Goal: Task Accomplishment & Management: Manage account settings

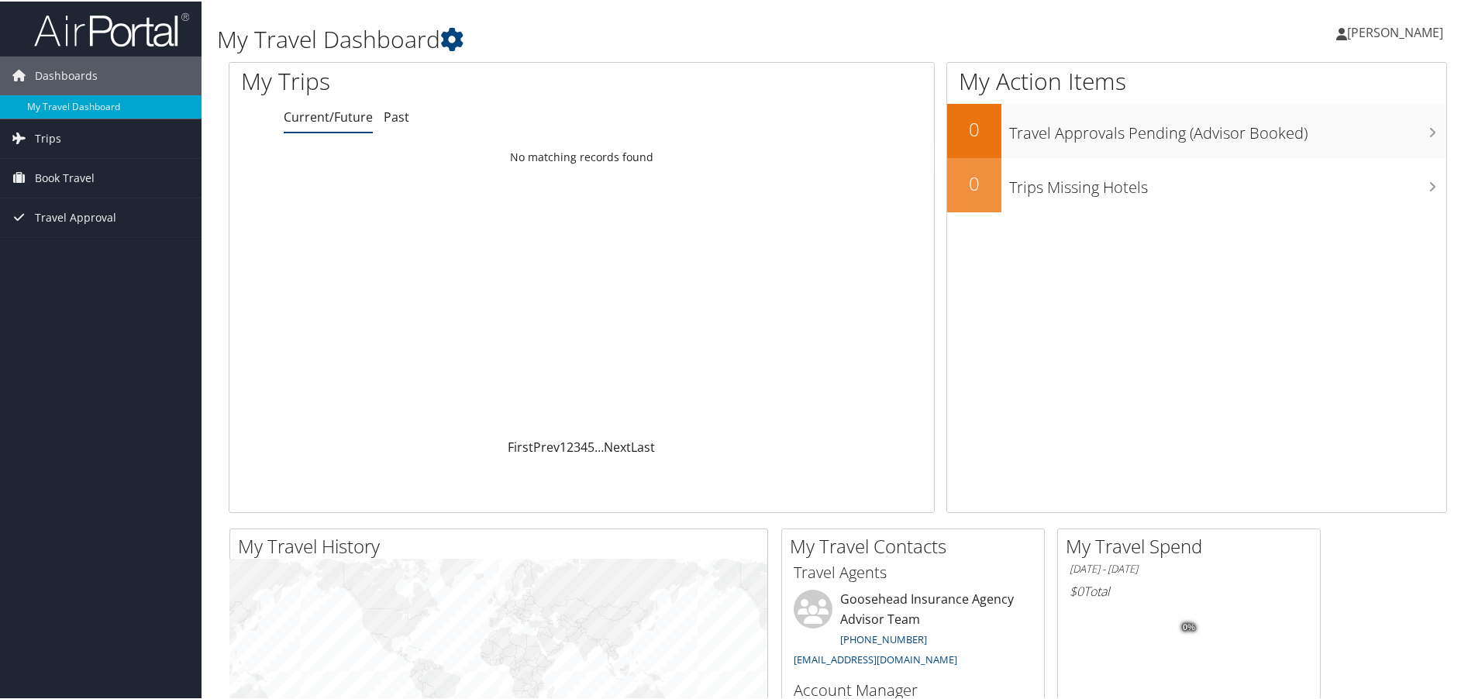
click at [1374, 29] on span "Wendi Fuller" at bounding box center [1395, 30] width 96 height 17
click at [1300, 137] on link "View Travel Profile" at bounding box center [1353, 138] width 173 height 26
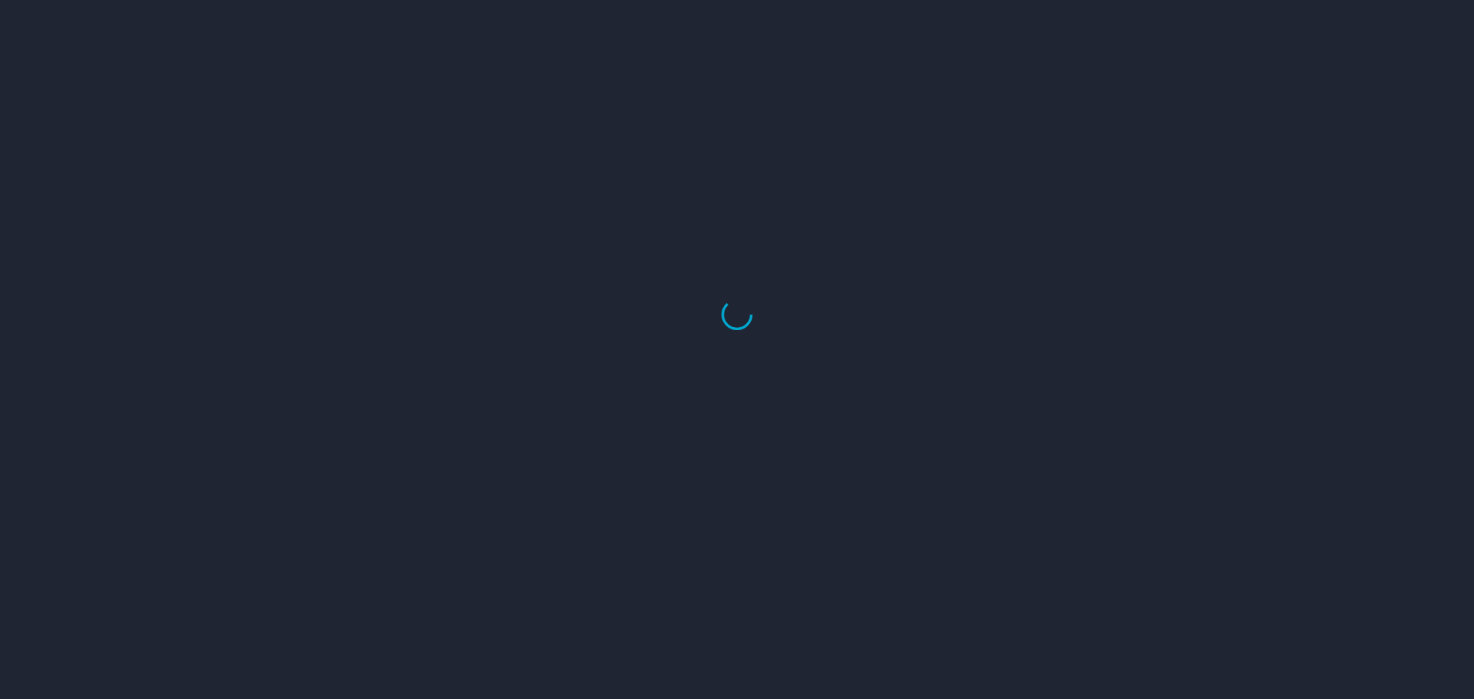
select select "US"
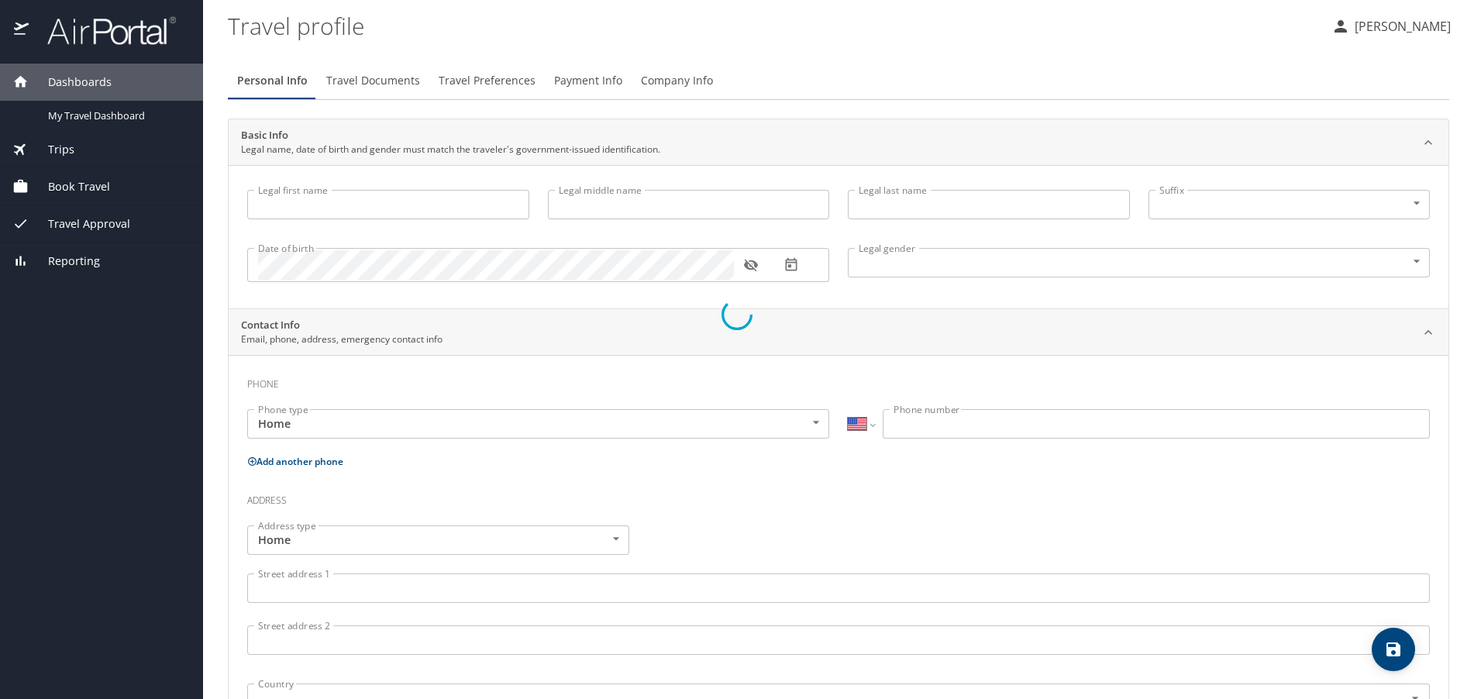
type input "Wendi"
type input "Taylor"
type input "Fuller"
type input "Female"
select select "US"
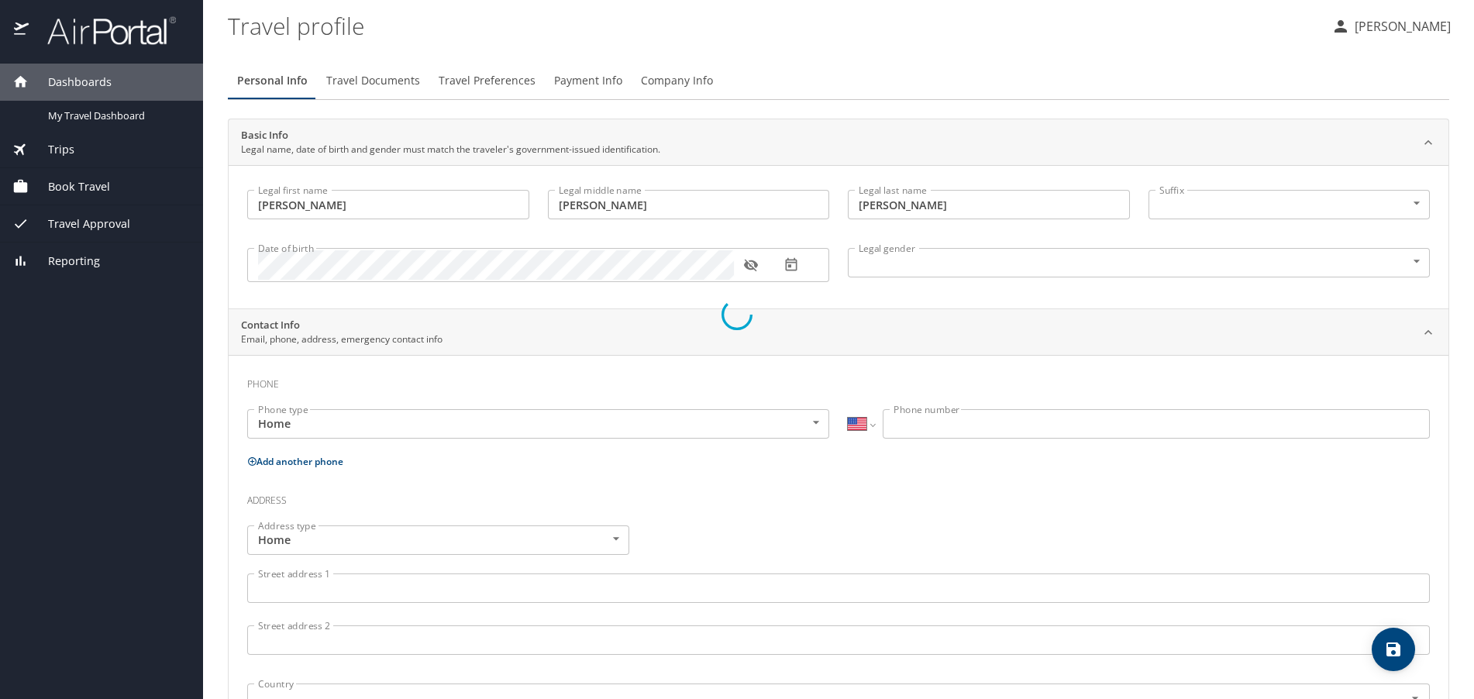
select select "US"
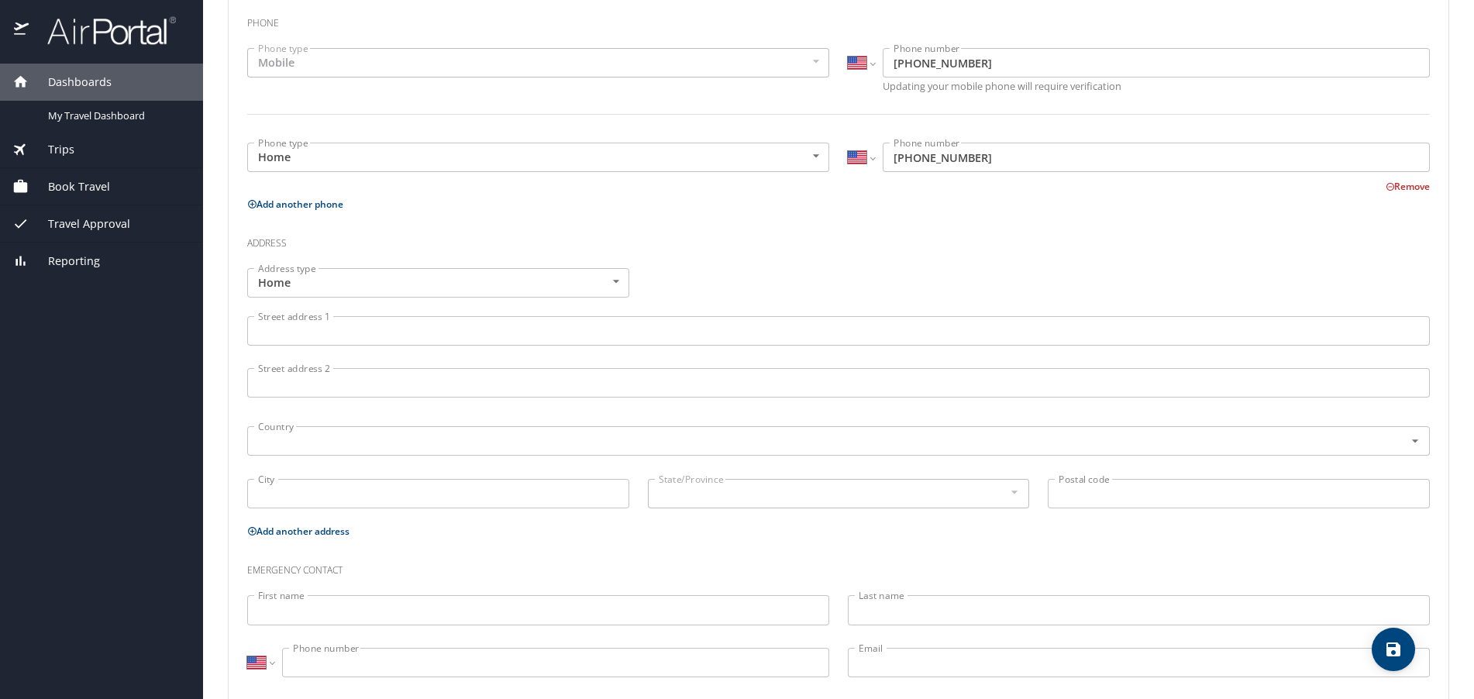
scroll to position [389, 0]
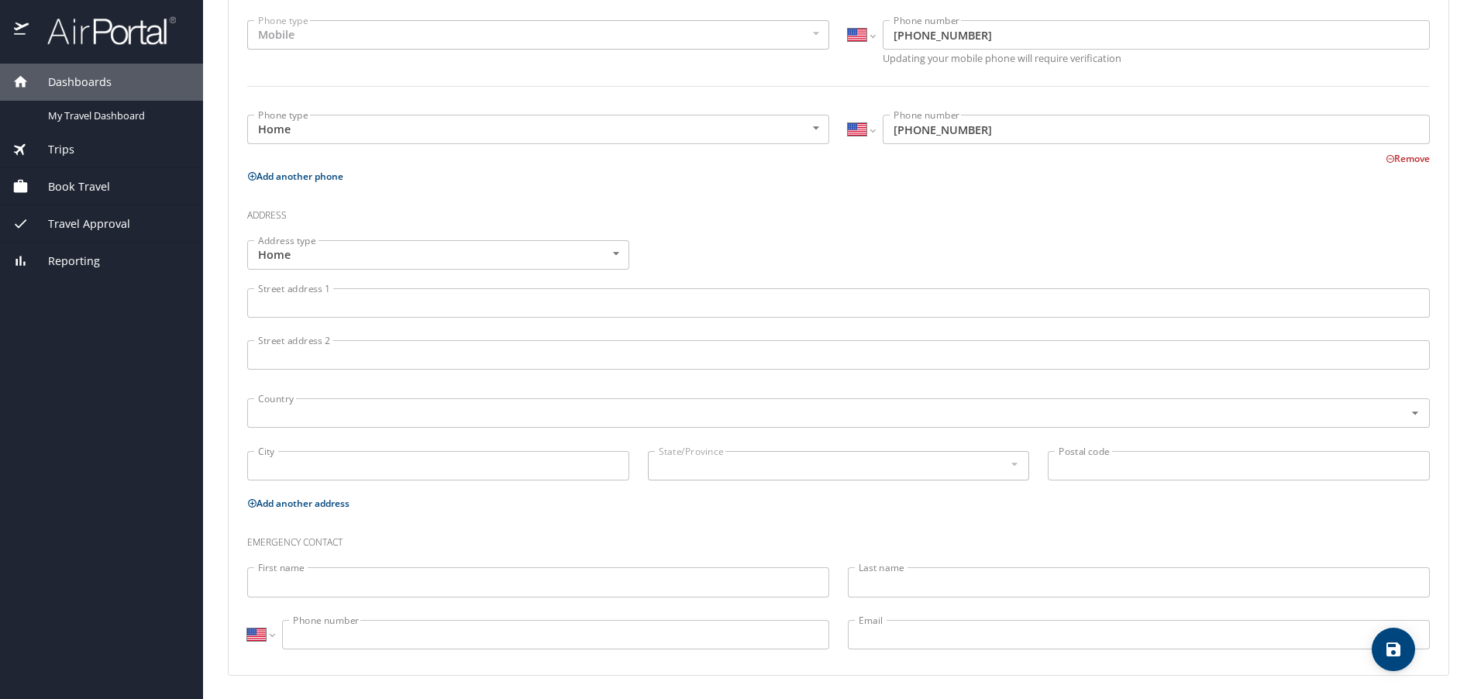
click at [380, 301] on input "Street address 1" at bounding box center [838, 302] width 1183 height 29
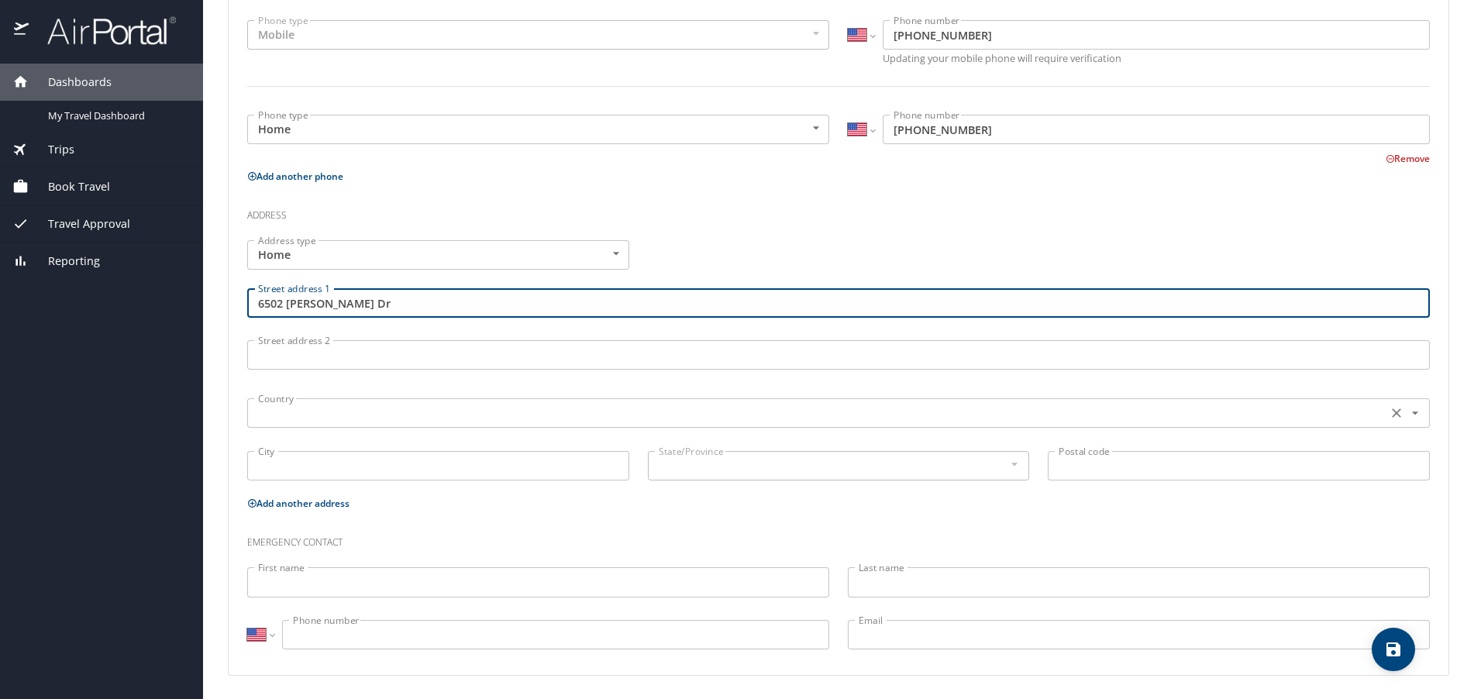
click at [355, 416] on input "text" at bounding box center [816, 413] width 1128 height 20
type input "6502 Malcolm Dr"
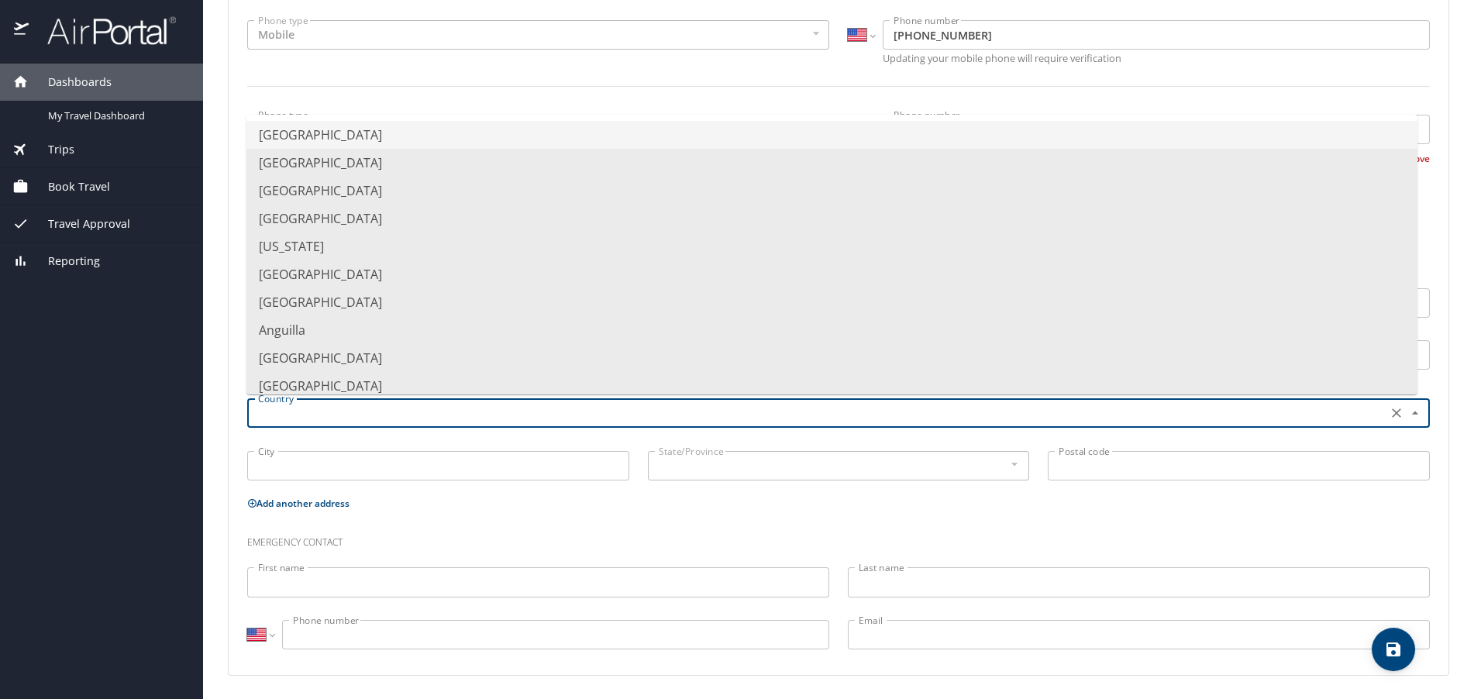
click at [372, 133] on li "United States of America" at bounding box center [831, 135] width 1171 height 28
type input "United States of America"
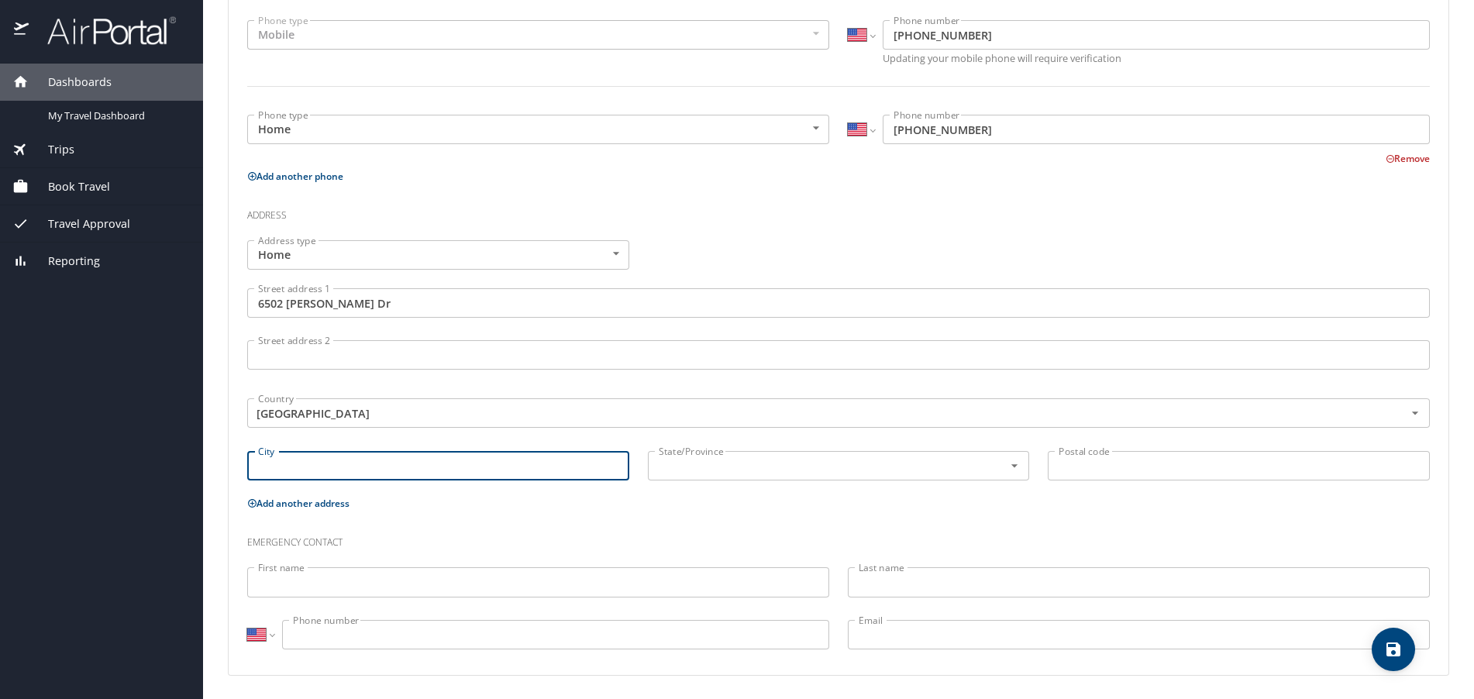
click at [478, 470] on input "City" at bounding box center [438, 465] width 382 height 29
type input "Dallas"
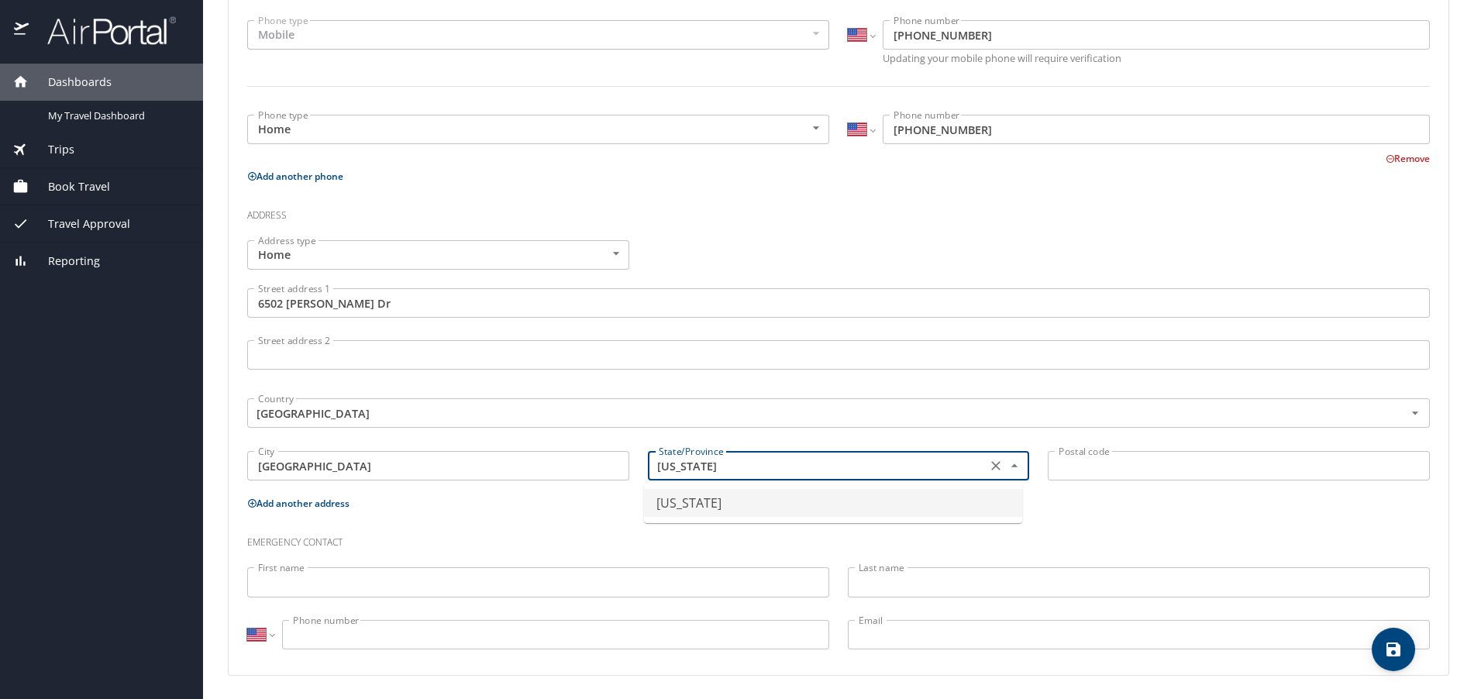
click at [819, 510] on li "Texas" at bounding box center [833, 503] width 378 height 28
type input "Texas"
click at [1084, 470] on input "Postal code" at bounding box center [1239, 465] width 382 height 29
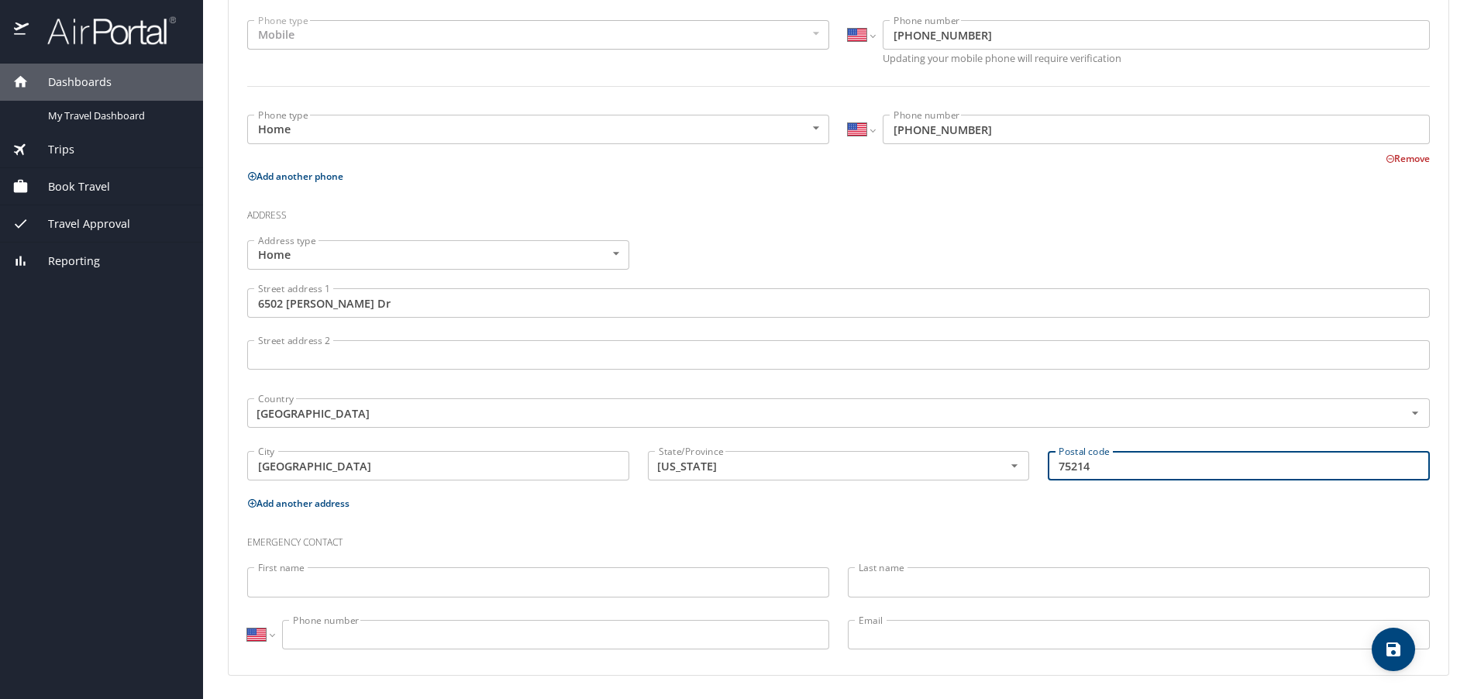
type input "75214"
click at [517, 578] on input "First name" at bounding box center [538, 581] width 582 height 29
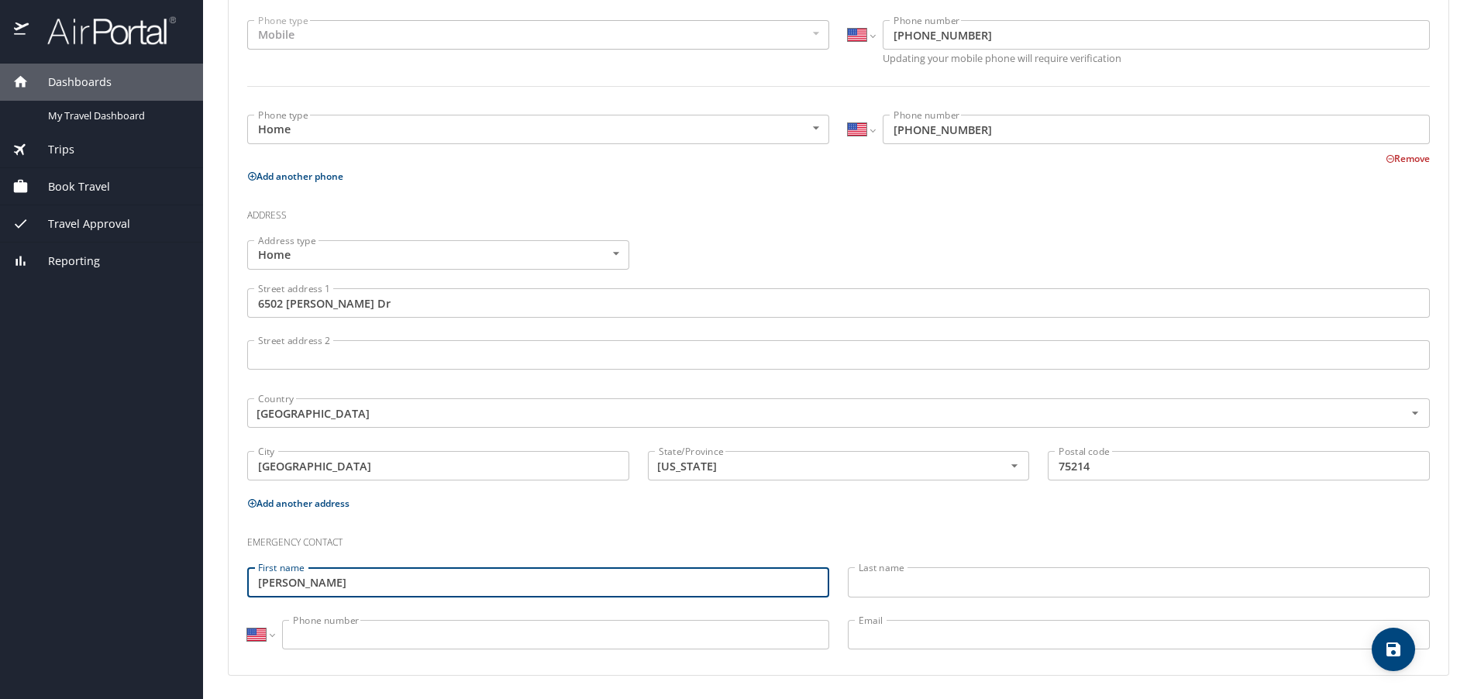
type input "Derek"
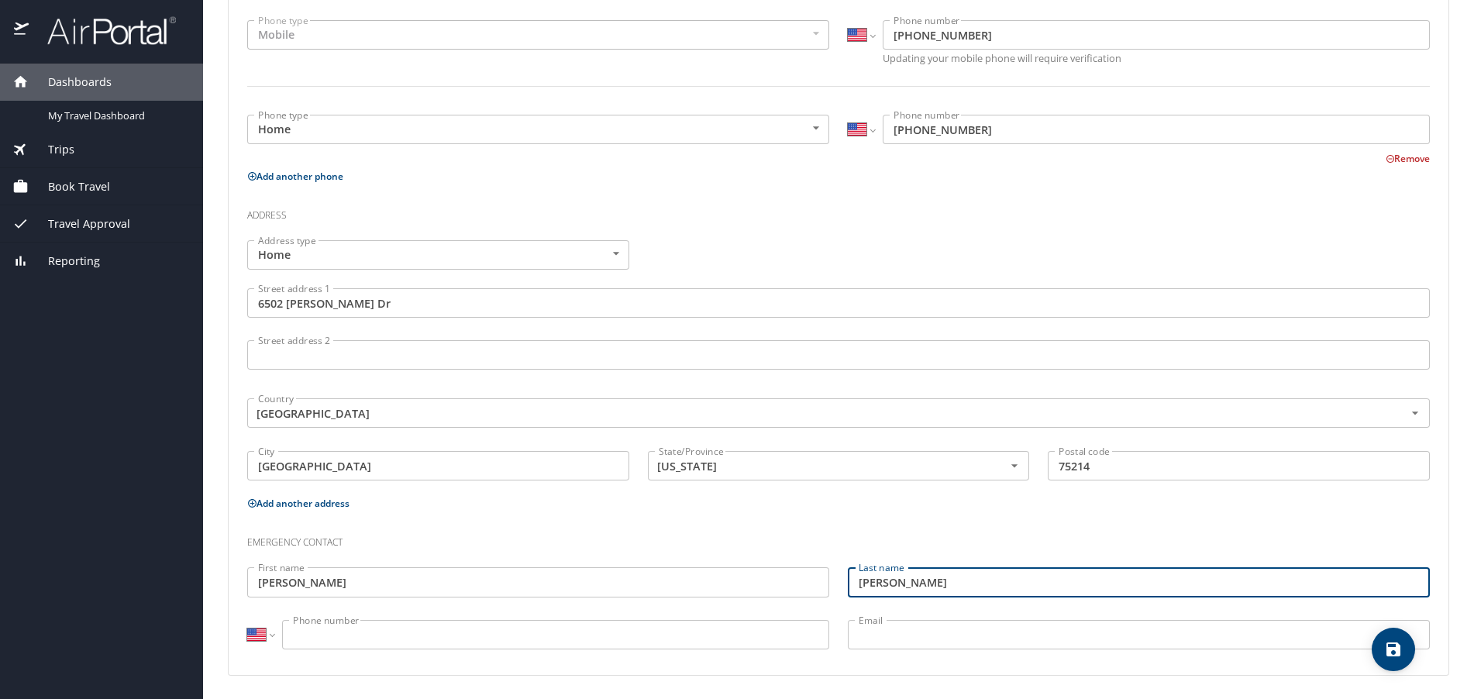
type input "Fuller"
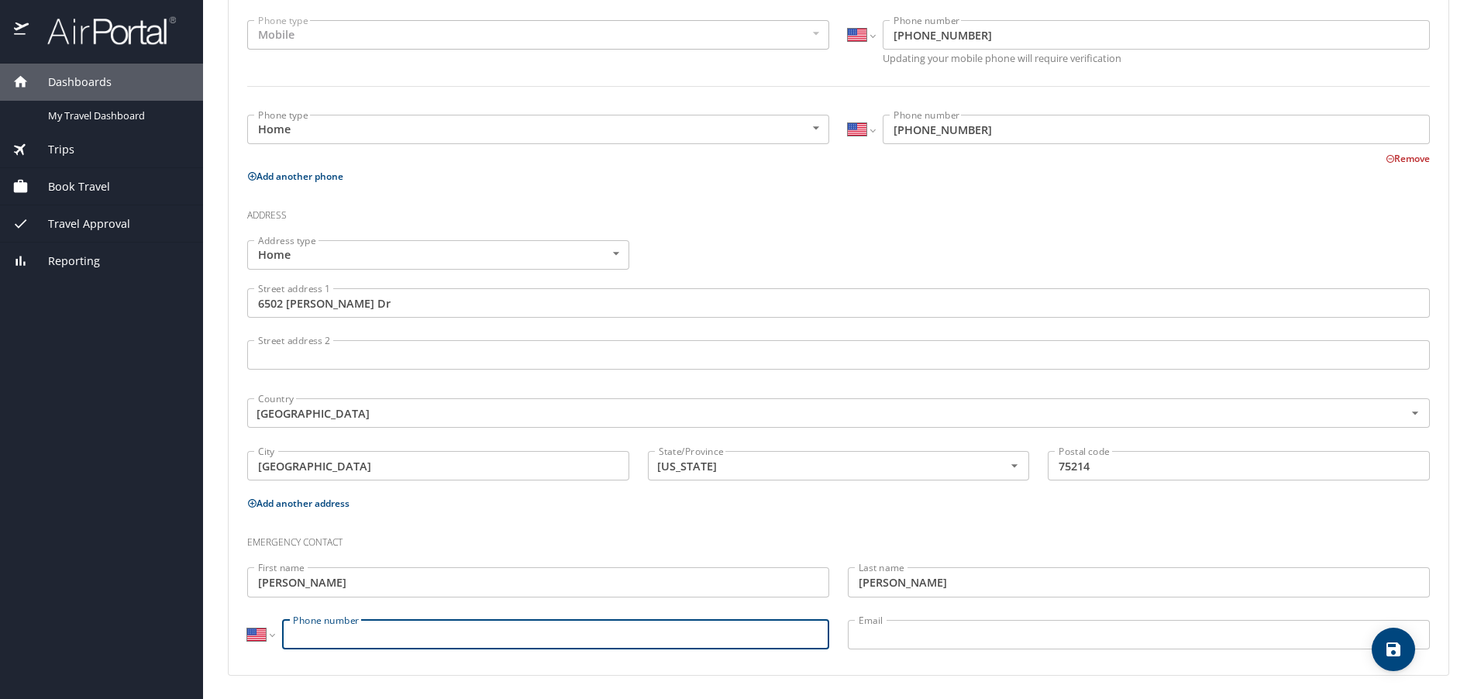
click at [452, 634] on input "Phone number" at bounding box center [555, 634] width 547 height 29
type input "(214) 562-8323"
click at [880, 631] on input "Email" at bounding box center [1139, 634] width 582 height 29
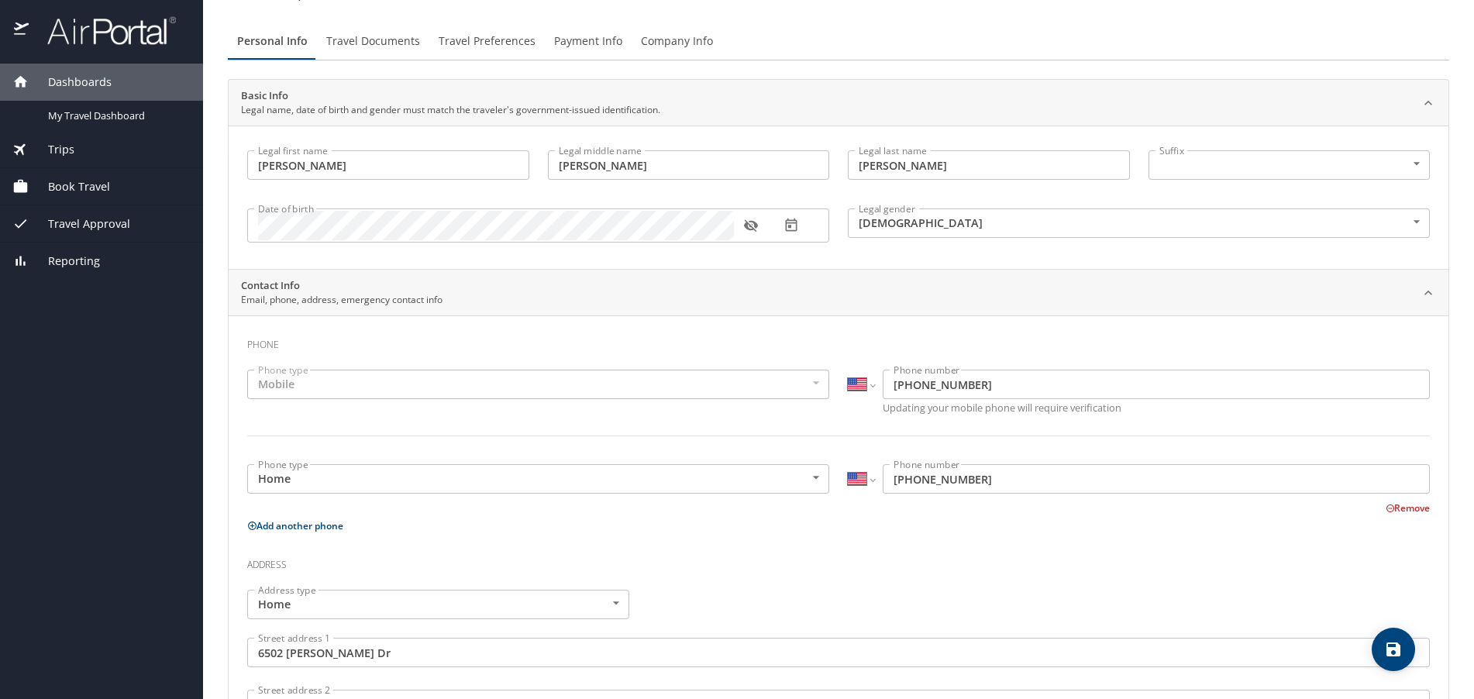
scroll to position [0, 0]
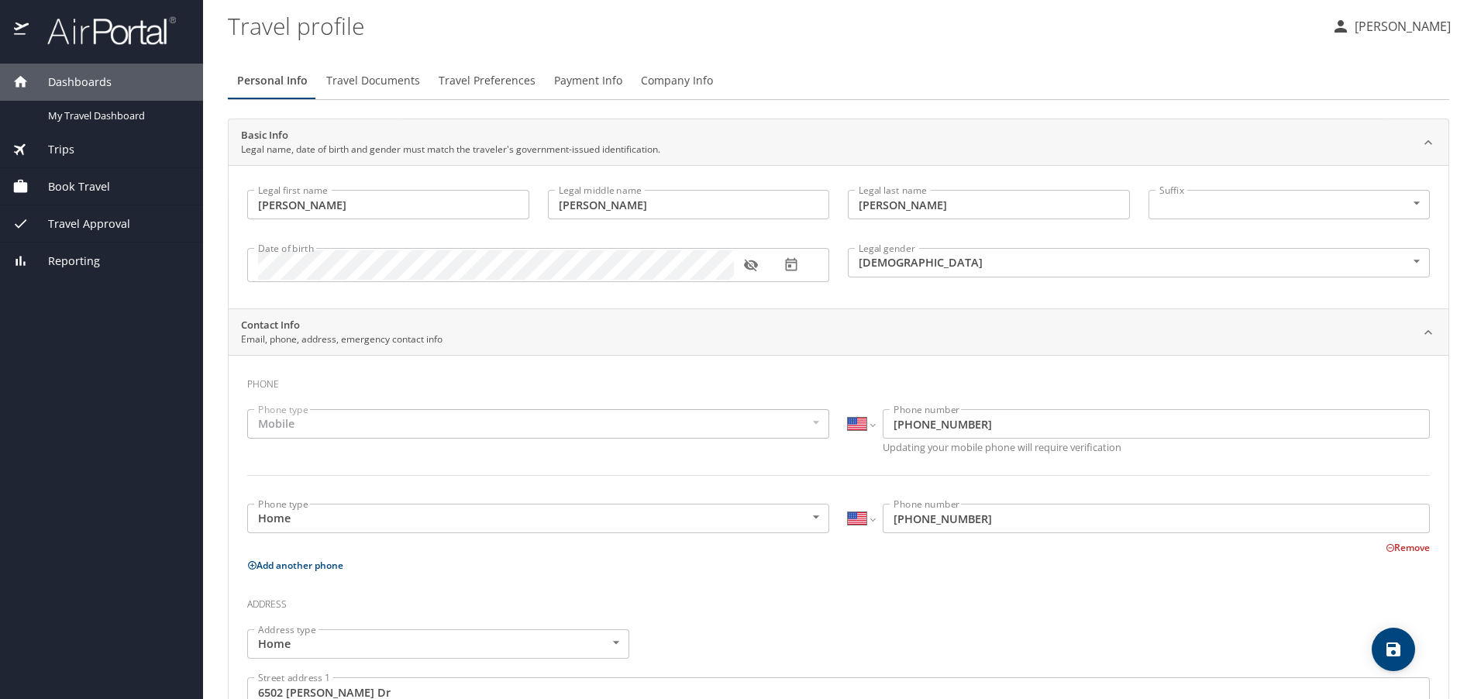
type input "derekfuller214@gmail.com"
click at [394, 84] on span "Travel Documents" at bounding box center [373, 80] width 94 height 19
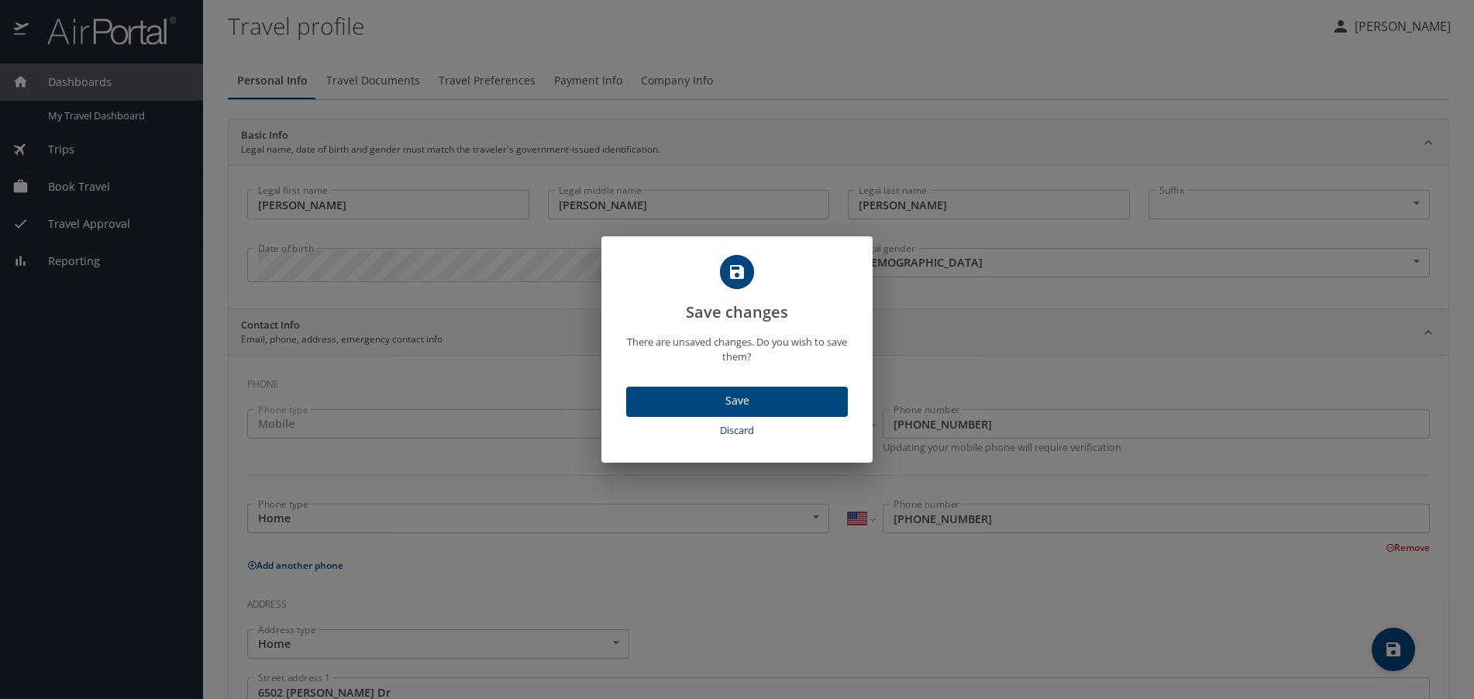
click at [709, 403] on span "Save" at bounding box center [737, 400] width 197 height 19
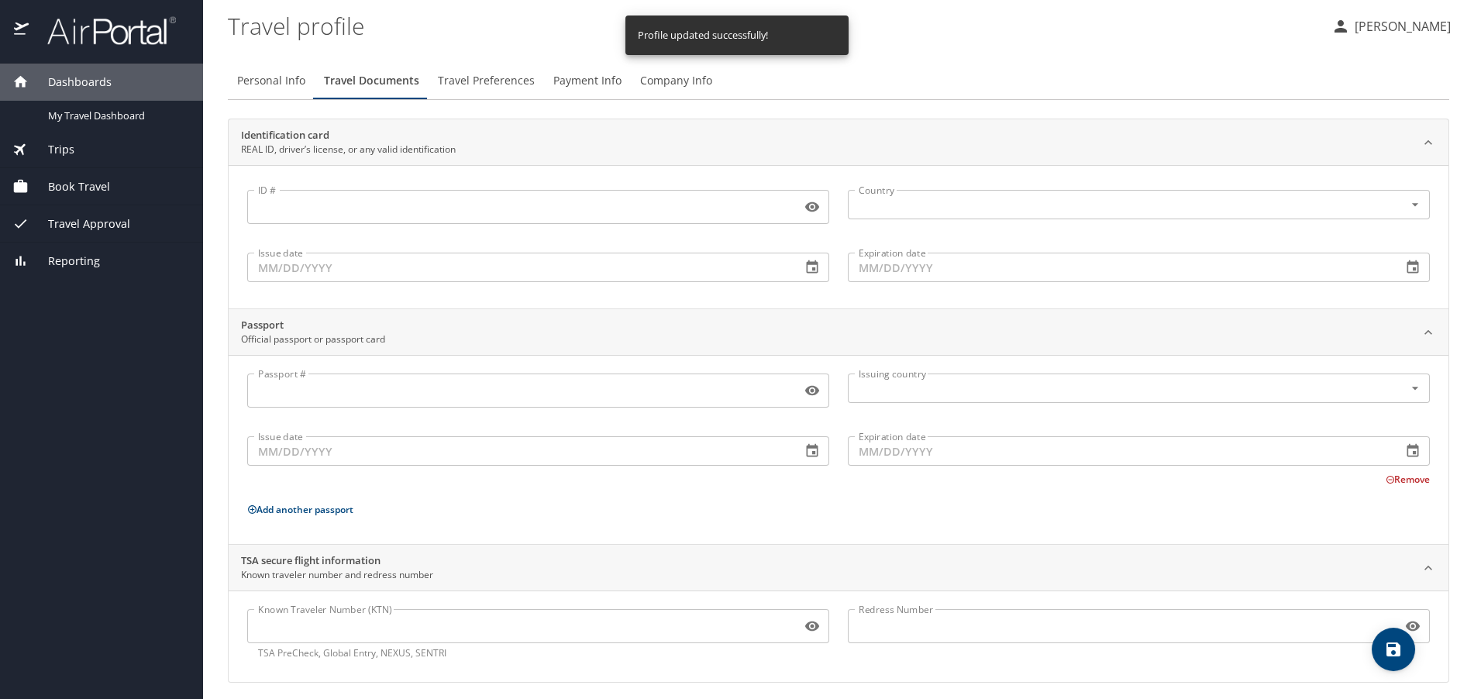
click at [394, 81] on span "Travel Documents" at bounding box center [371, 80] width 95 height 19
click at [459, 81] on span "Travel Preferences" at bounding box center [486, 80] width 97 height 19
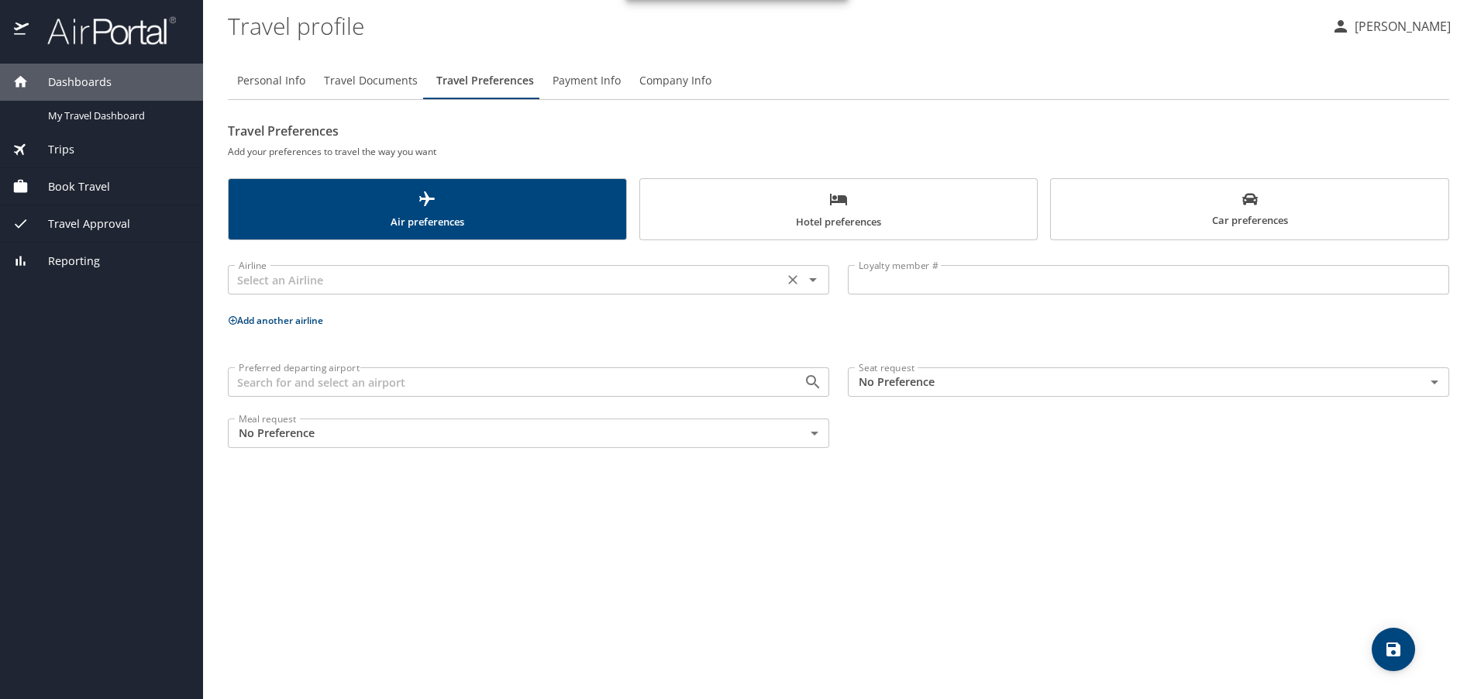
click at [817, 281] on icon "Open" at bounding box center [813, 279] width 19 height 19
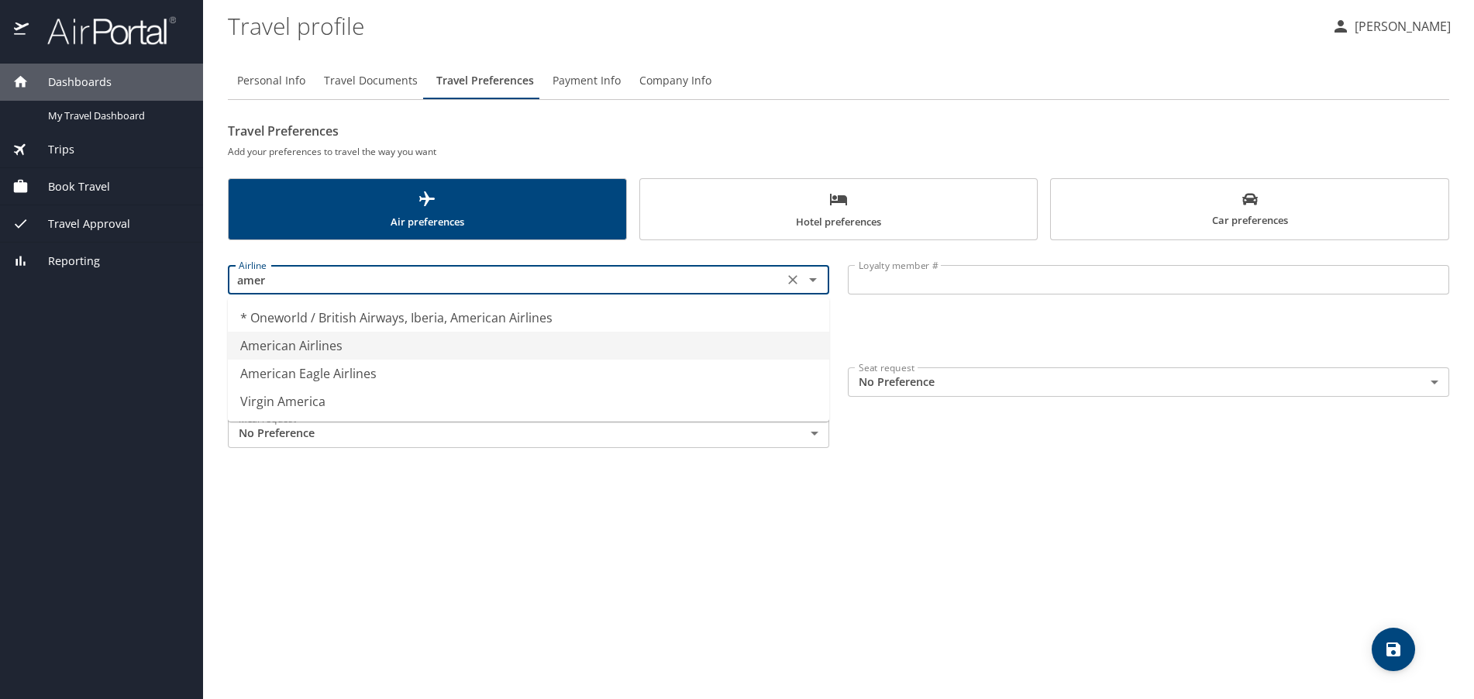
click at [388, 348] on li "American Airlines" at bounding box center [528, 346] width 601 height 28
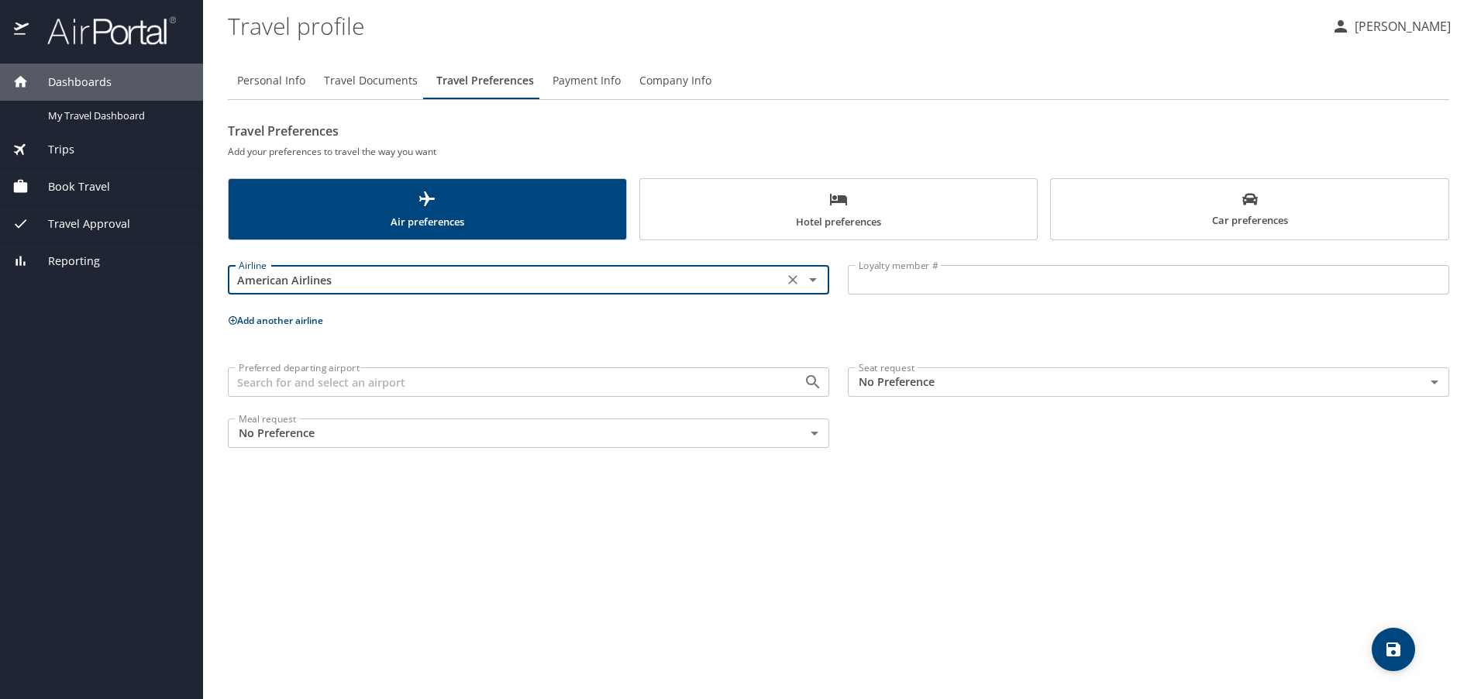
type input "American Airlines"
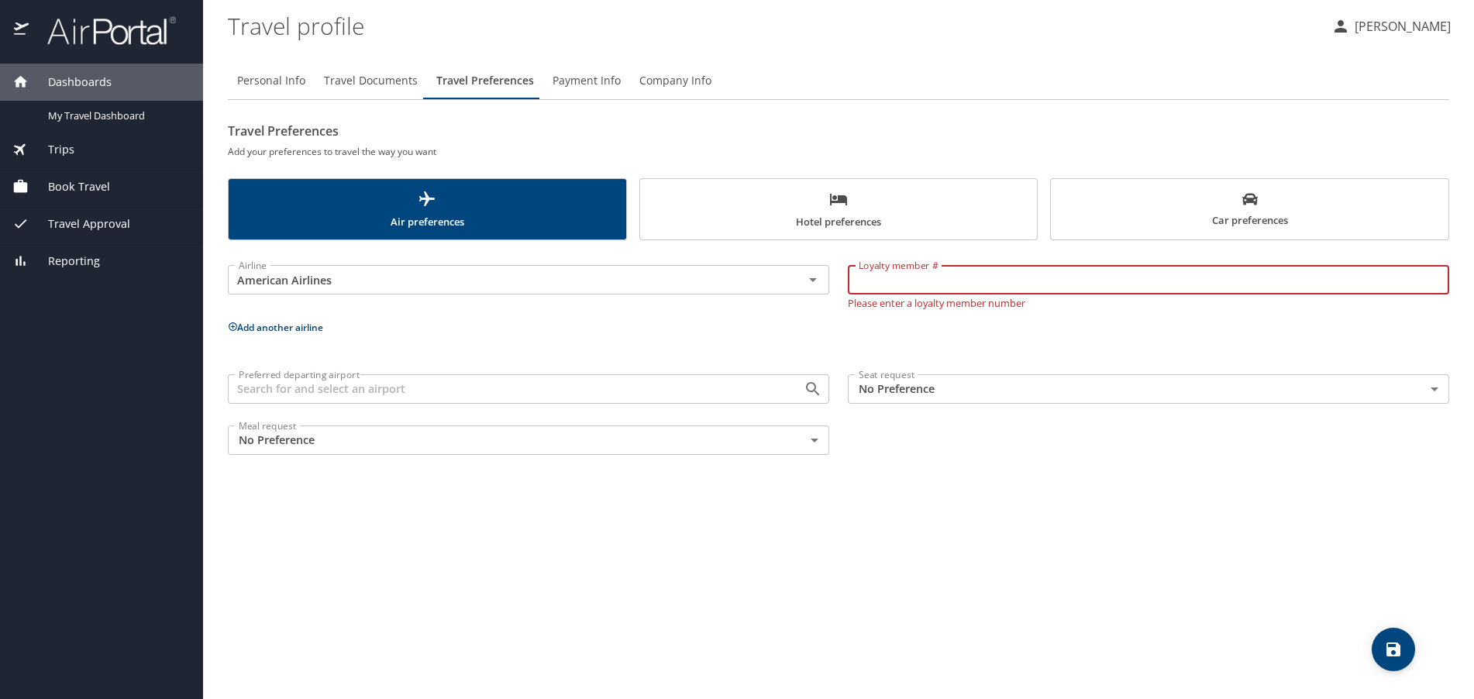
click at [882, 285] on input "Loyalty member #" at bounding box center [1148, 279] width 601 height 29
type input "X5T5216"
click at [620, 385] on input "Preferred departing airport" at bounding box center [506, 389] width 546 height 20
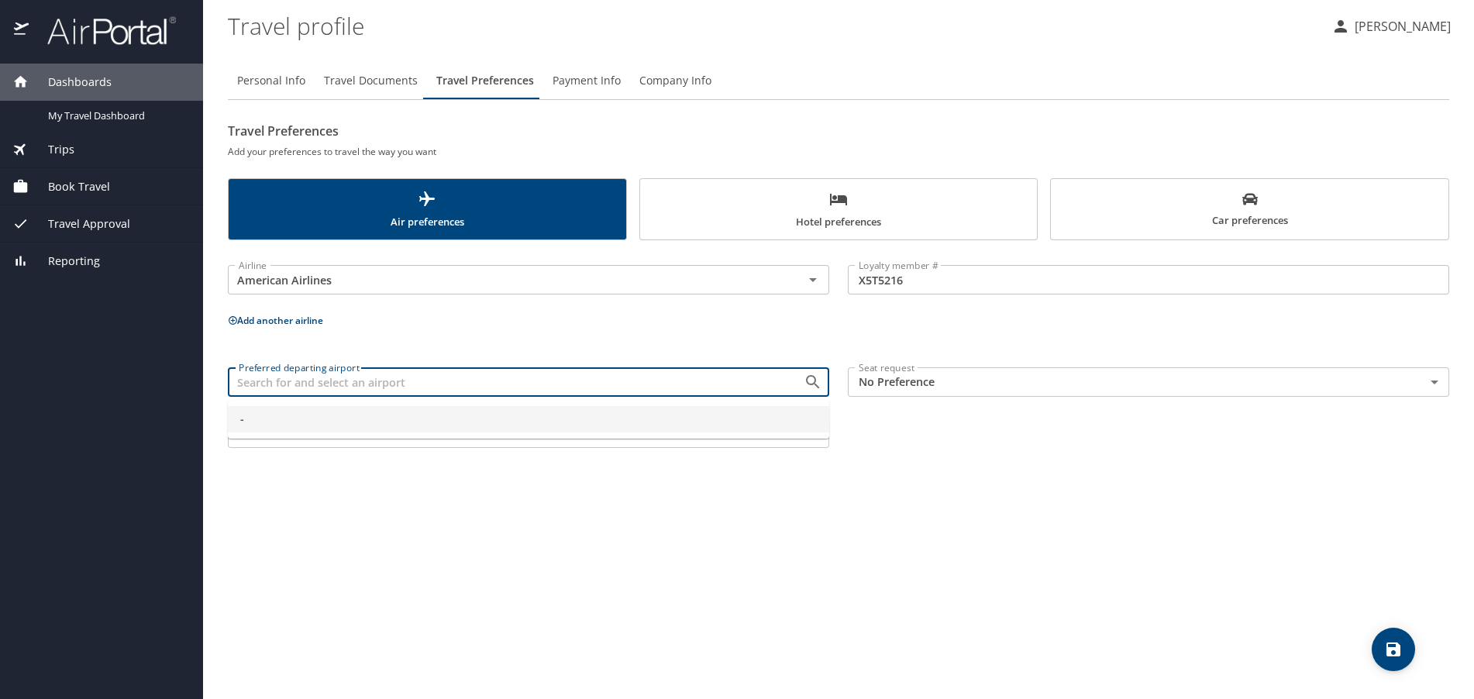
click at [620, 385] on input "Preferred departing airport" at bounding box center [506, 382] width 546 height 20
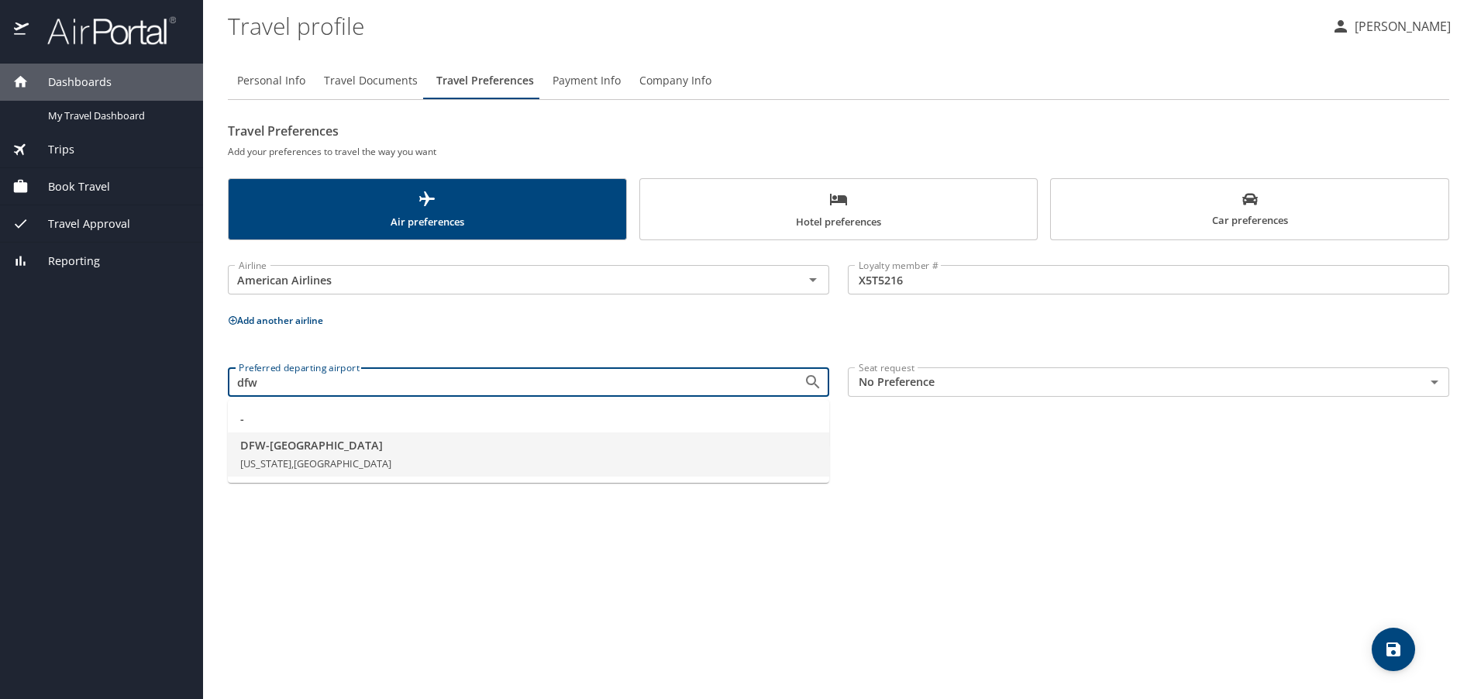
click at [433, 448] on span "DFW - Dallas" at bounding box center [528, 445] width 577 height 17
type input "DFW - Dallas"
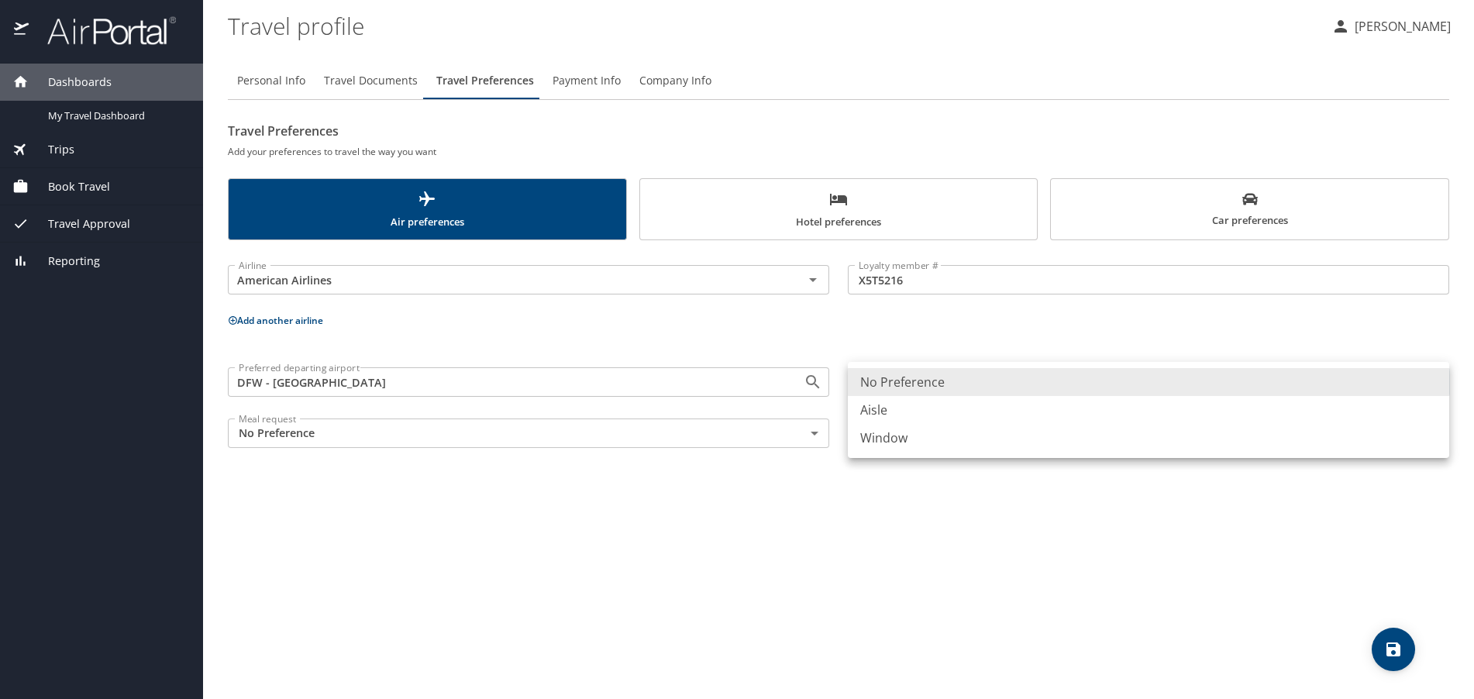
click at [906, 378] on body "Dashboards My Travel Dashboard Trips Current / Future Trips Past Trips Trips Mi…" at bounding box center [737, 349] width 1474 height 699
click at [896, 432] on li "Window" at bounding box center [1148, 438] width 601 height 28
type input "Window"
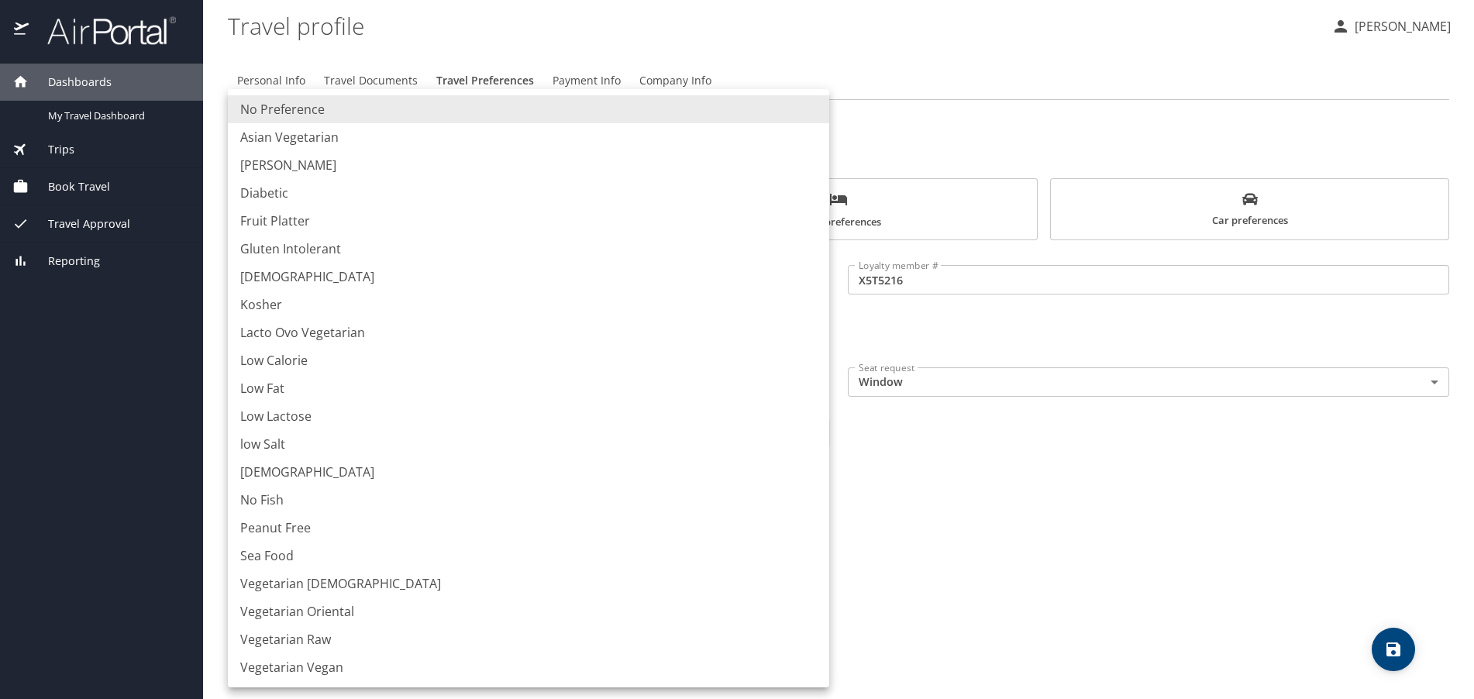
click at [543, 439] on body "Dashboards My Travel Dashboard Trips Current / Future Trips Past Trips Trips Mi…" at bounding box center [737, 349] width 1474 height 699
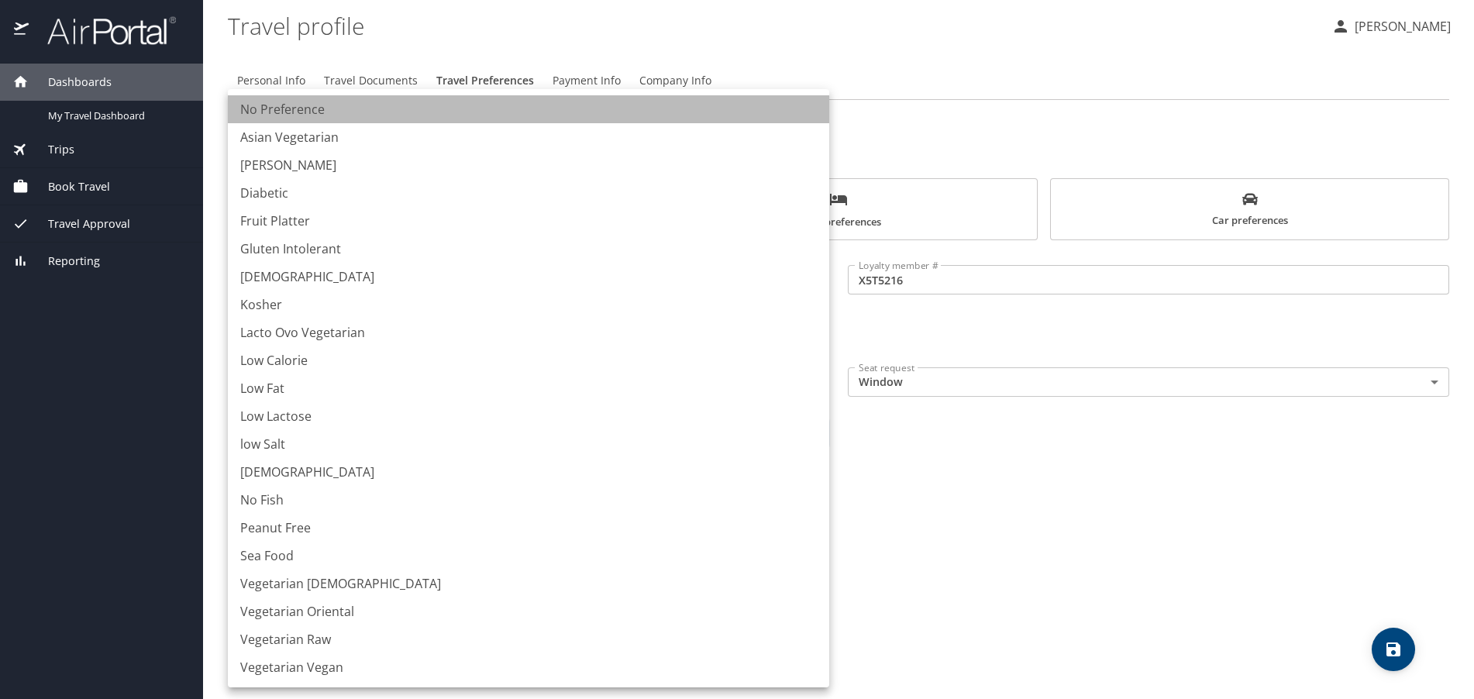
click at [481, 109] on li "No Preference" at bounding box center [528, 109] width 601 height 28
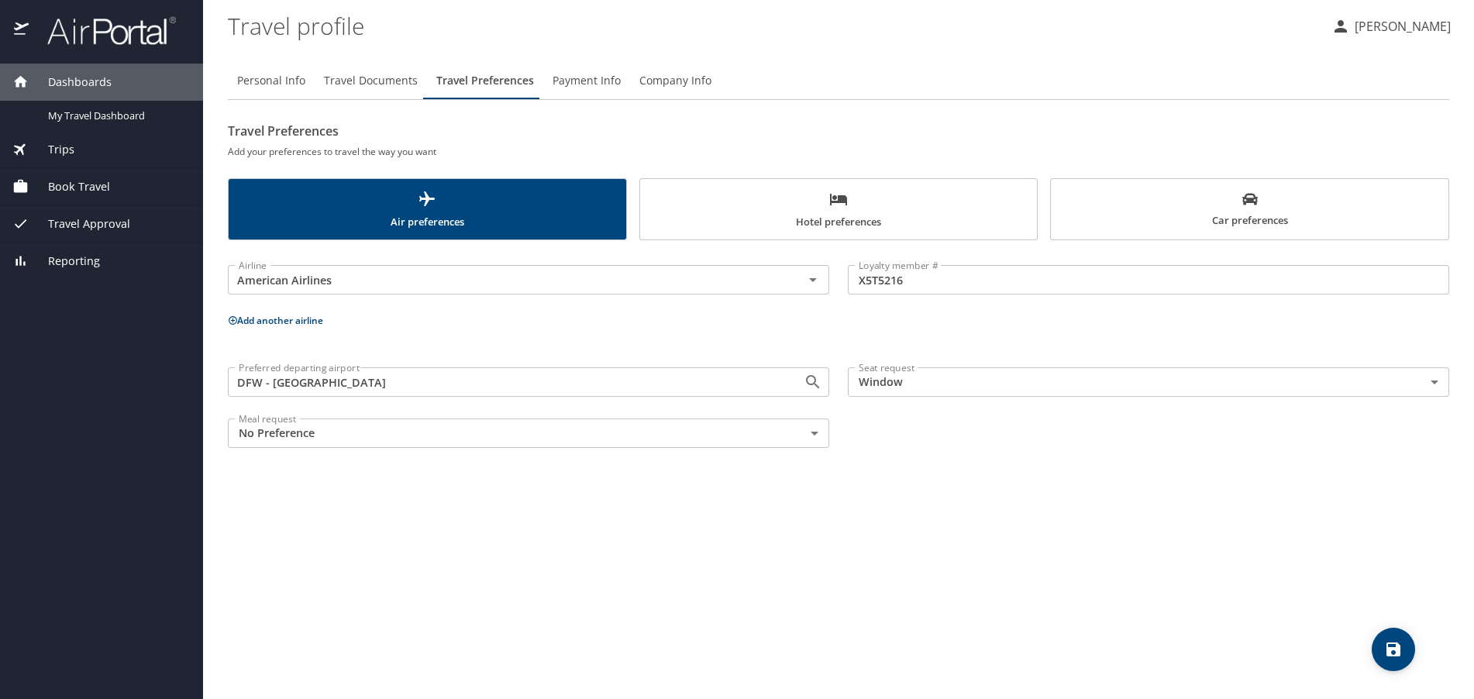
click at [775, 200] on span "Hotel preferences" at bounding box center [838, 210] width 379 height 41
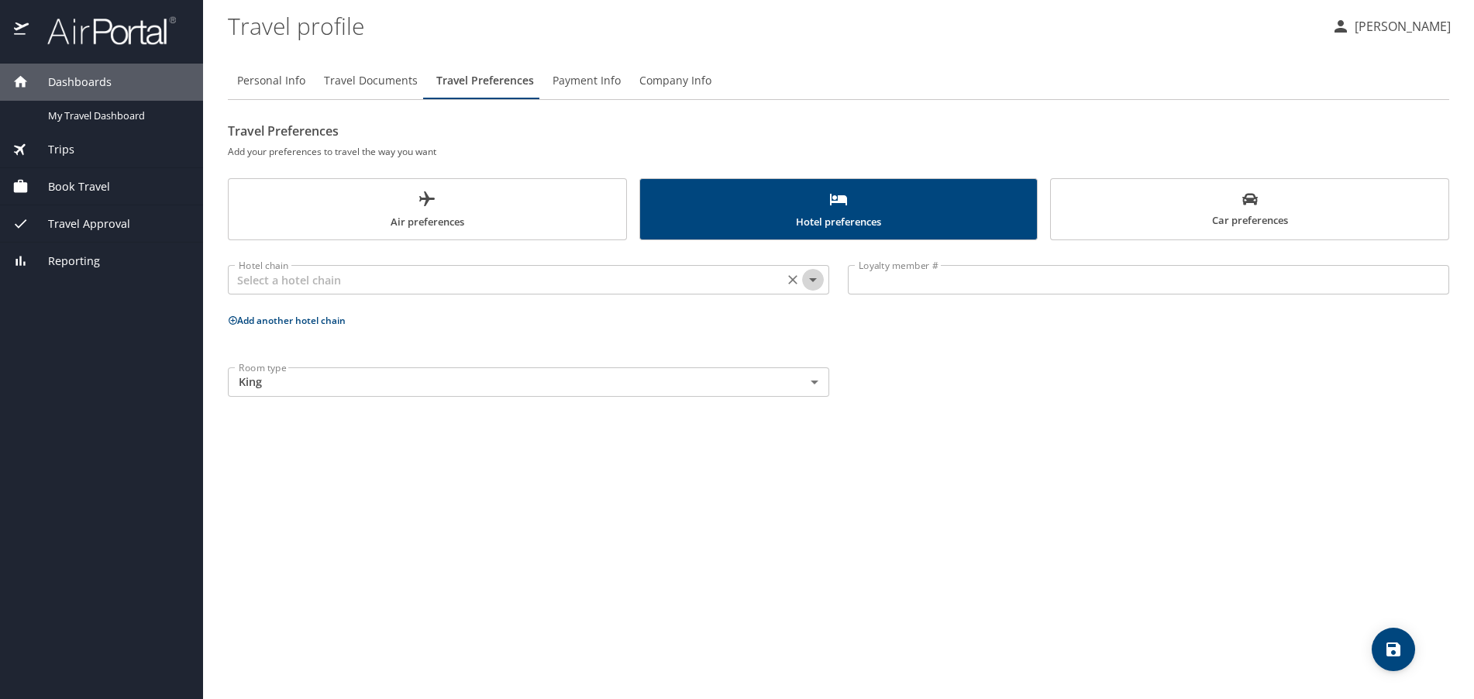
click at [808, 278] on icon "Open" at bounding box center [813, 279] width 19 height 19
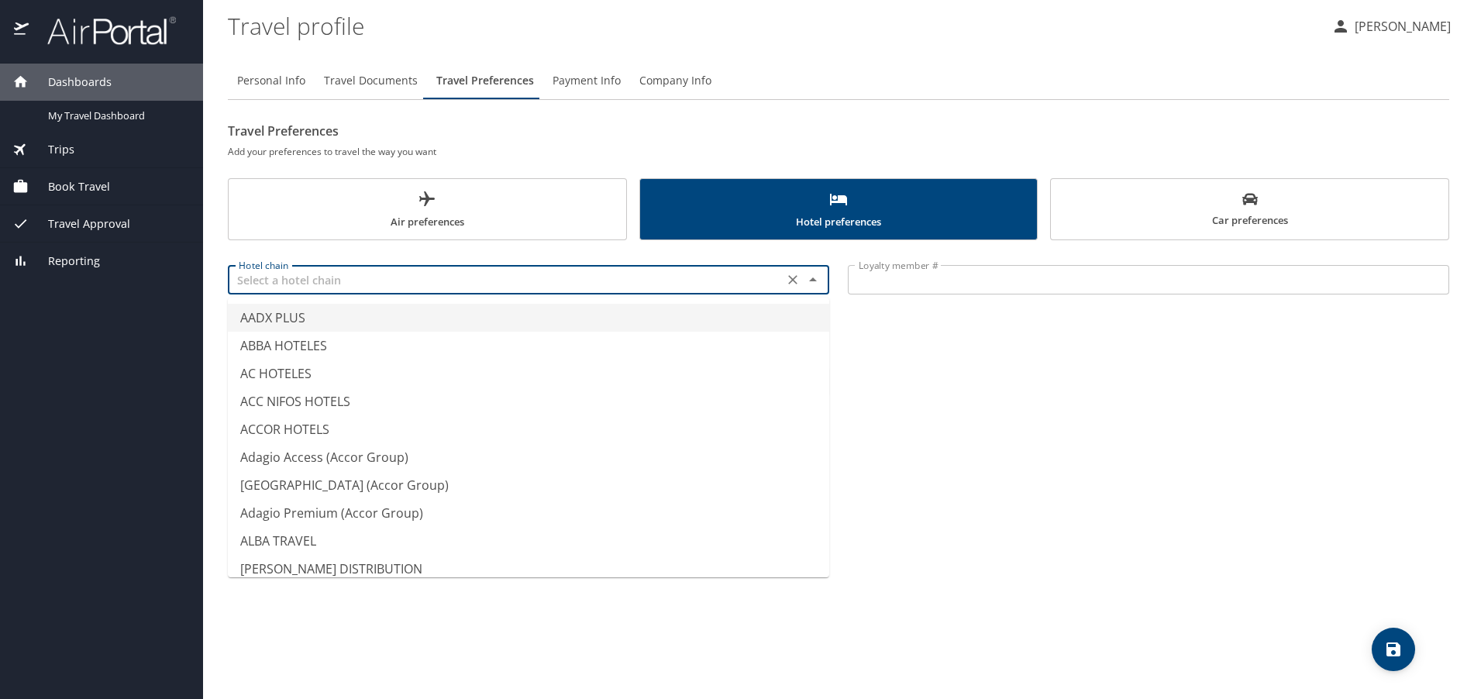
click at [711, 284] on input "text" at bounding box center [506, 280] width 546 height 20
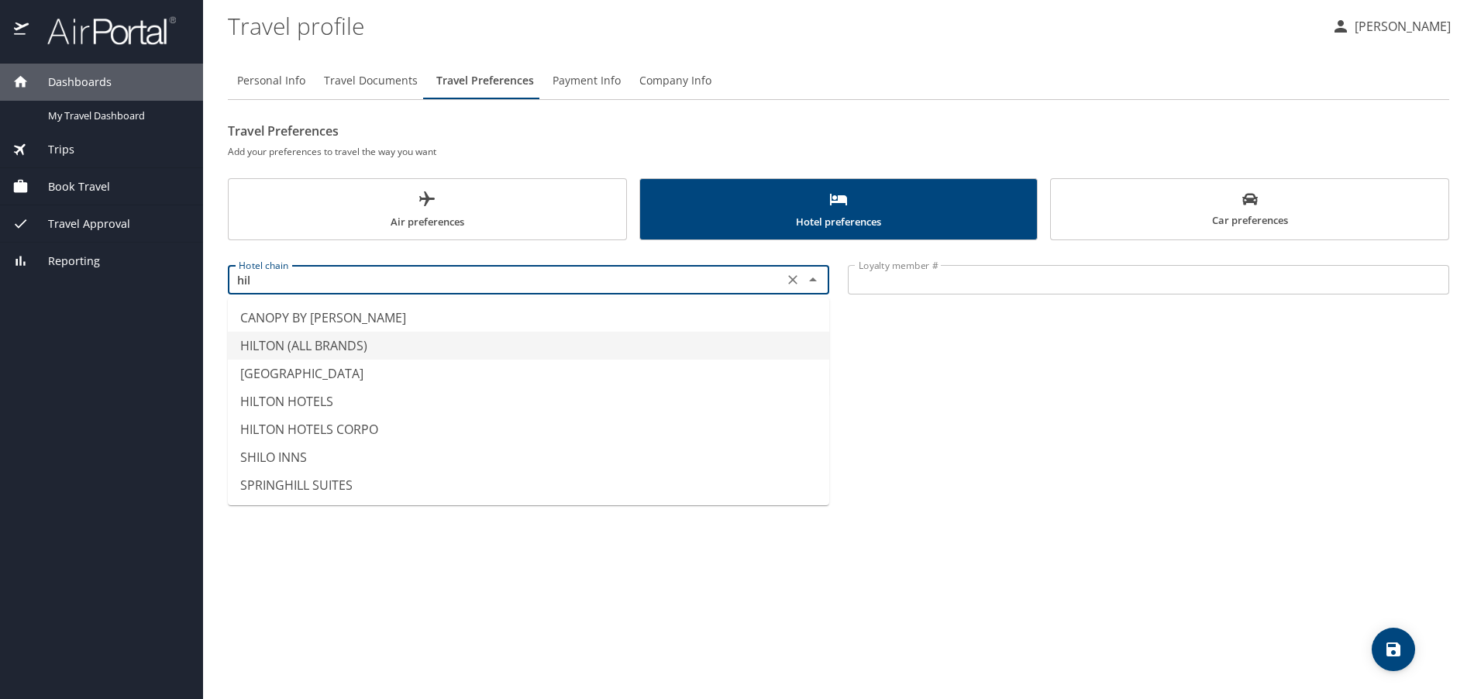
click at [450, 351] on li "HILTON (ALL BRANDS)" at bounding box center [528, 346] width 601 height 28
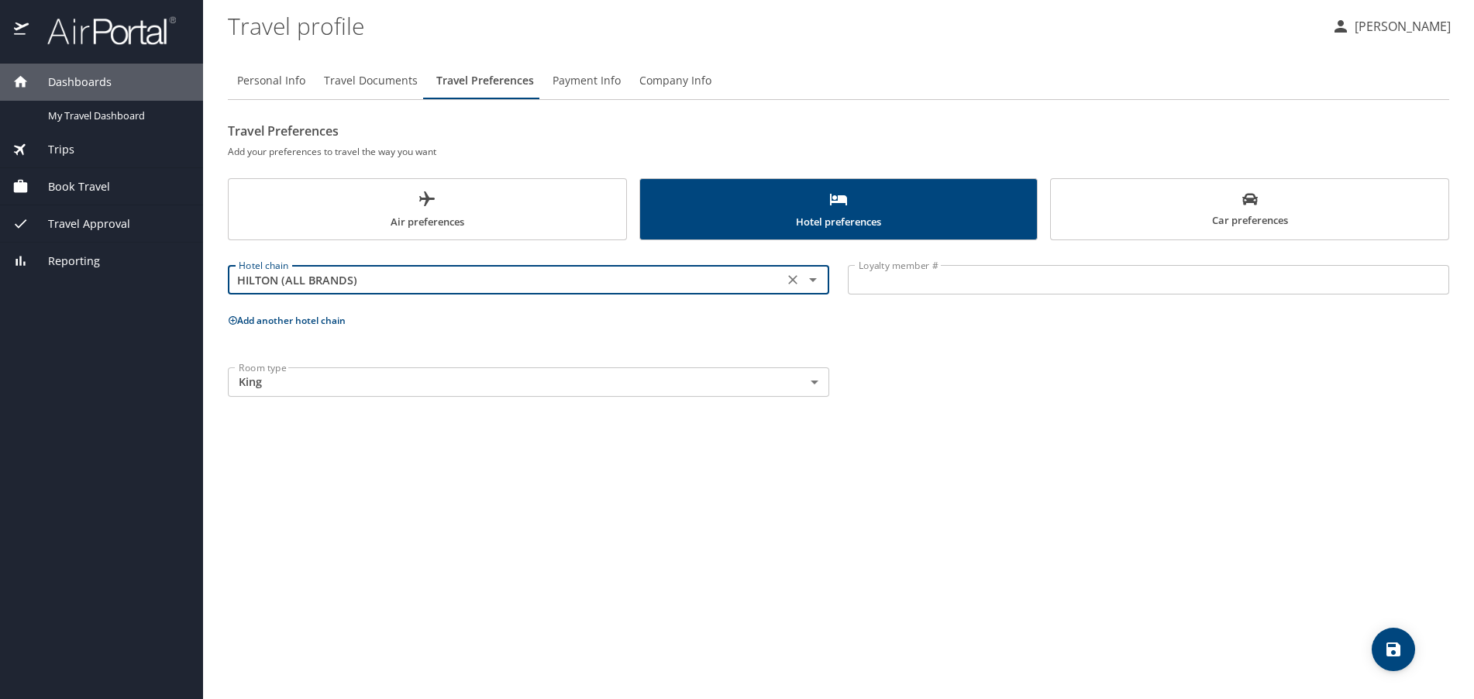
type input "HILTON (ALL BRANDS)"
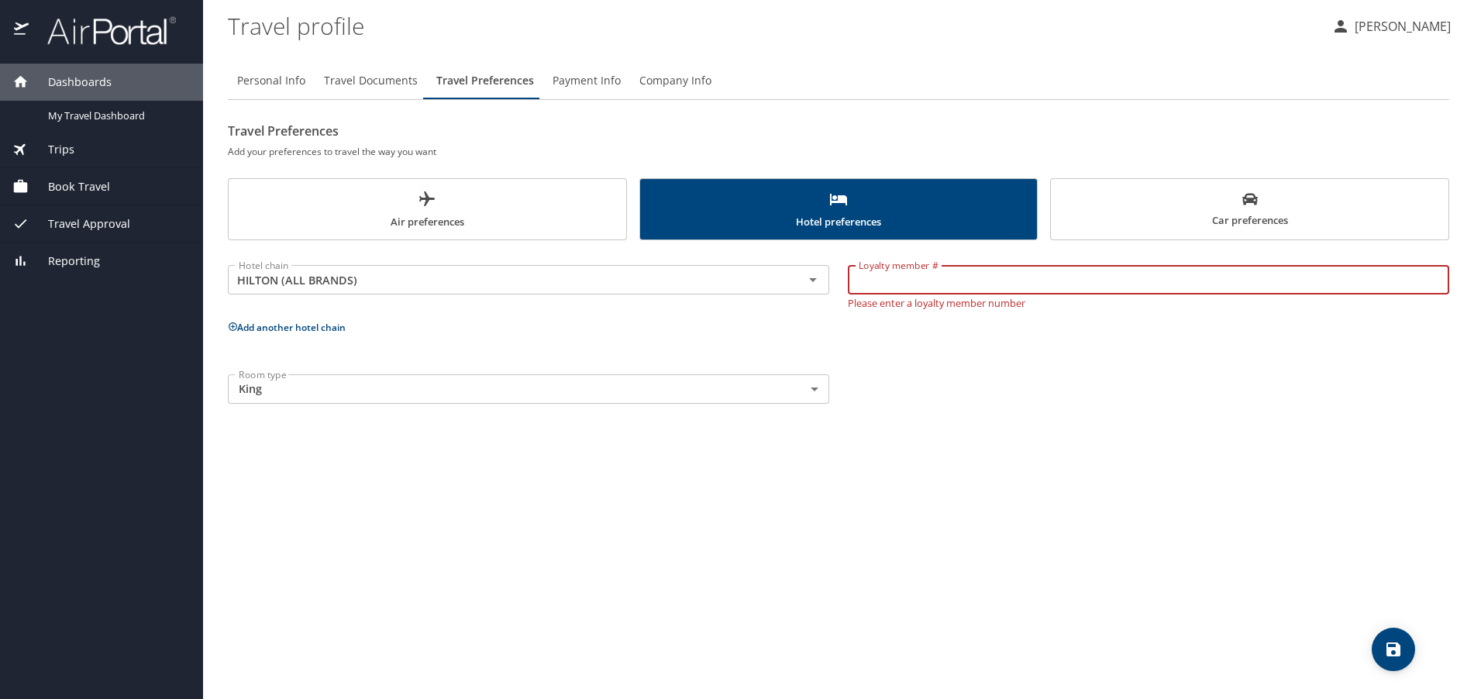
click at [913, 286] on input "Loyalty member #" at bounding box center [1148, 279] width 601 height 29
type input "1503299099"
click at [1153, 220] on span "Car preferences" at bounding box center [1249, 210] width 379 height 38
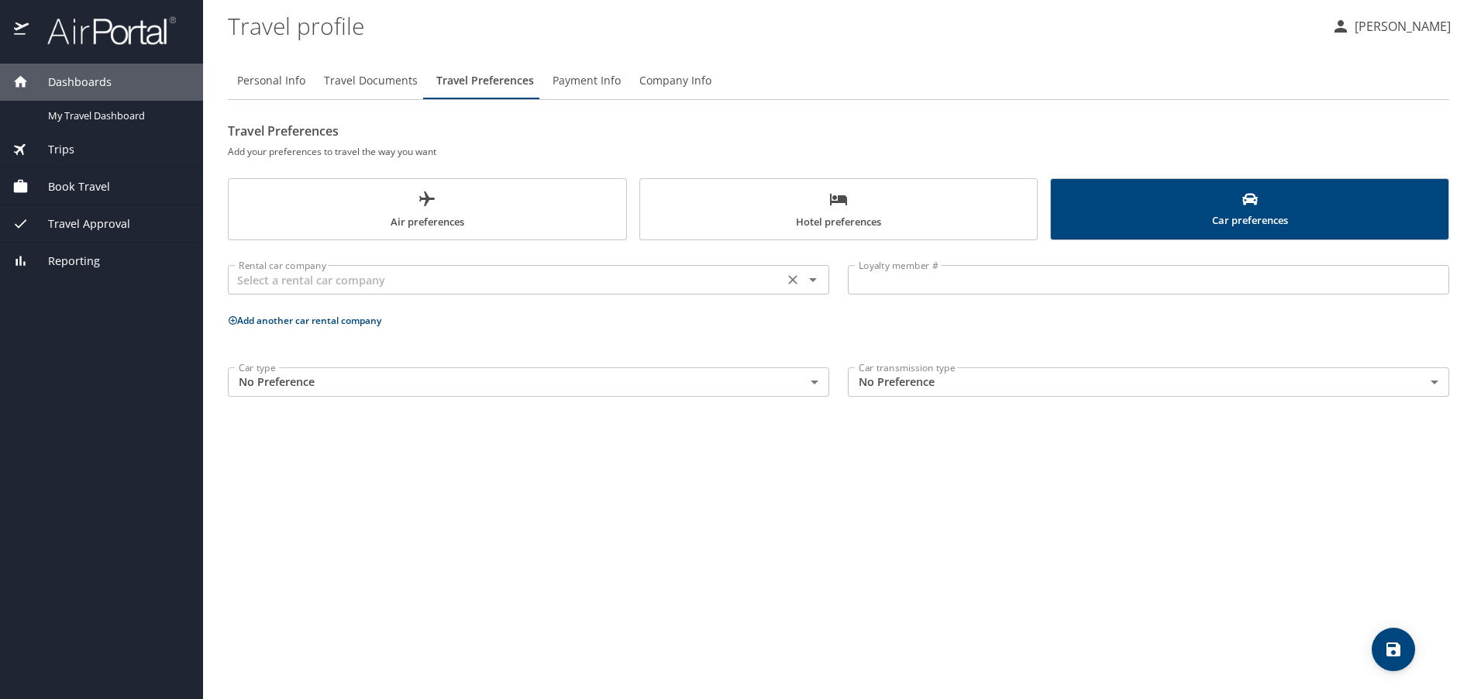
click at [560, 284] on input "text" at bounding box center [506, 280] width 546 height 20
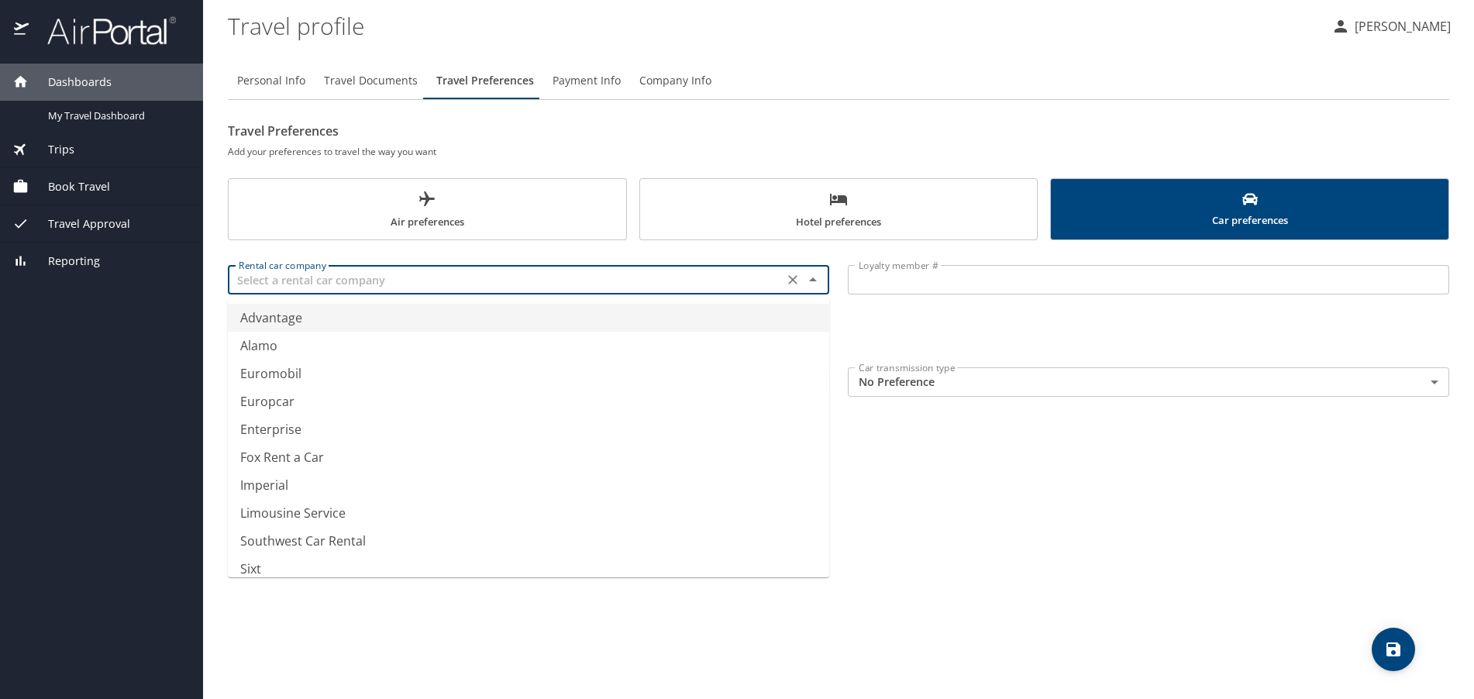
scroll to position [1, 0]
click at [436, 418] on li "Enterprise" at bounding box center [528, 429] width 601 height 28
type input "Enterprise"
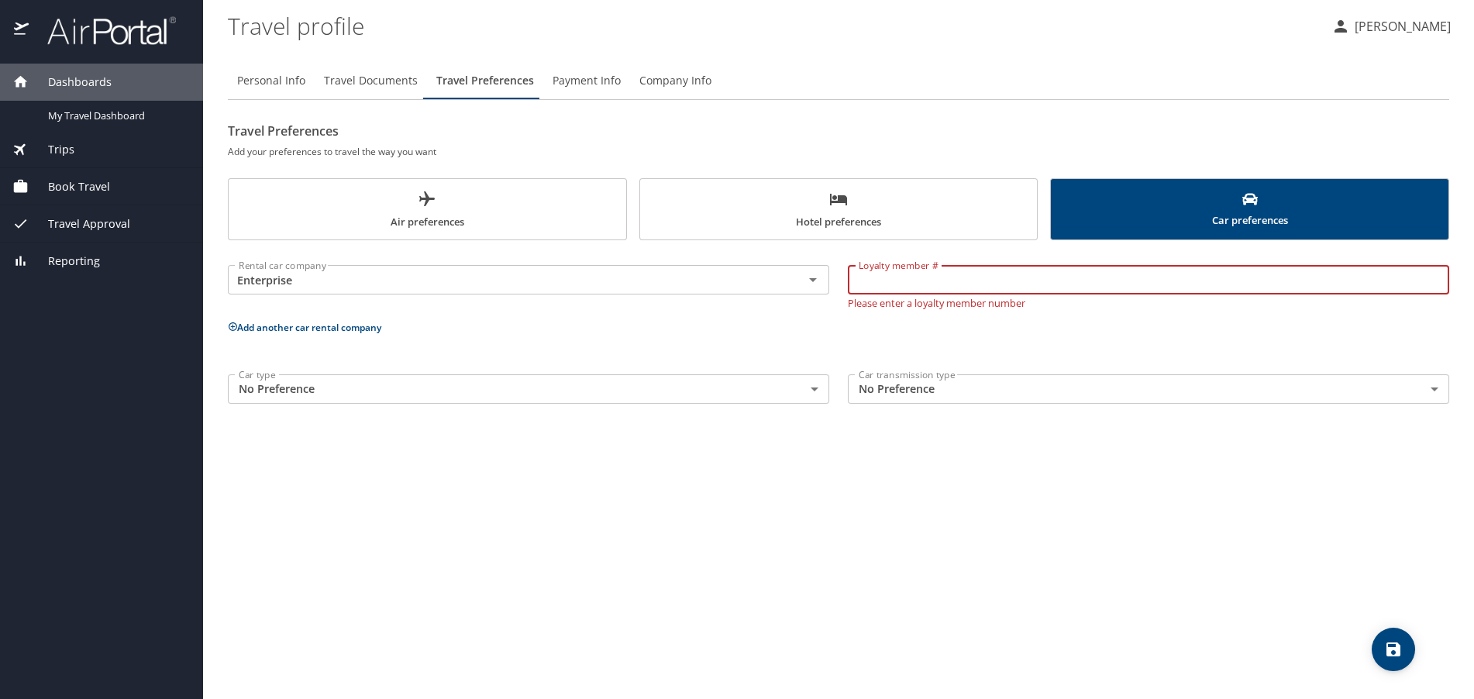
click at [963, 283] on input "Loyalty member #" at bounding box center [1148, 279] width 601 height 29
click at [781, 391] on body "Dashboards My Travel Dashboard Trips Current / Future Trips Past Trips Trips Mi…" at bounding box center [737, 349] width 1474 height 699
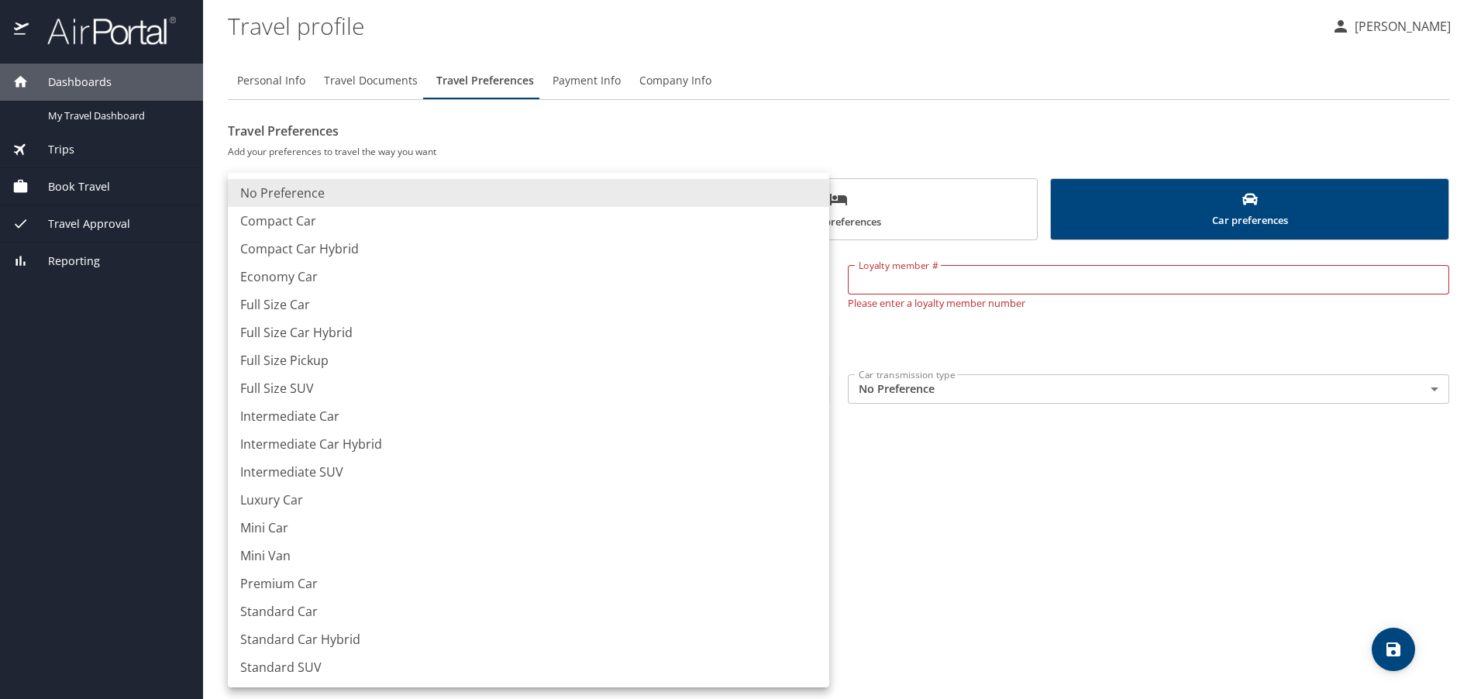
click at [356, 664] on li "Standard SUV" at bounding box center [528, 667] width 601 height 28
type input "StandardSUV"
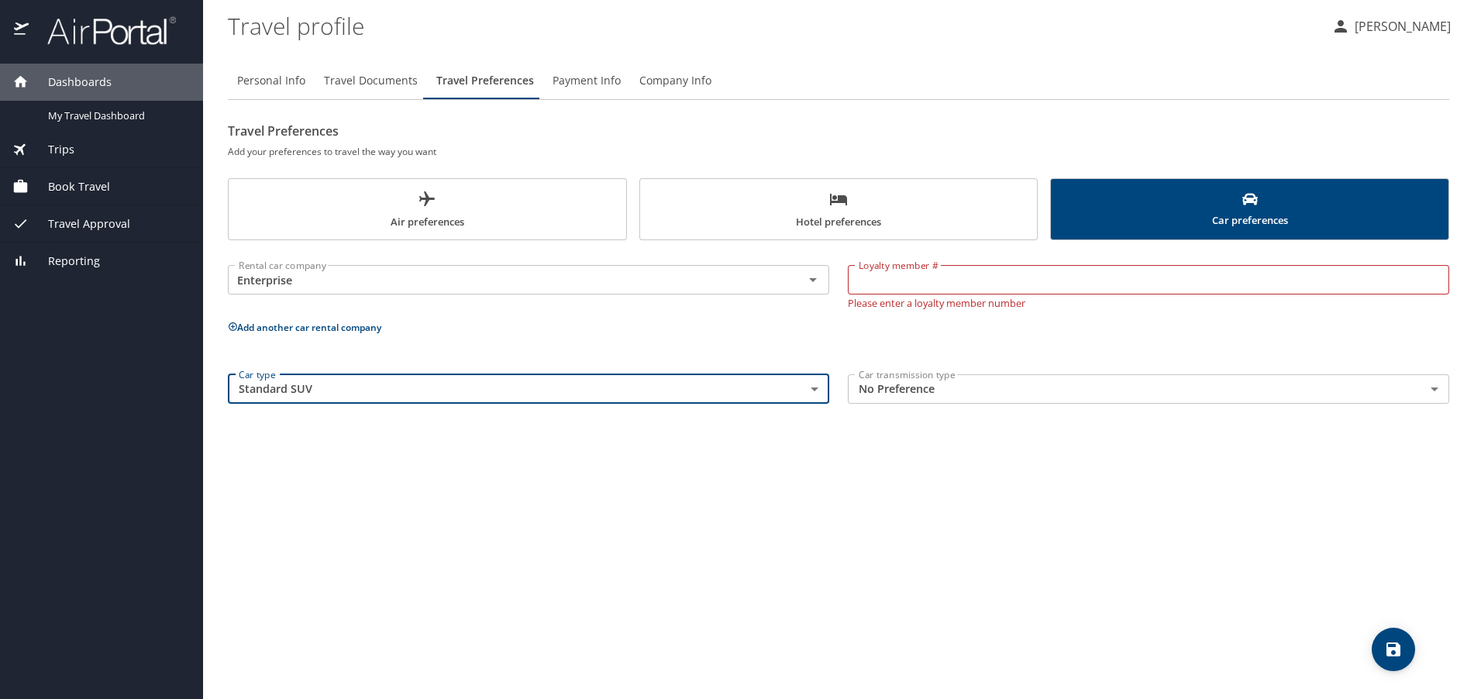
click at [898, 386] on body "Dashboards My Travel Dashboard Trips Current / Future Trips Past Trips Trips Mi…" at bounding box center [737, 349] width 1474 height 699
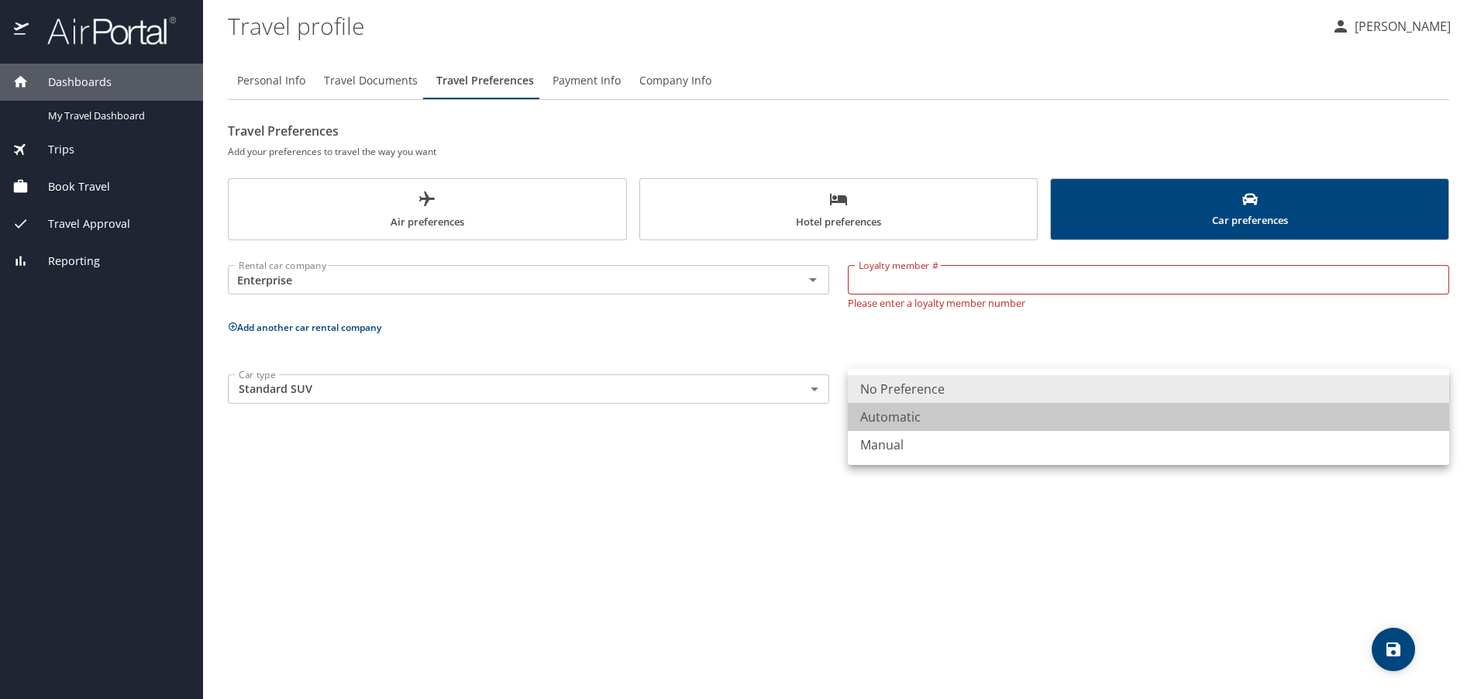
click at [896, 417] on li "Automatic" at bounding box center [1148, 417] width 601 height 28
type input "Automatic"
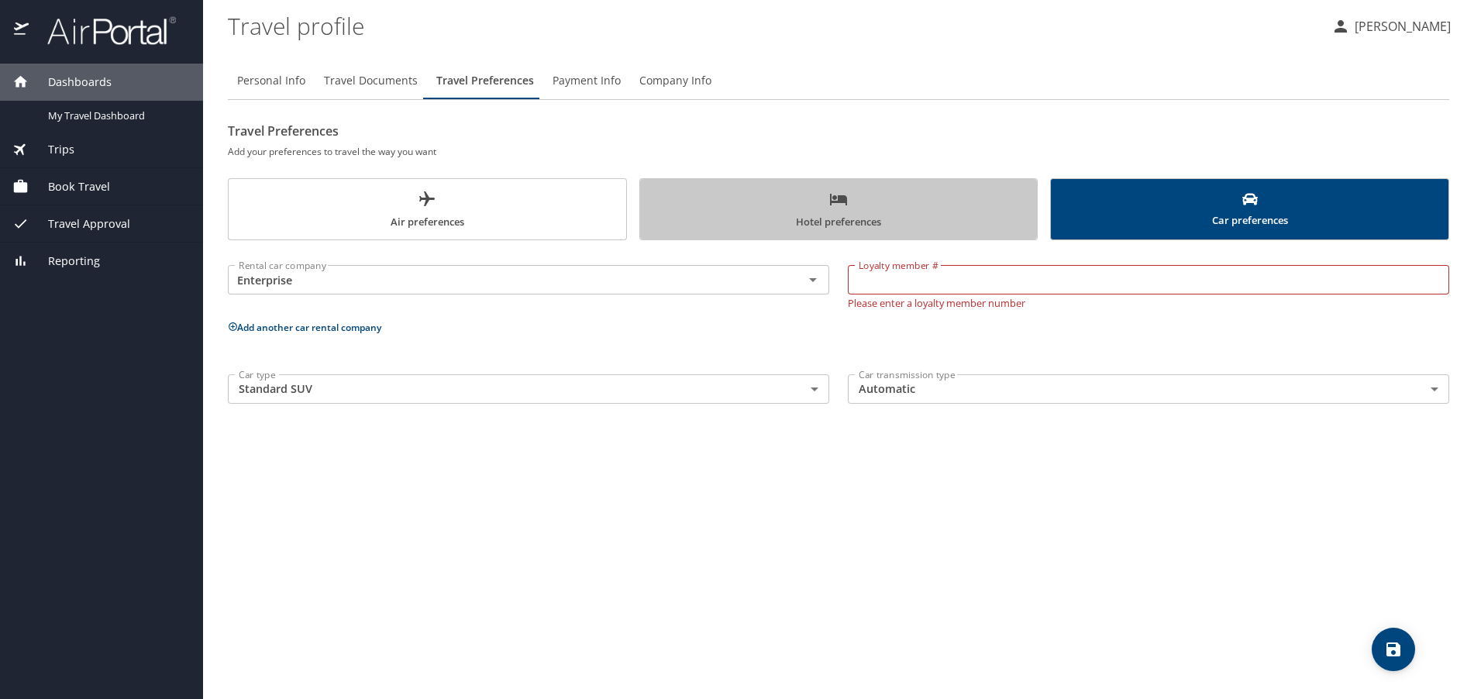
click at [718, 200] on span "Hotel preferences" at bounding box center [838, 210] width 379 height 41
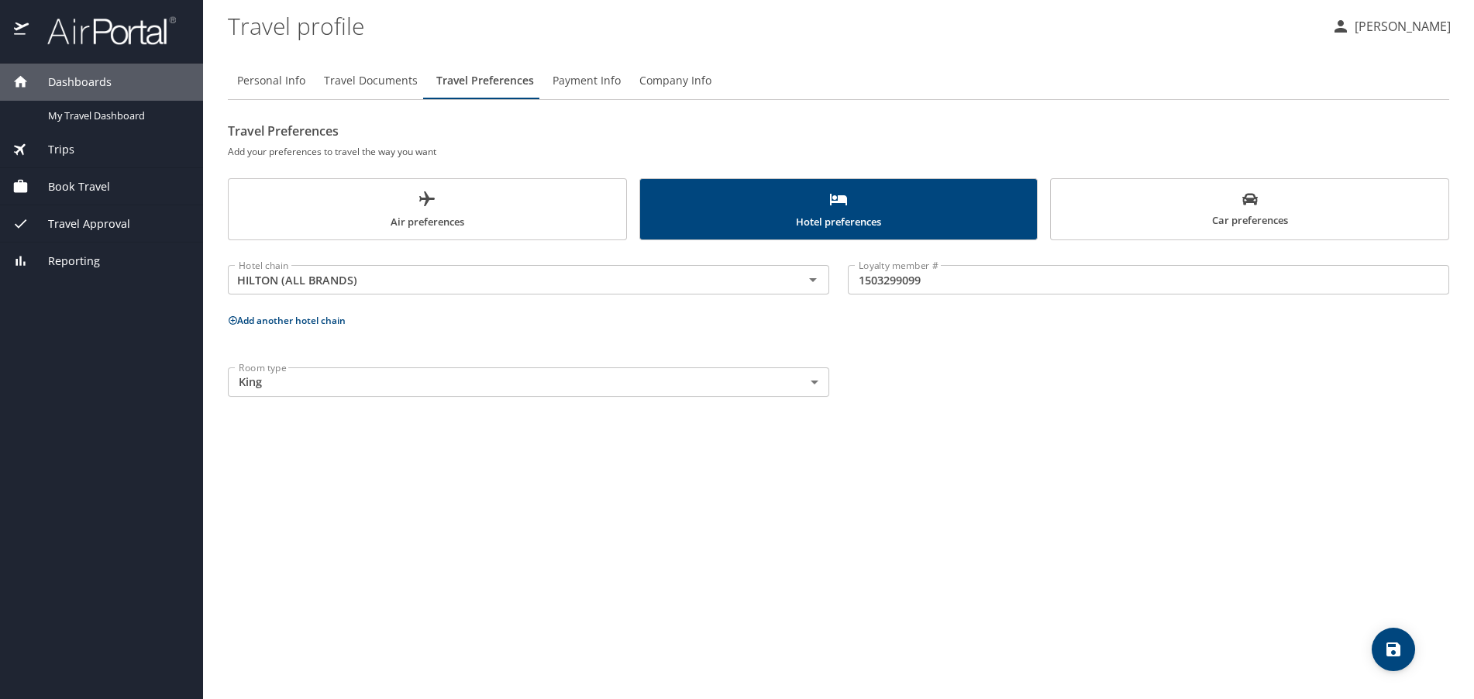
click at [508, 212] on span "Air preferences" at bounding box center [427, 210] width 379 height 41
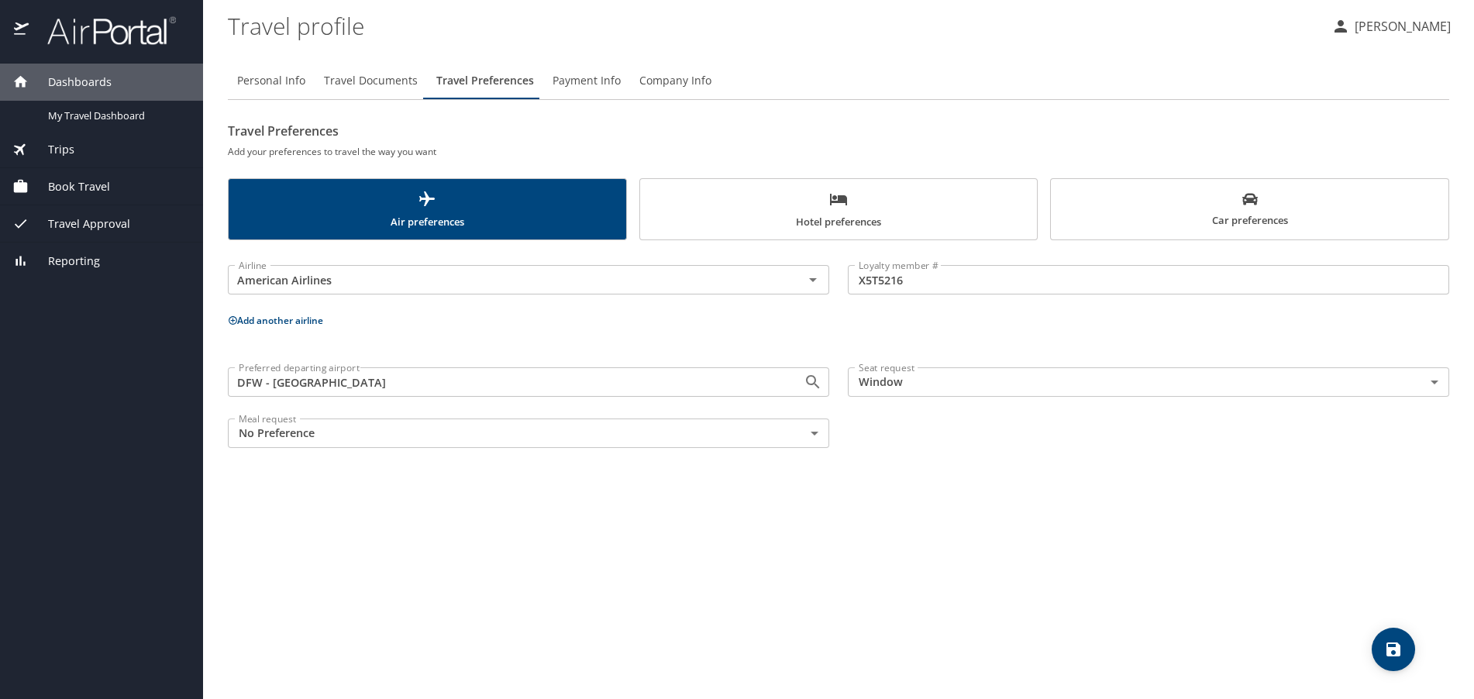
click at [579, 78] on span "Payment Info" at bounding box center [587, 80] width 68 height 19
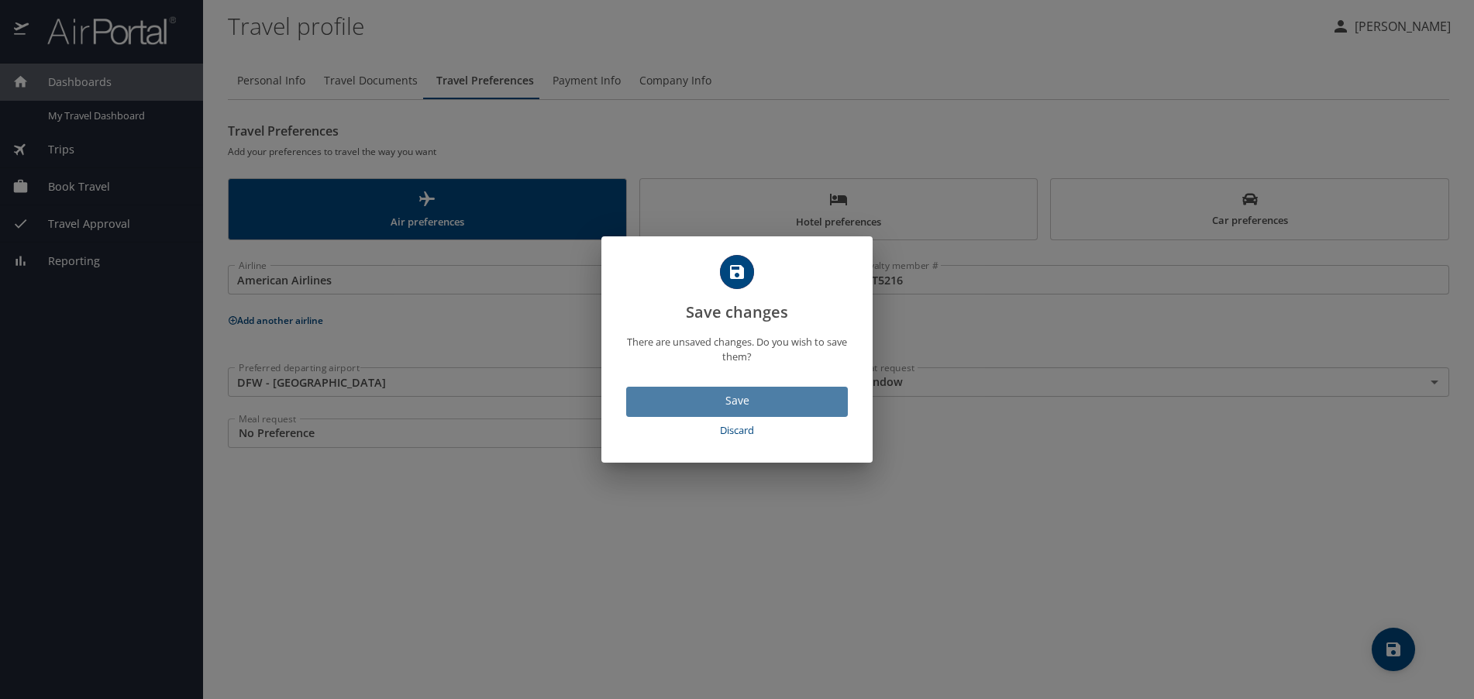
click at [734, 402] on span "Save" at bounding box center [737, 400] width 197 height 19
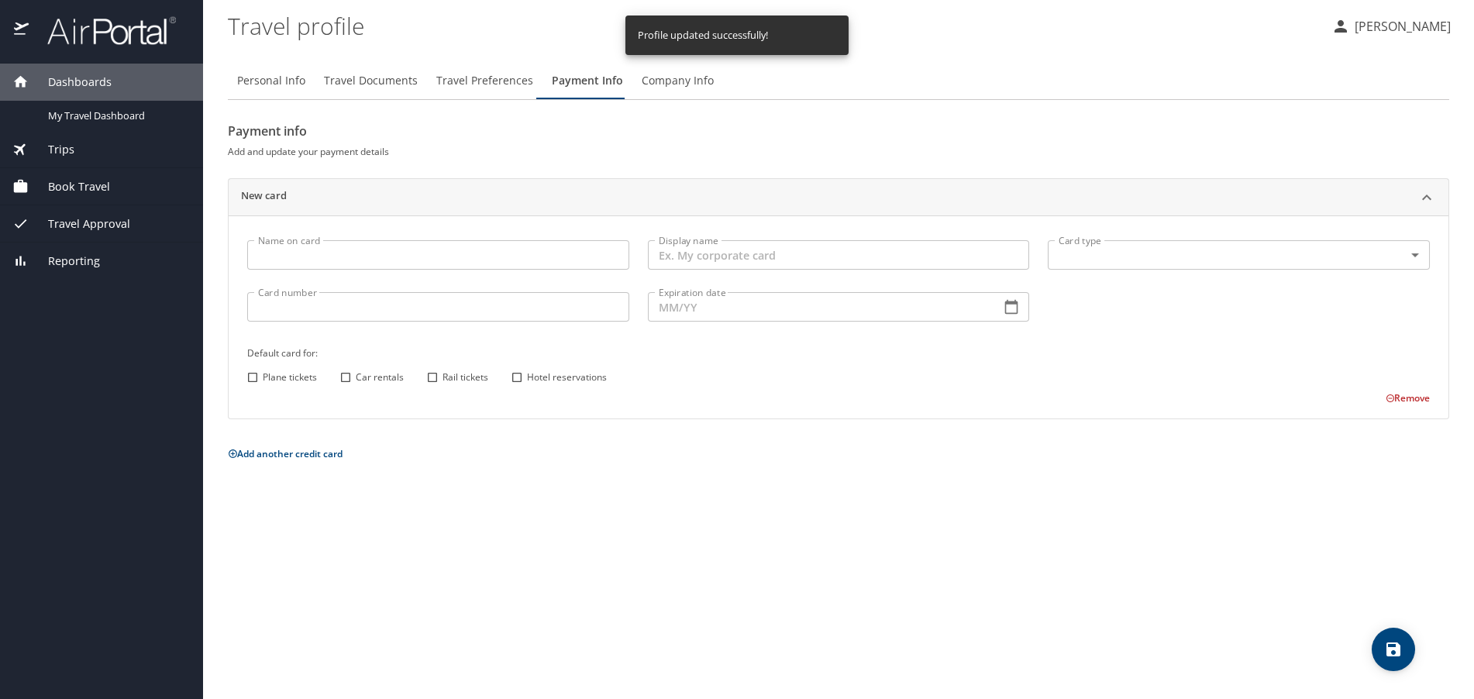
click at [499, 251] on input "Name on card" at bounding box center [438, 254] width 382 height 29
click at [247, 377] on input "Plane tickets" at bounding box center [253, 377] width 20 height 20
checkbox input "true"
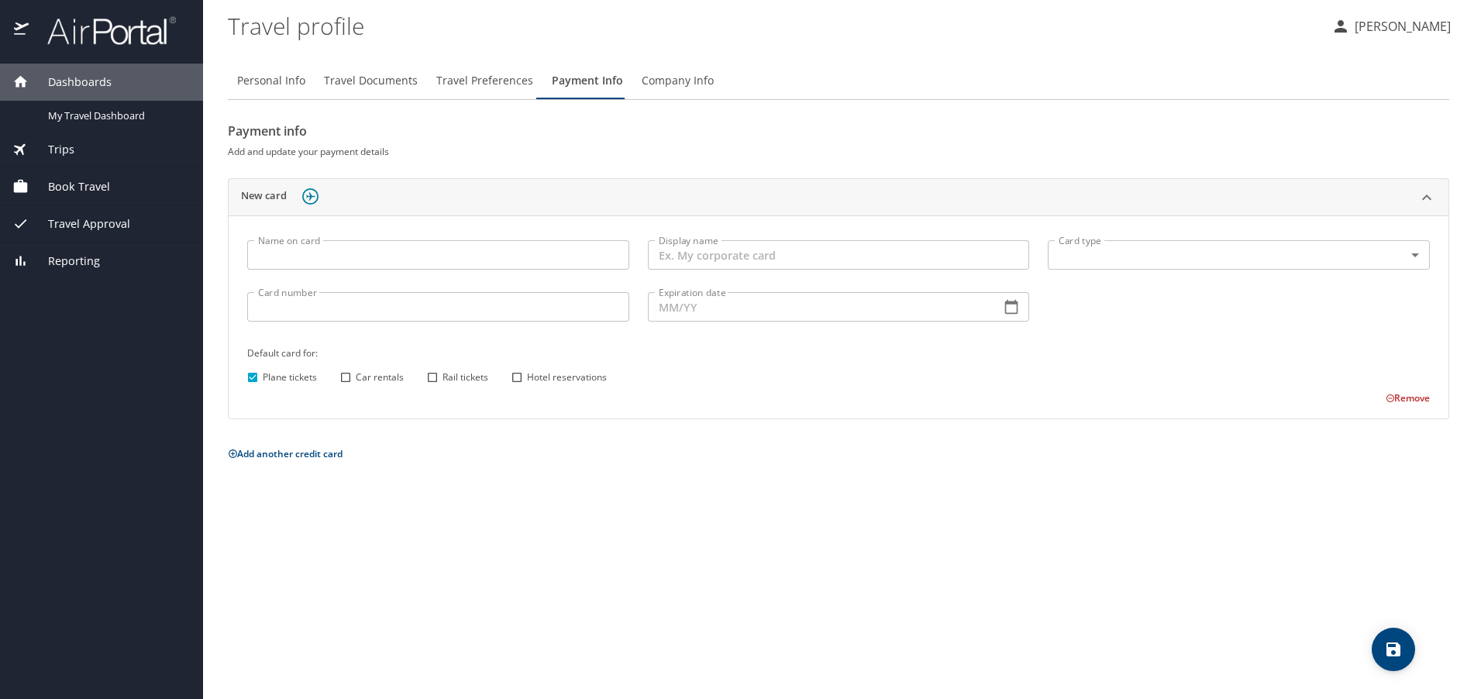
click at [488, 258] on input "Name on card" at bounding box center [438, 254] width 382 height 29
type input "Wendi Taylor Fuller"
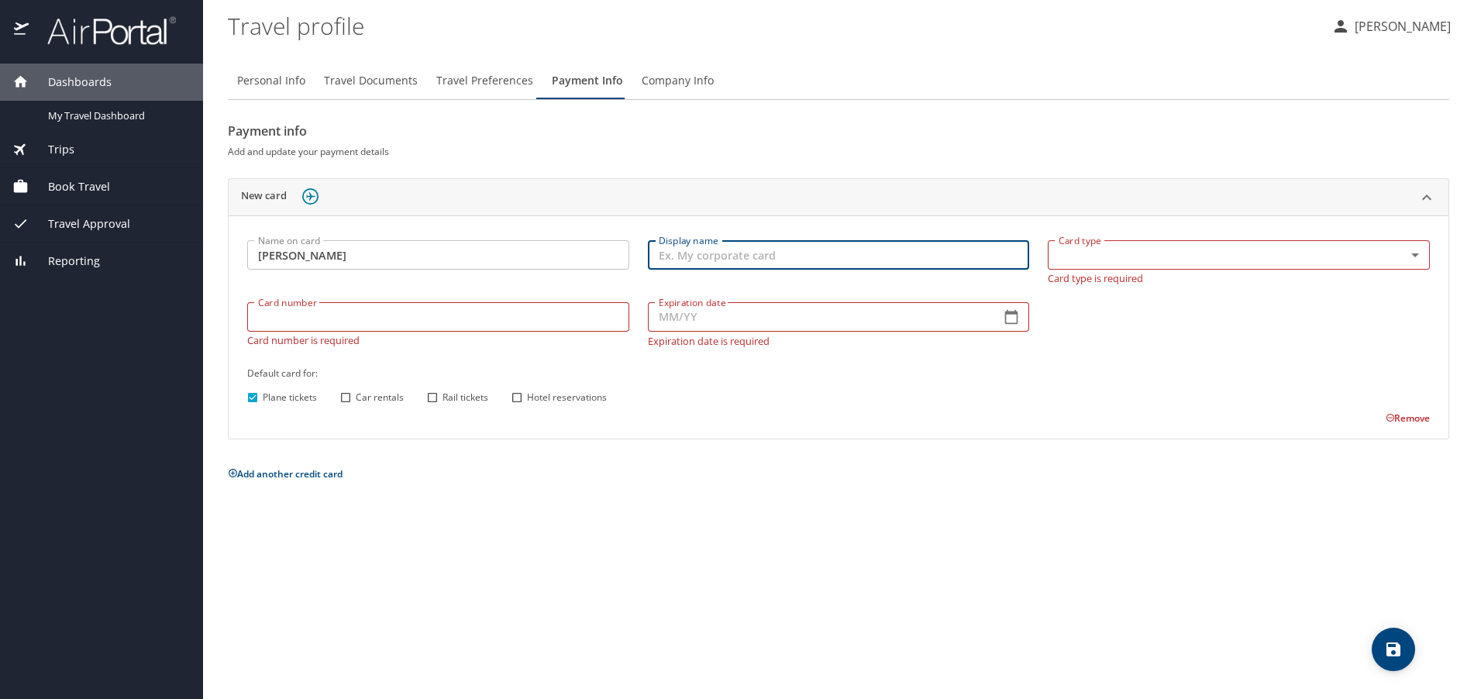
click at [702, 254] on input "Display name" at bounding box center [839, 254] width 382 height 29
type input "MC"
click at [1130, 256] on body "Dashboards My Travel Dashboard Trips Current / Future Trips Past Trips Trips Mi…" at bounding box center [737, 349] width 1474 height 699
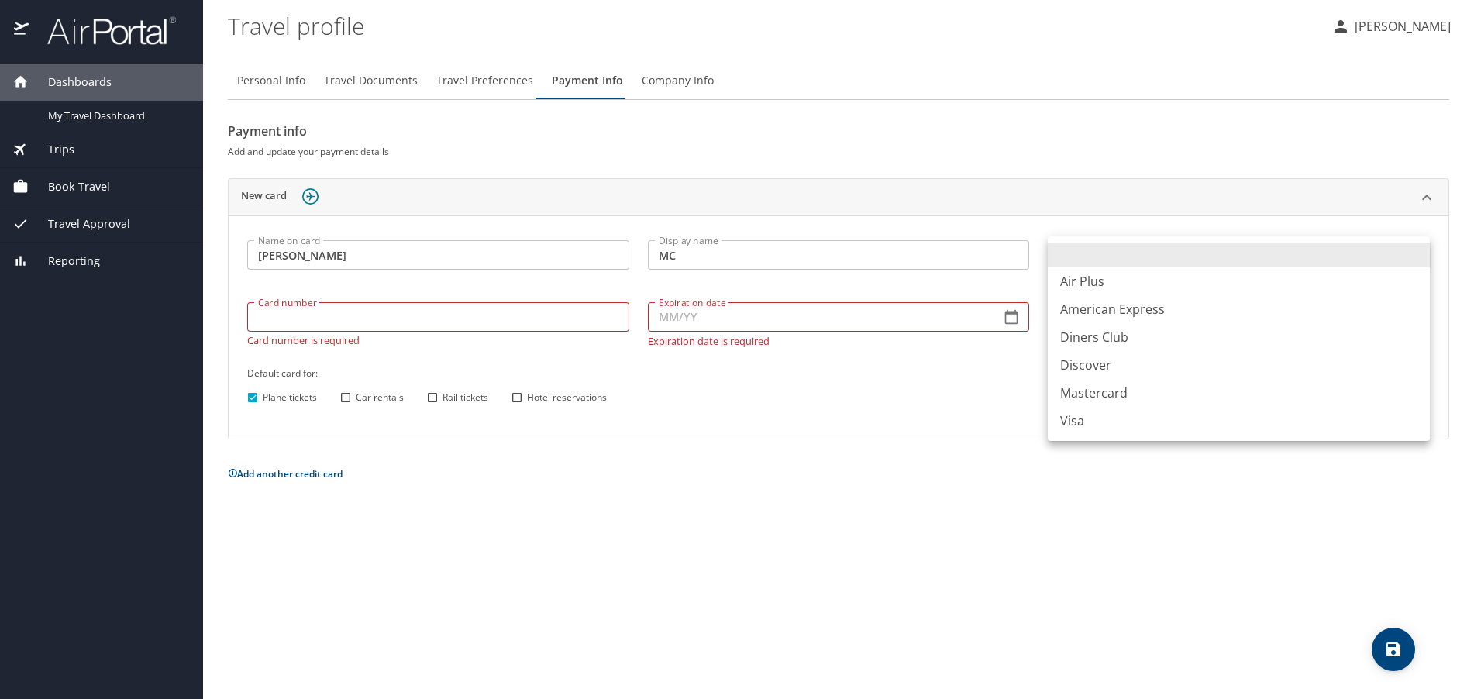
click at [1112, 384] on li "Mastercard" at bounding box center [1239, 393] width 382 height 28
type input "CA"
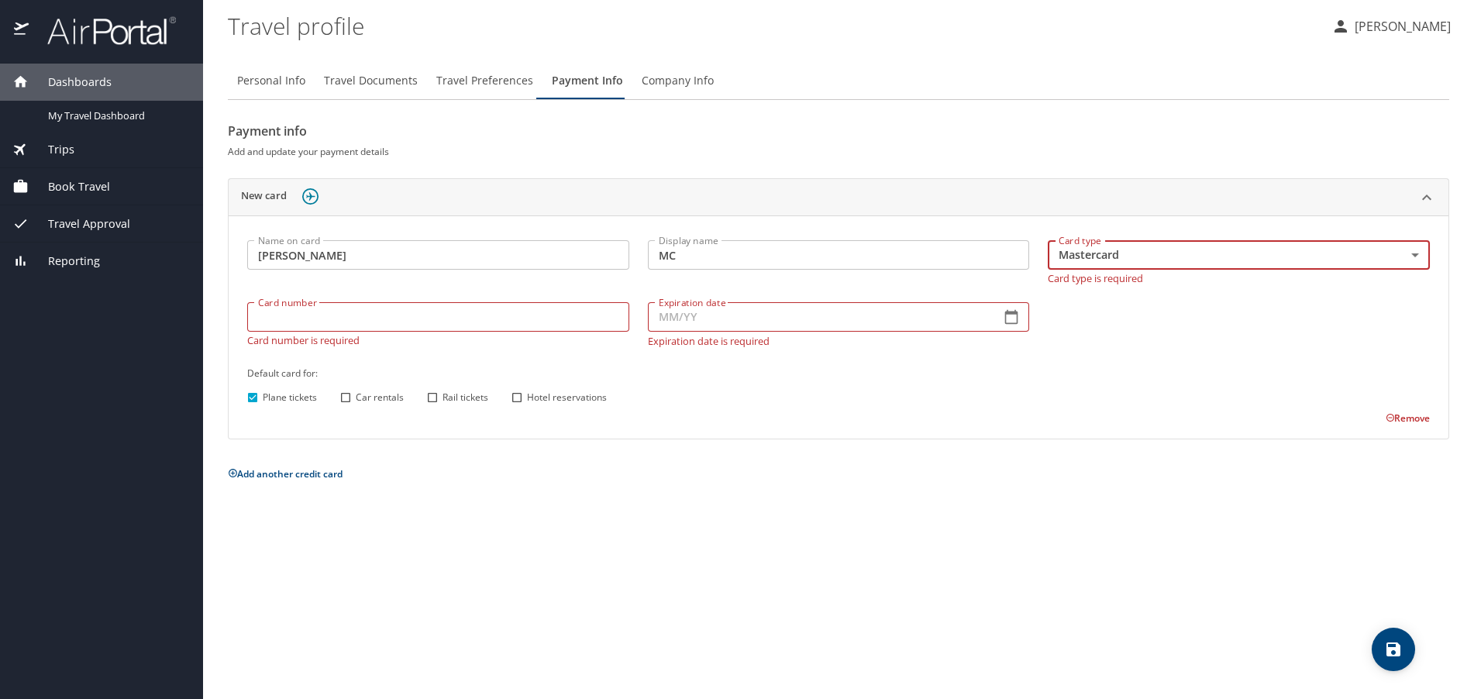
click at [393, 324] on div "Card number Card number Card number is required" at bounding box center [438, 324] width 401 height 63
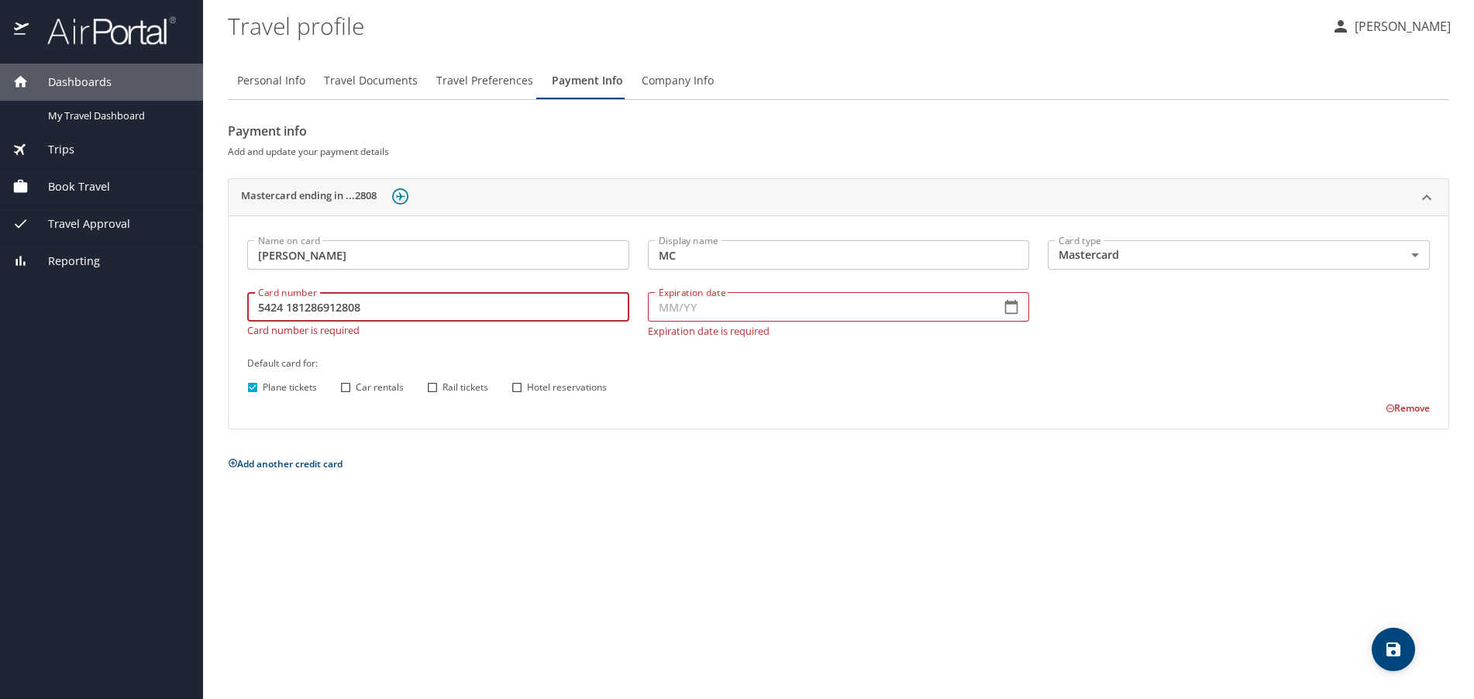
click at [309, 306] on 181286912808 "5424 181286912808" at bounding box center [438, 306] width 382 height 29
type 2808 "5424 1812 8691 2808"
click at [883, 312] on input "Expiration date" at bounding box center [818, 306] width 341 height 29
type input "08/29"
click at [518, 391] on input "Hotel reservations" at bounding box center [517, 387] width 20 height 20
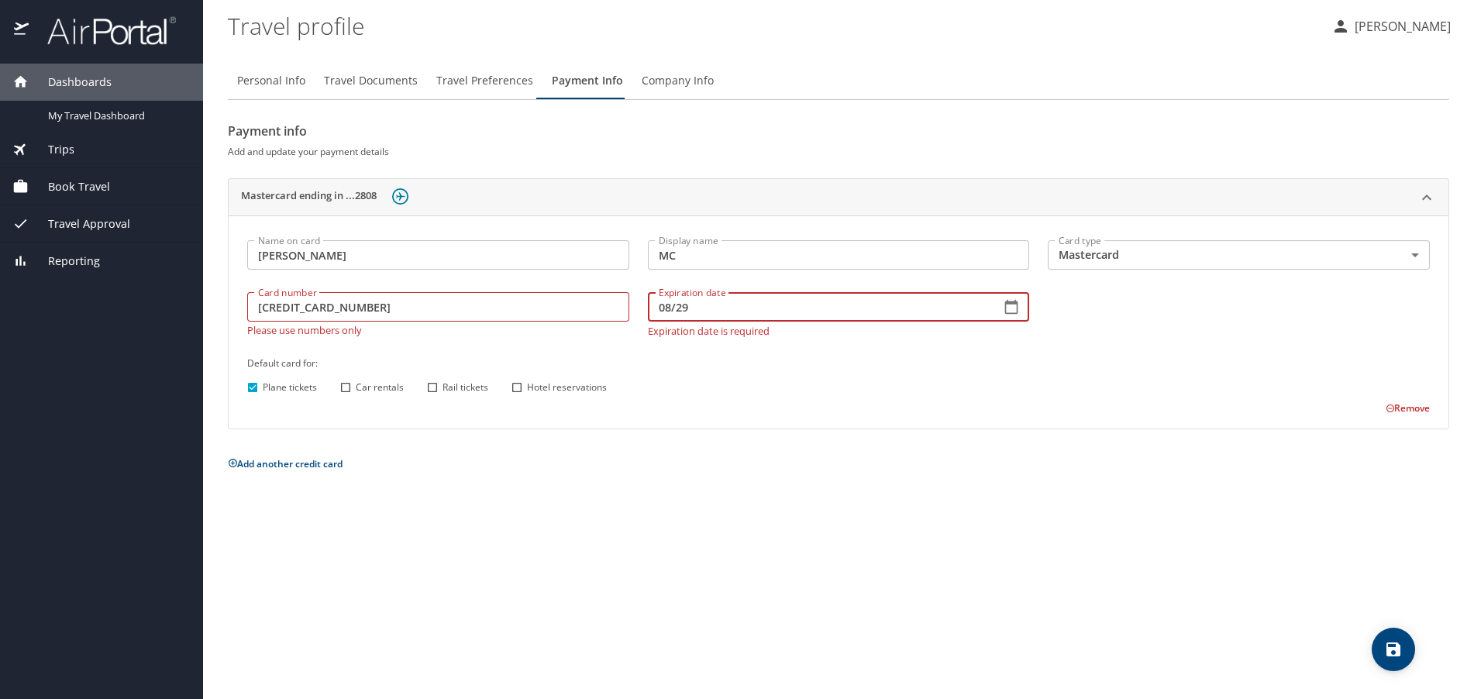
checkbox input "true"
click at [343, 384] on input "Car rentals" at bounding box center [346, 387] width 20 height 20
checkbox input "true"
click at [682, 82] on span "Company Info" at bounding box center [678, 80] width 72 height 19
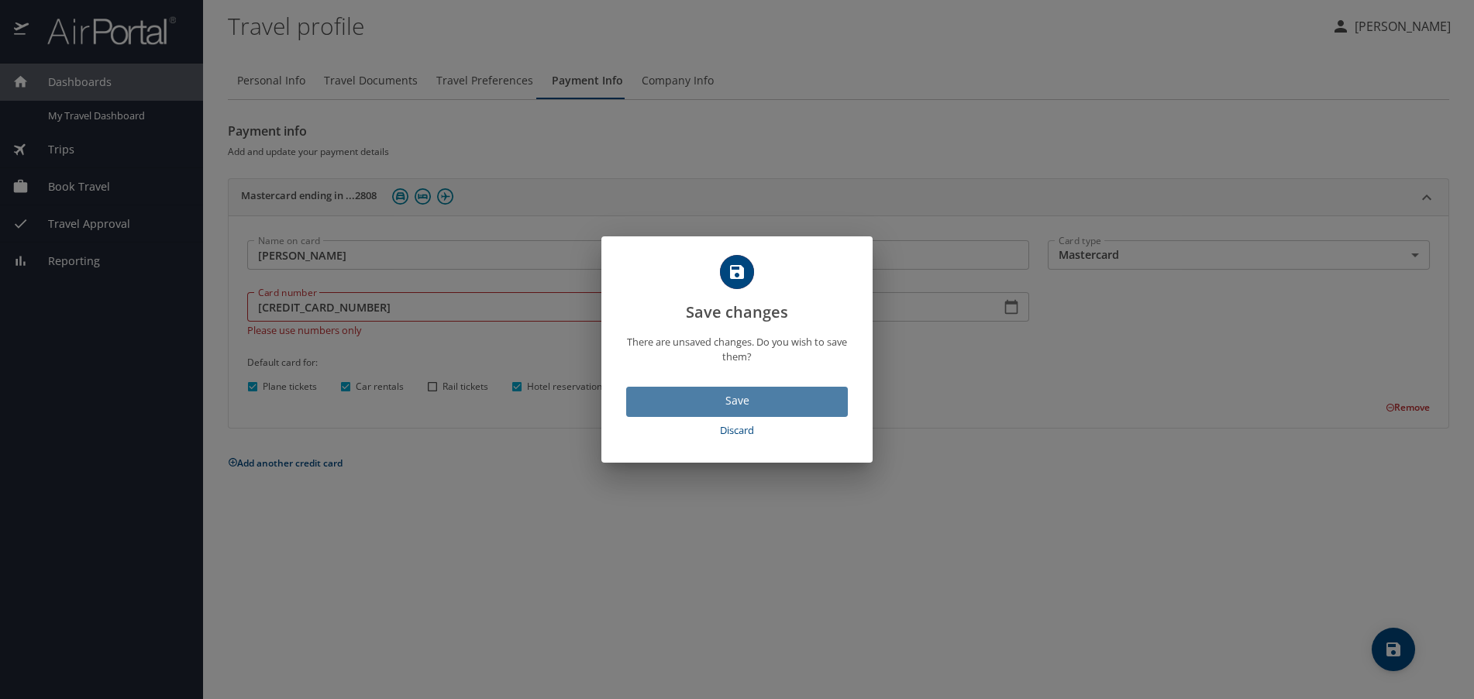
click at [725, 396] on span "Save" at bounding box center [737, 400] width 197 height 19
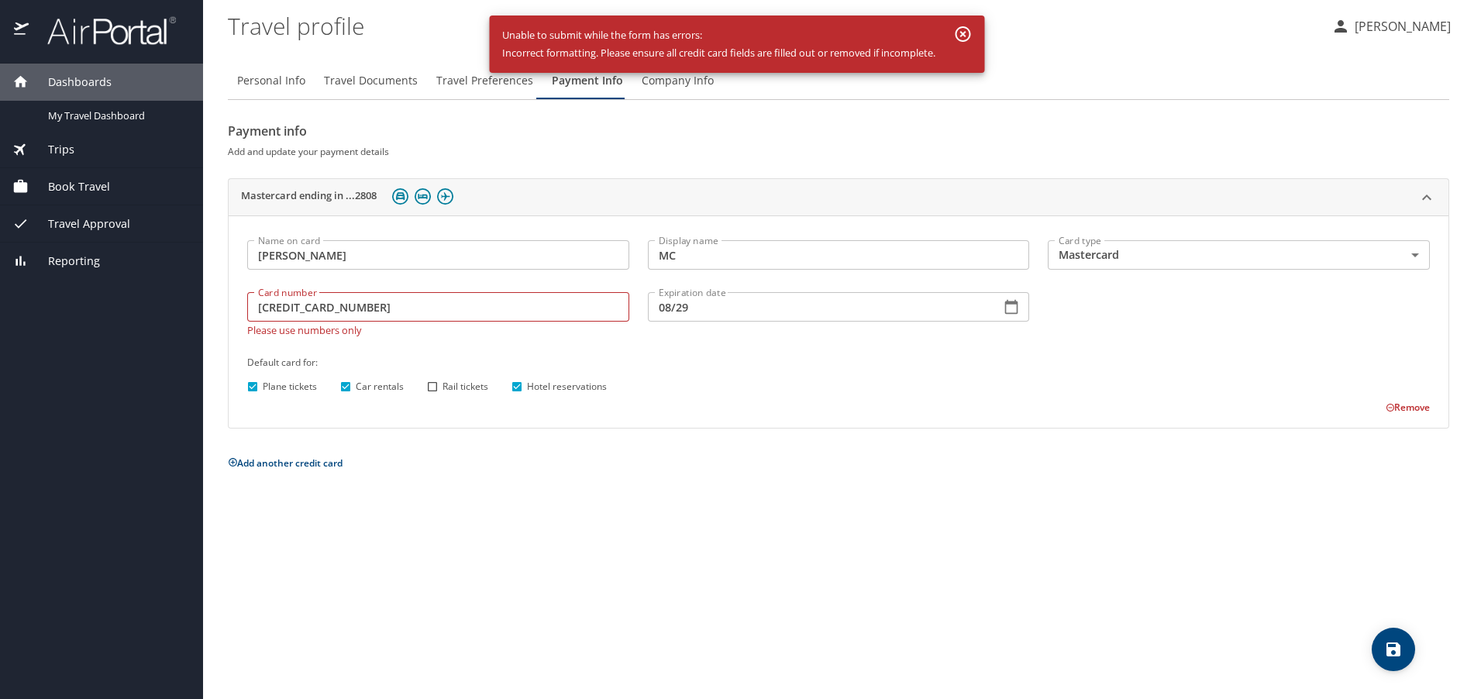
click at [523, 314] on 2808 "5424 1812 8691 2808" at bounding box center [438, 306] width 382 height 29
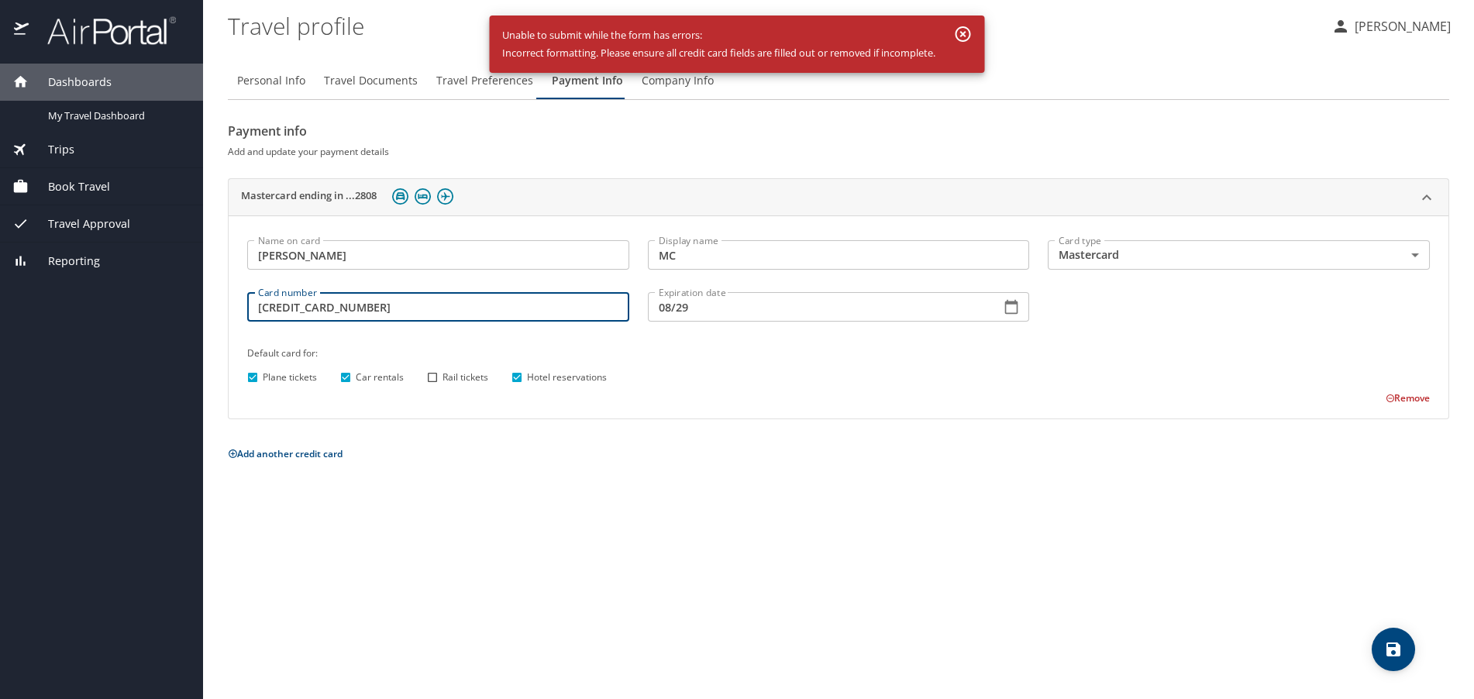
type input "5424181286912808"
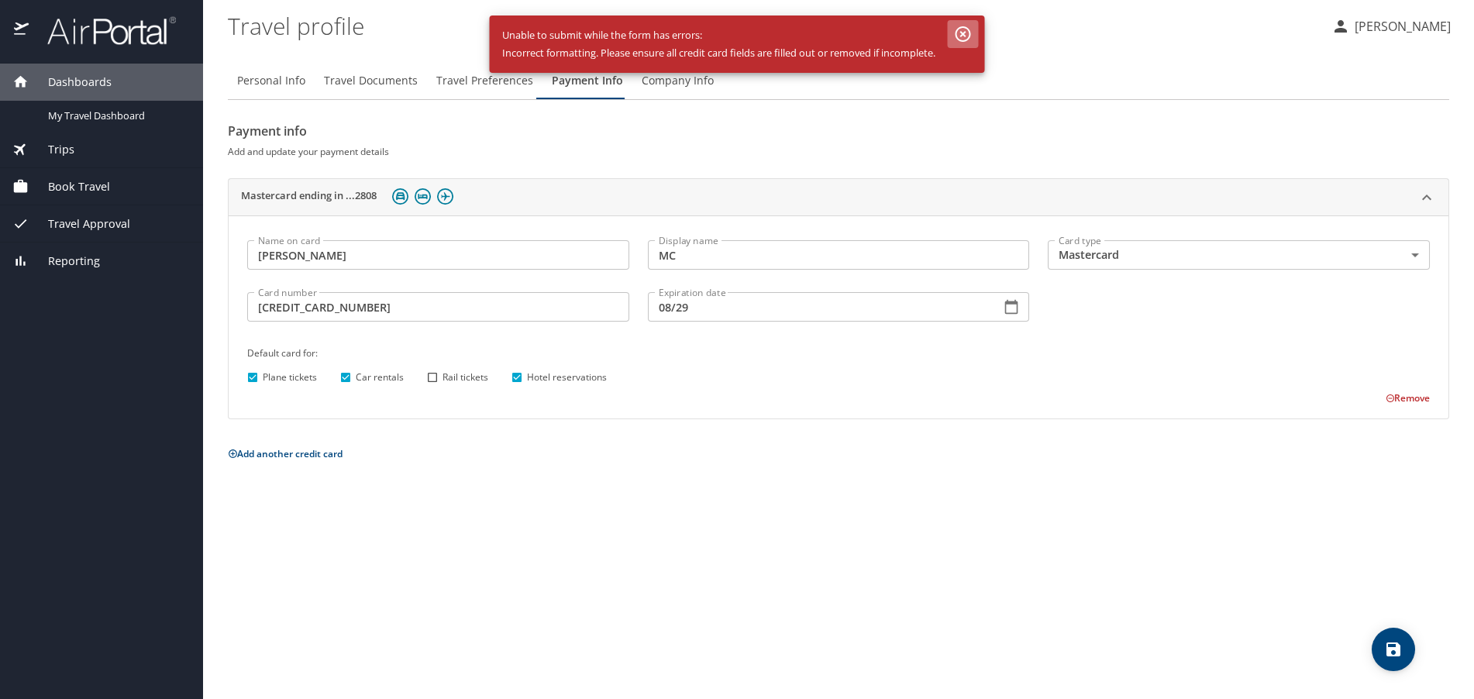
click at [966, 32] on icon "button" at bounding box center [964, 34] width 16 height 16
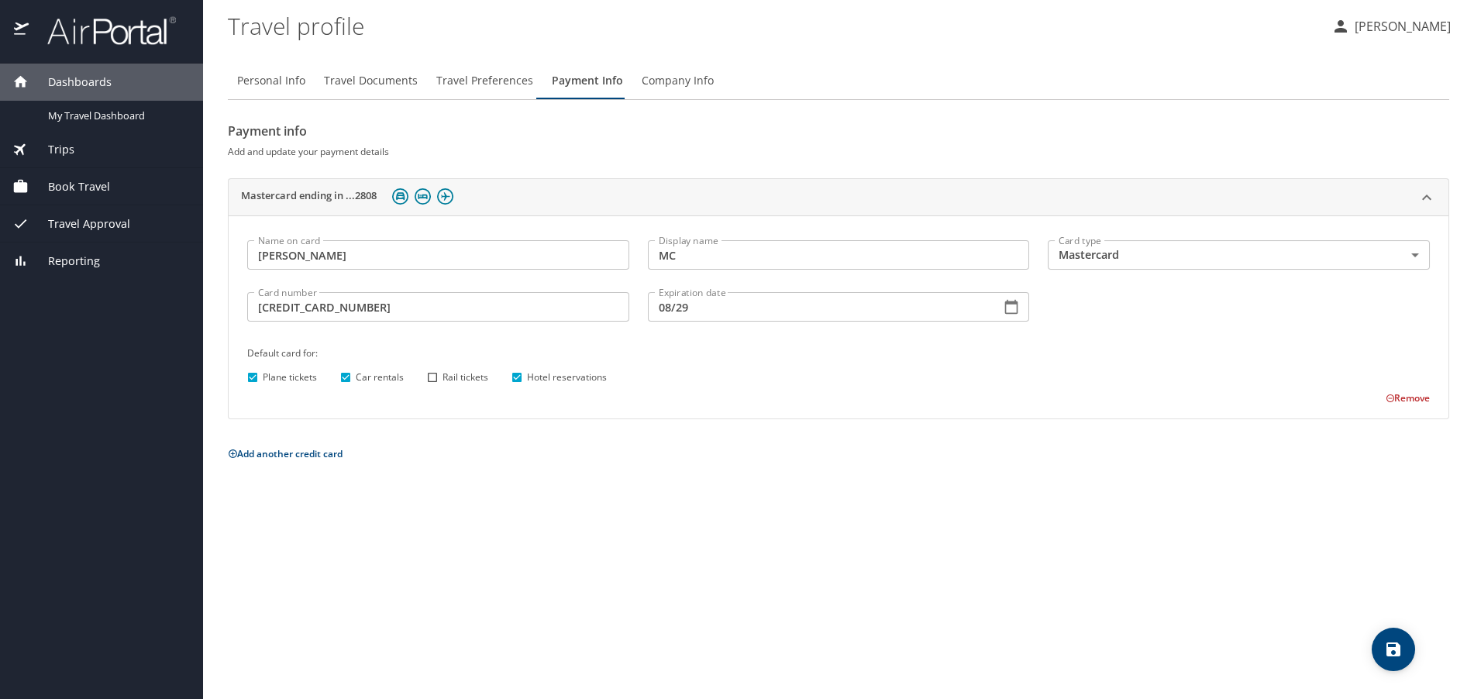
click at [676, 78] on span "Company Info" at bounding box center [678, 80] width 72 height 19
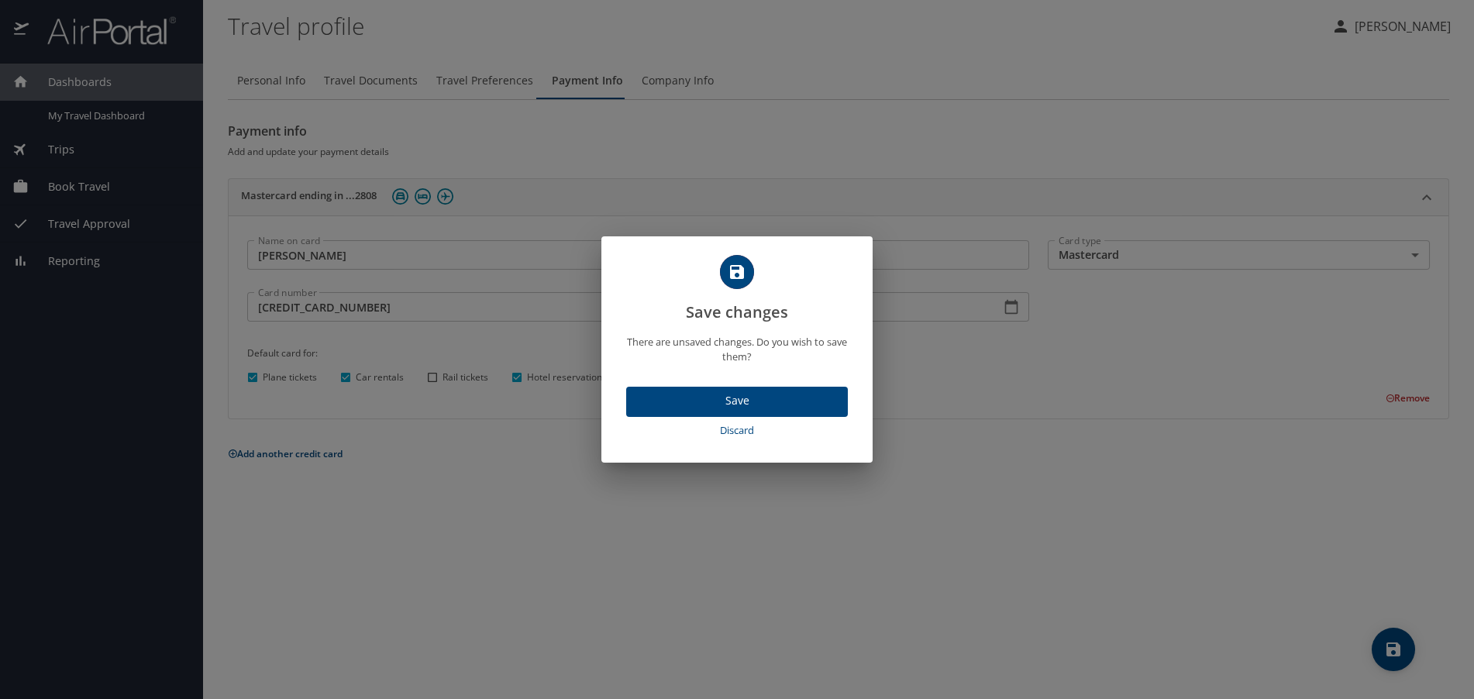
click at [719, 398] on span "Save" at bounding box center [737, 400] width 197 height 19
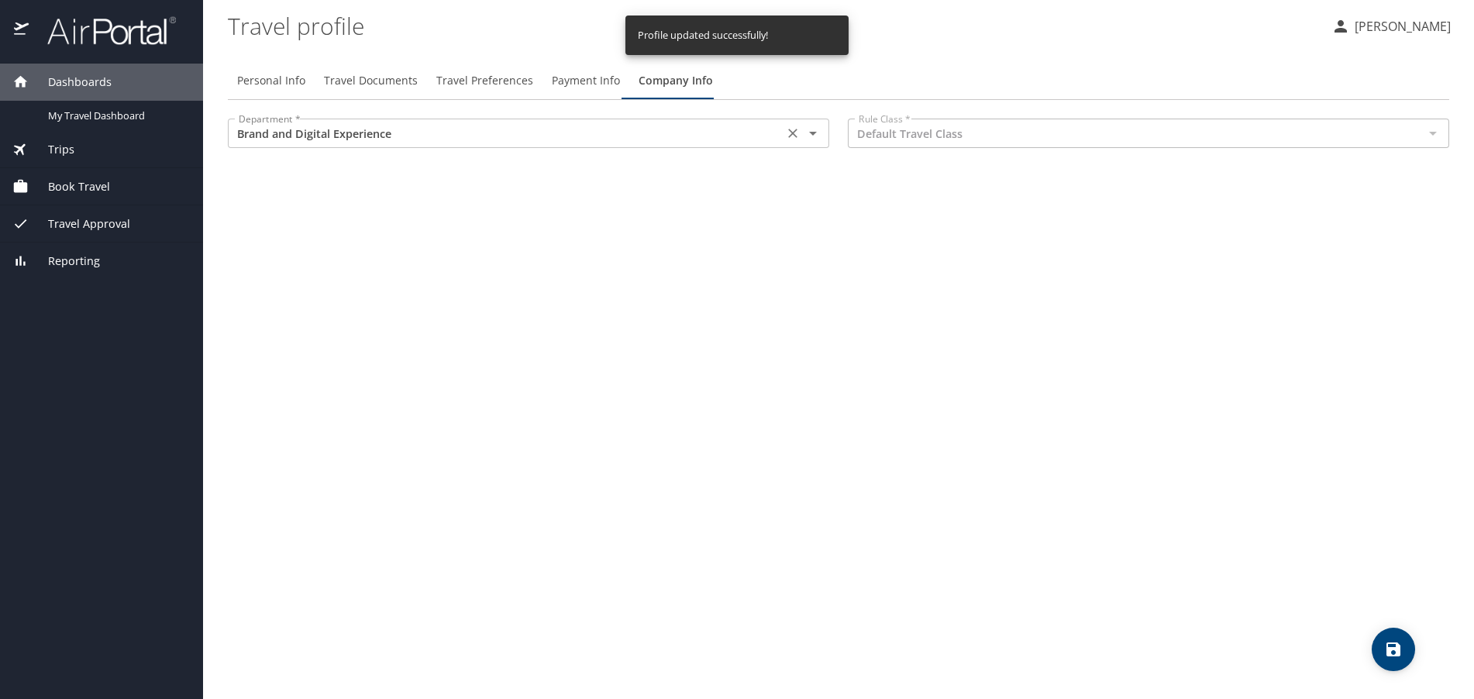
click at [811, 129] on icon "Open" at bounding box center [813, 133] width 19 height 19
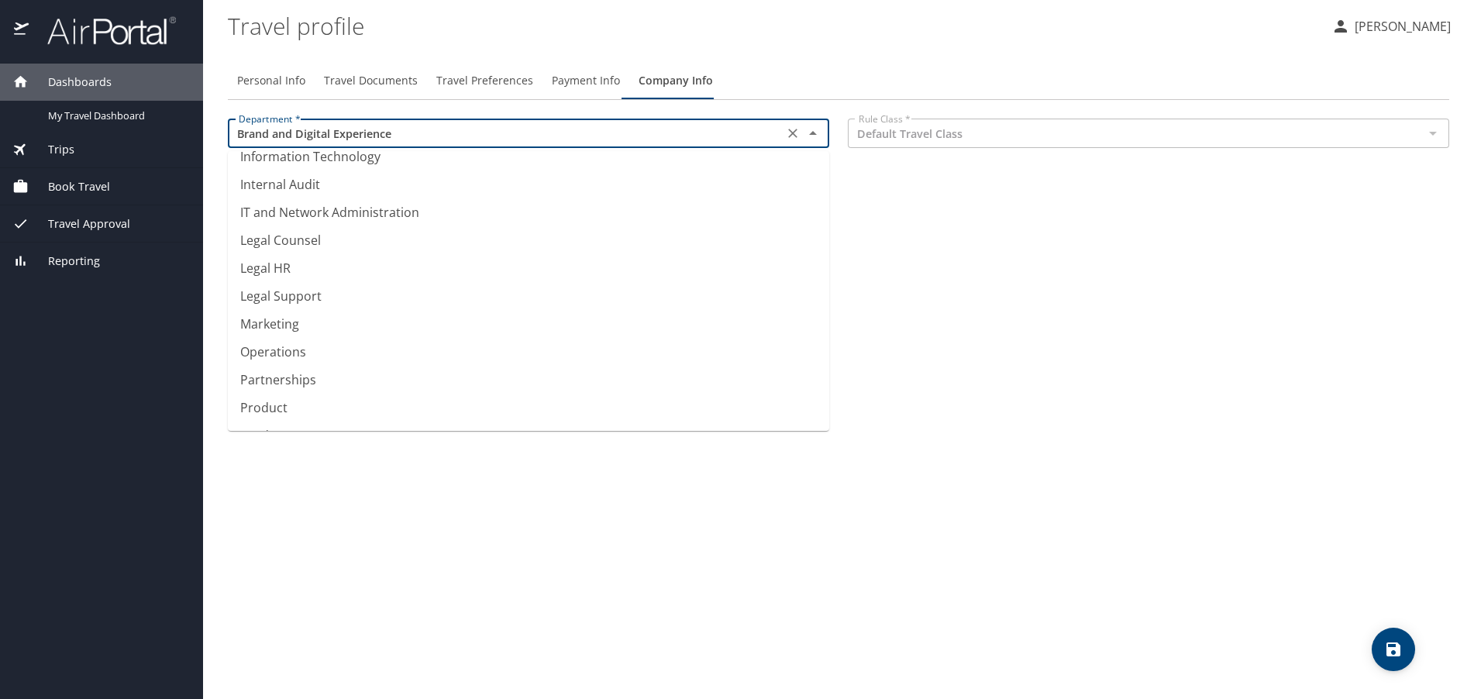
scroll to position [744, 0]
click at [436, 312] on li "Marketing" at bounding box center [528, 320] width 601 height 28
type input "Marketing"
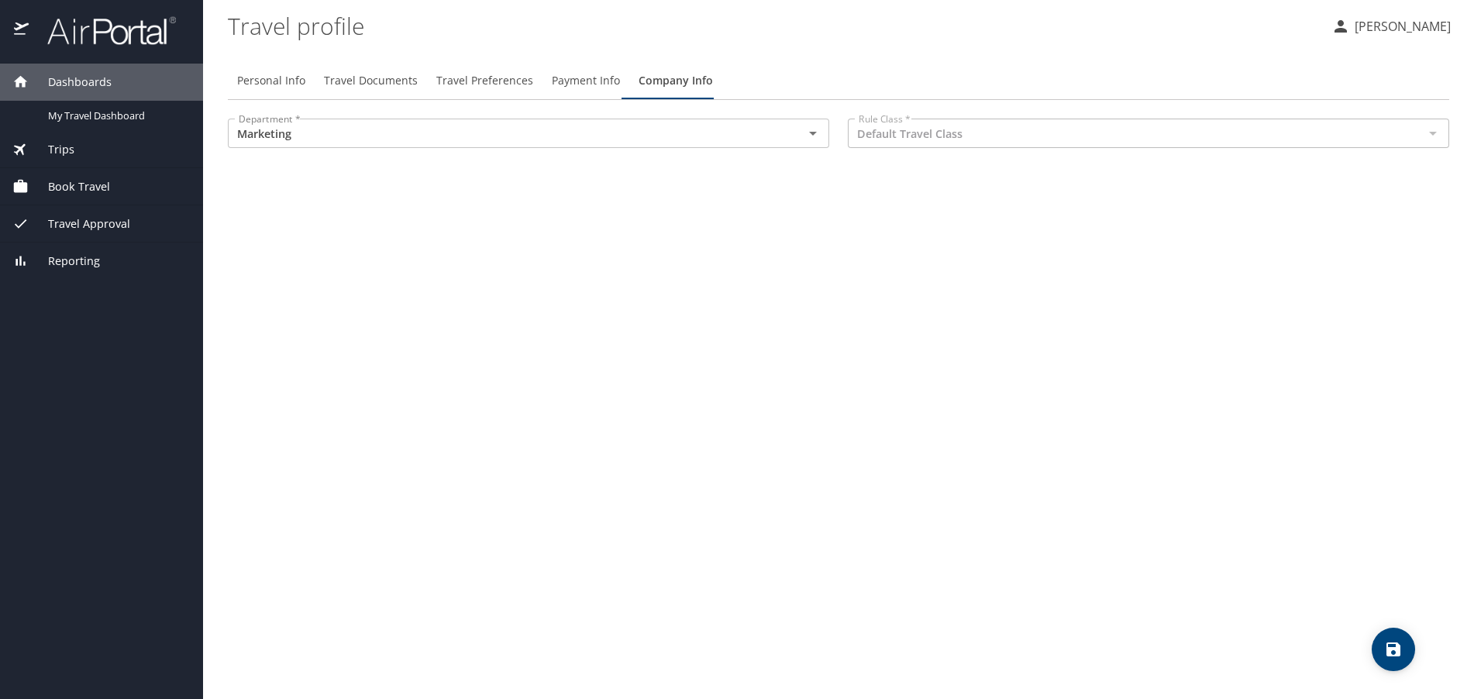
click at [1431, 131] on div at bounding box center [1432, 133] width 20 height 22
click at [353, 73] on span "Travel Documents" at bounding box center [371, 80] width 94 height 19
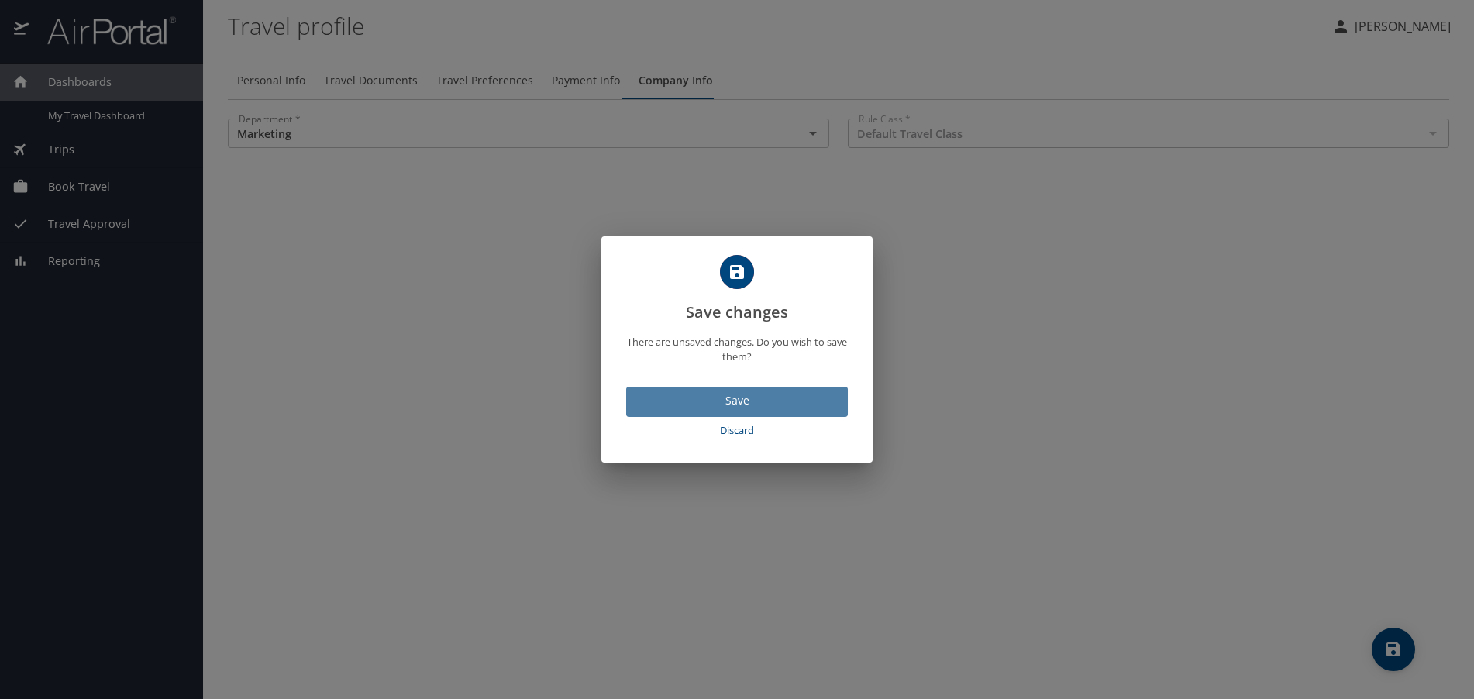
click at [707, 396] on span "Save" at bounding box center [737, 400] width 197 height 19
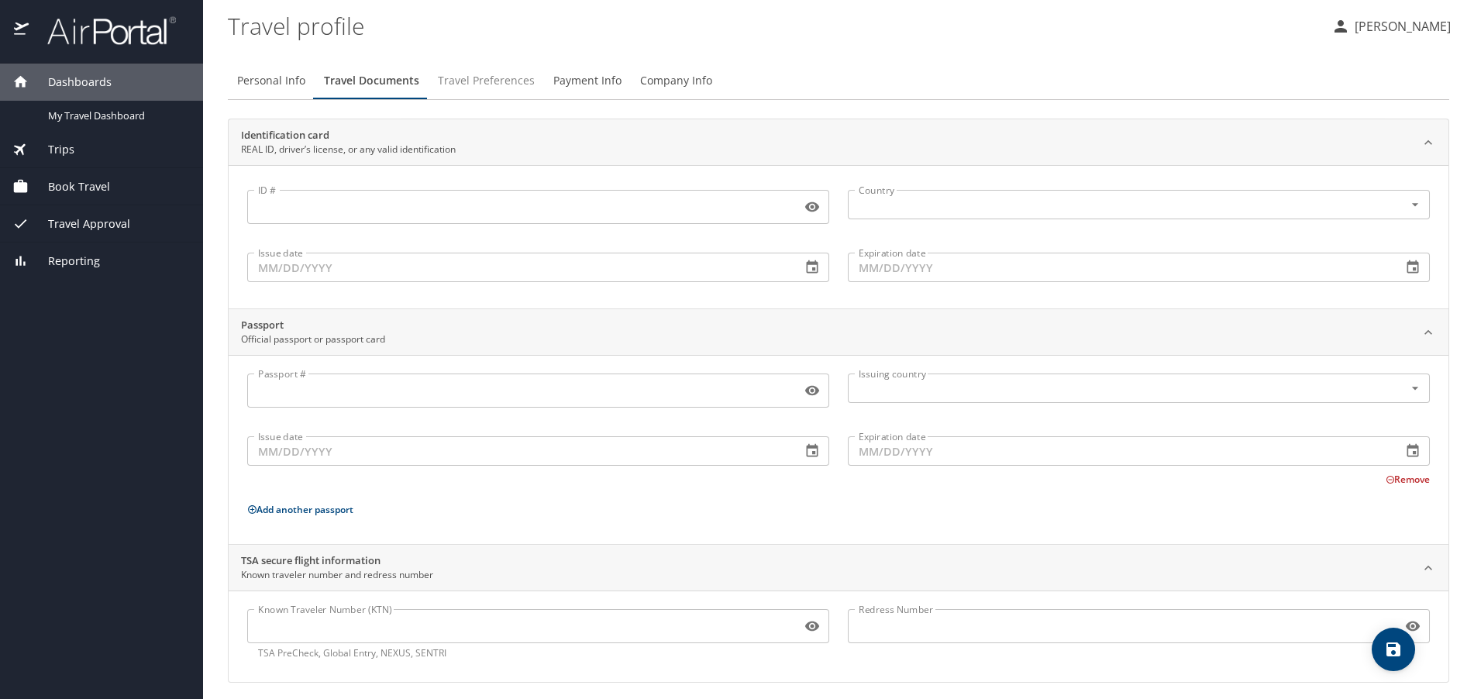
click at [479, 81] on span "Travel Preferences" at bounding box center [486, 80] width 97 height 19
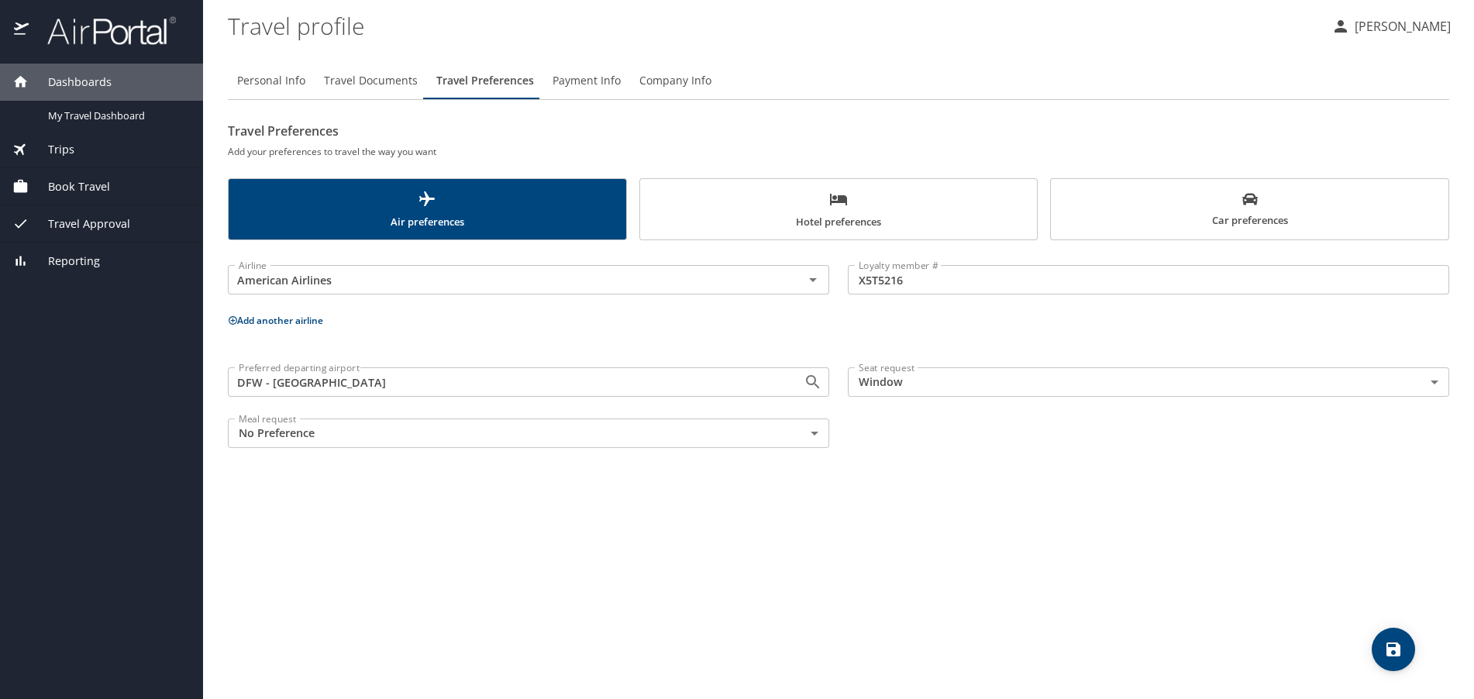
click at [368, 84] on span "Travel Documents" at bounding box center [371, 80] width 94 height 19
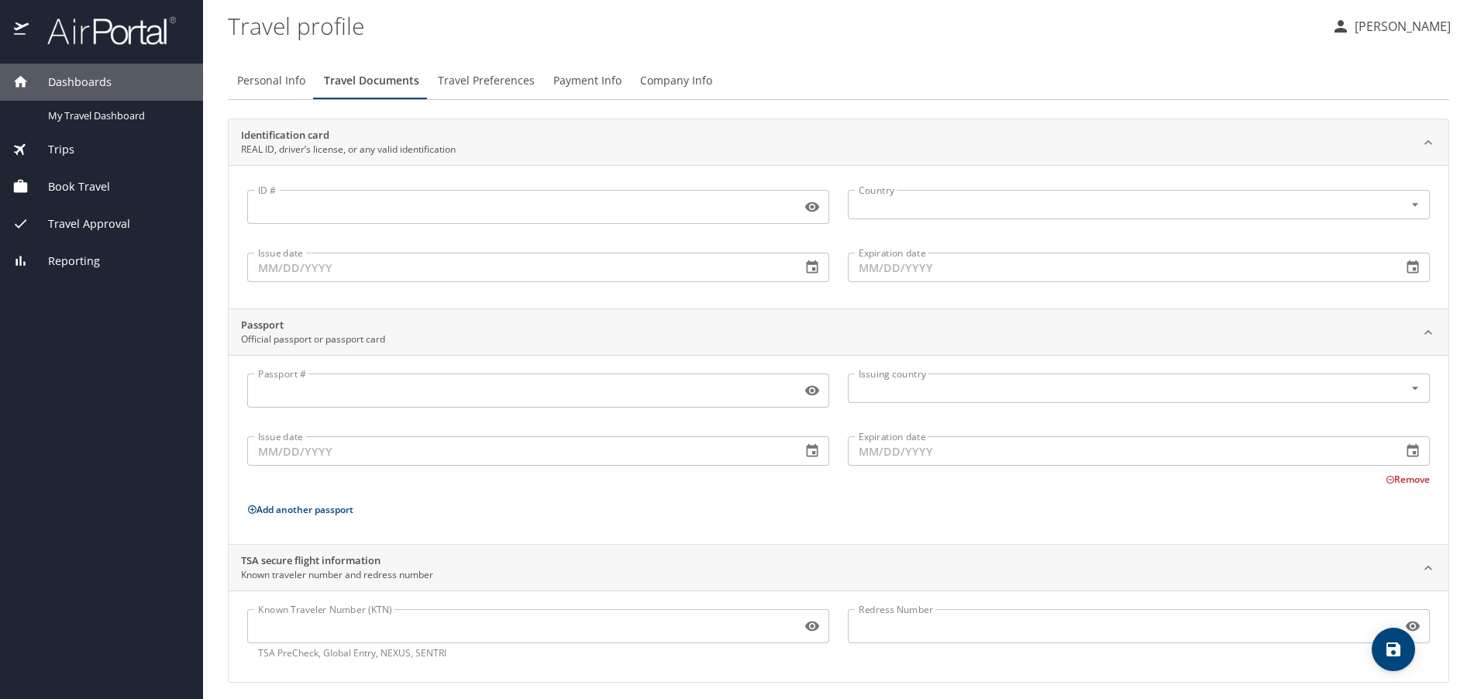
scroll to position [8, 0]
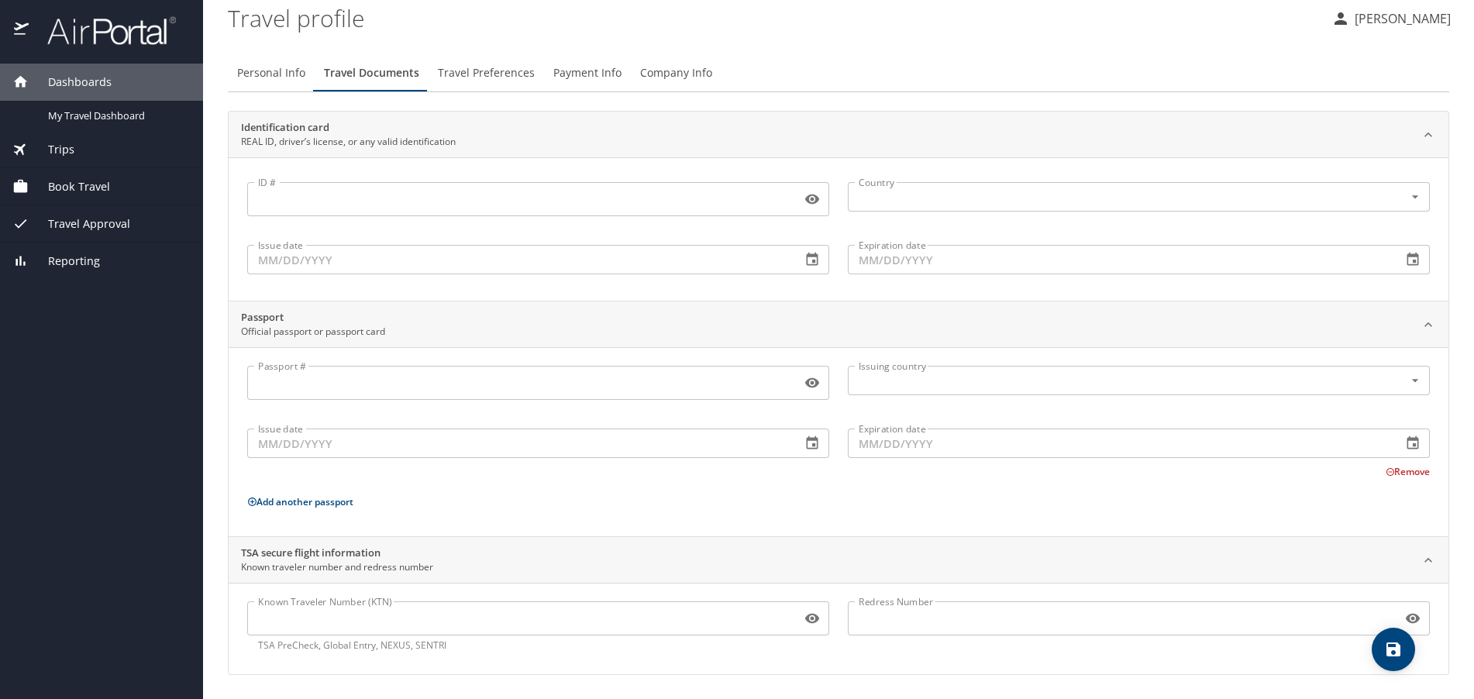
click at [350, 198] on input "ID #" at bounding box center [521, 198] width 548 height 29
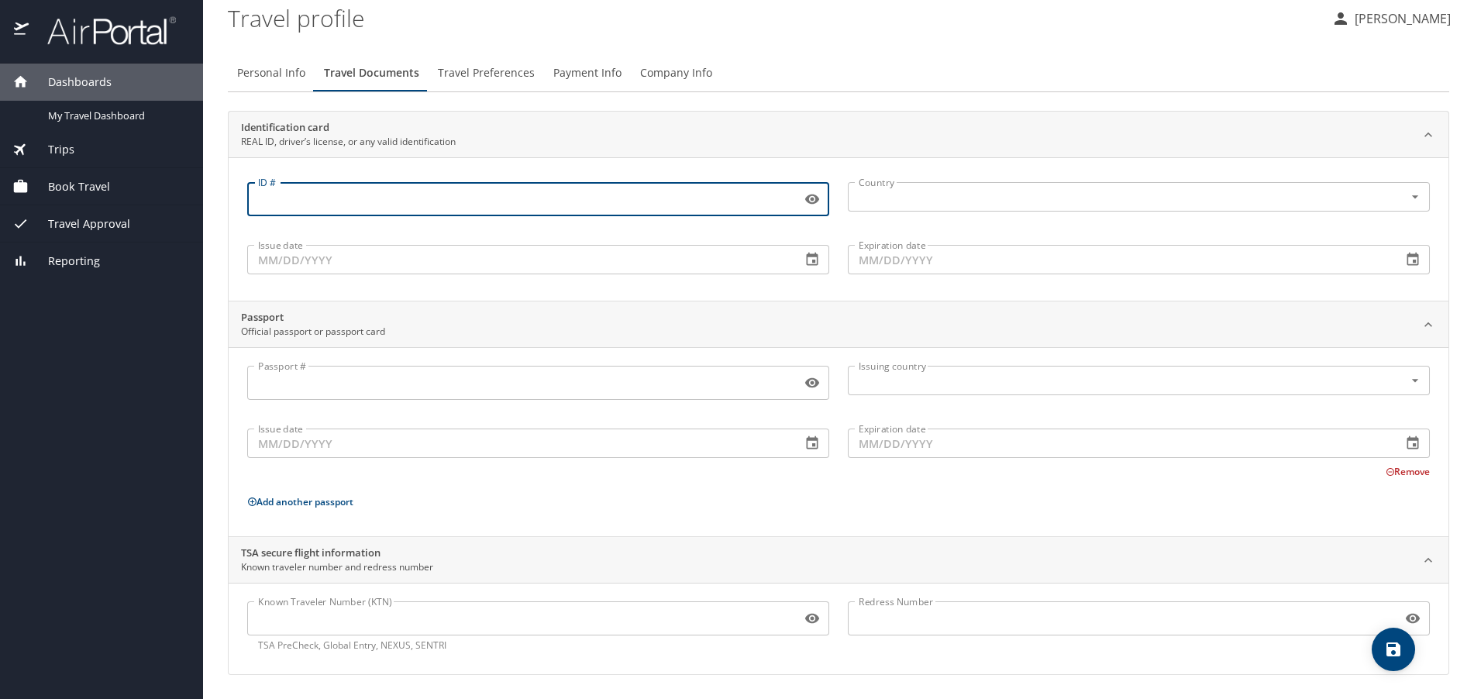
click at [360, 621] on input "Known Traveler Number (KTN)" at bounding box center [521, 618] width 548 height 29
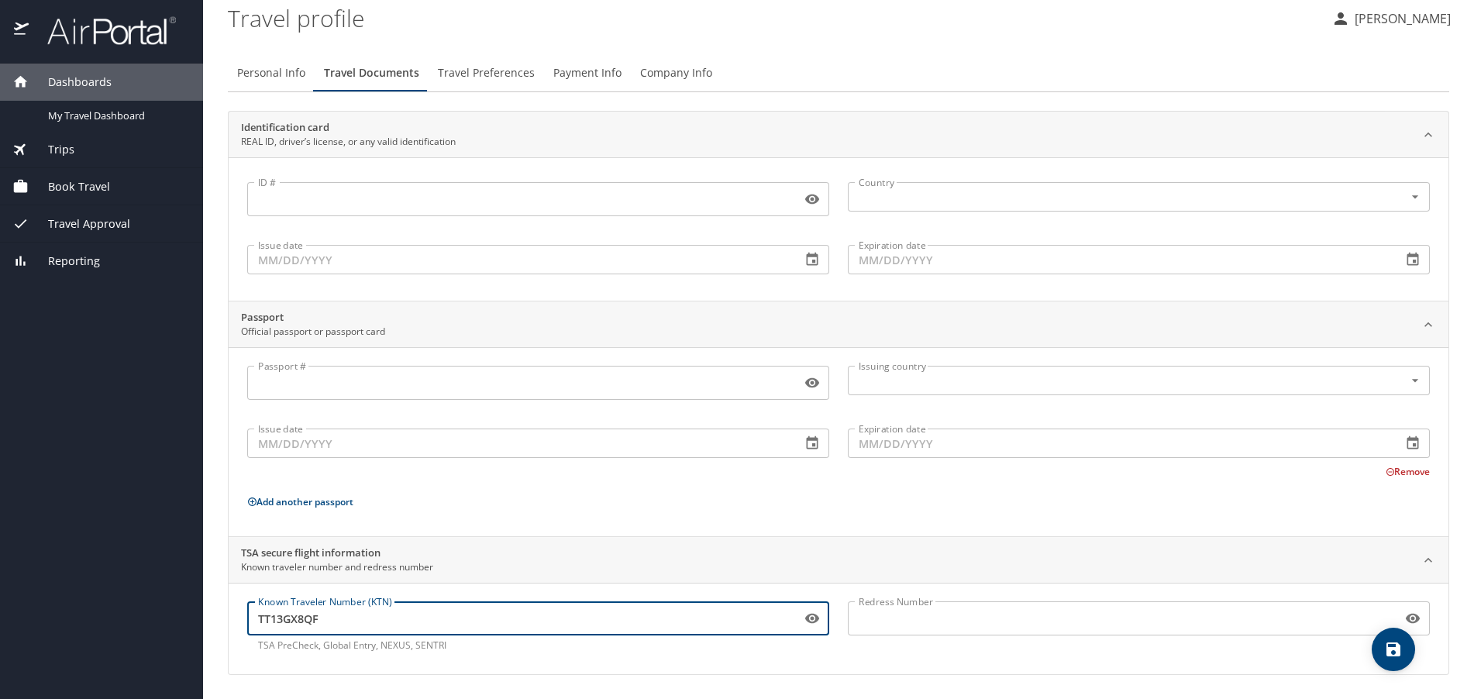
type input "TT13GX8QF"
click at [294, 202] on input "ID #" at bounding box center [521, 198] width 548 height 29
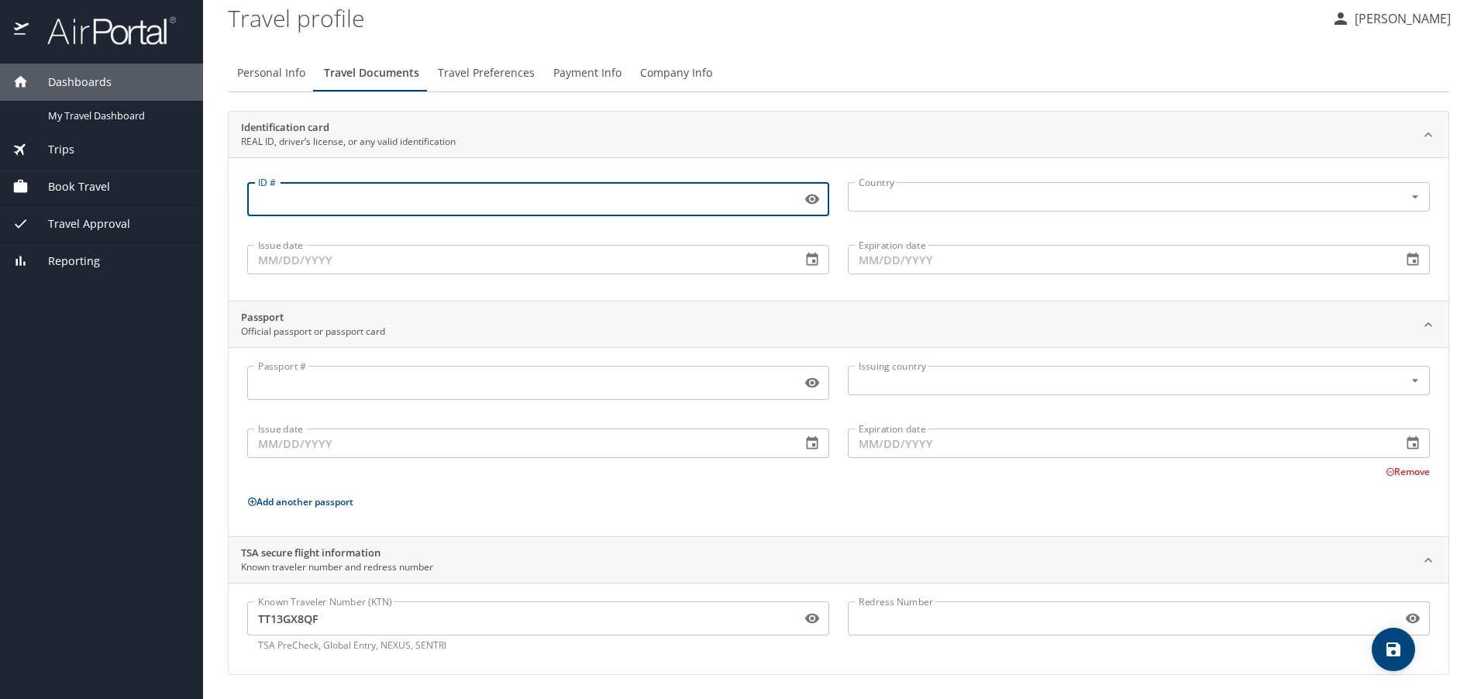
click at [405, 200] on input "ID #" at bounding box center [521, 198] width 548 height 29
type input "23032983"
click at [873, 199] on input "text" at bounding box center [1116, 197] width 527 height 20
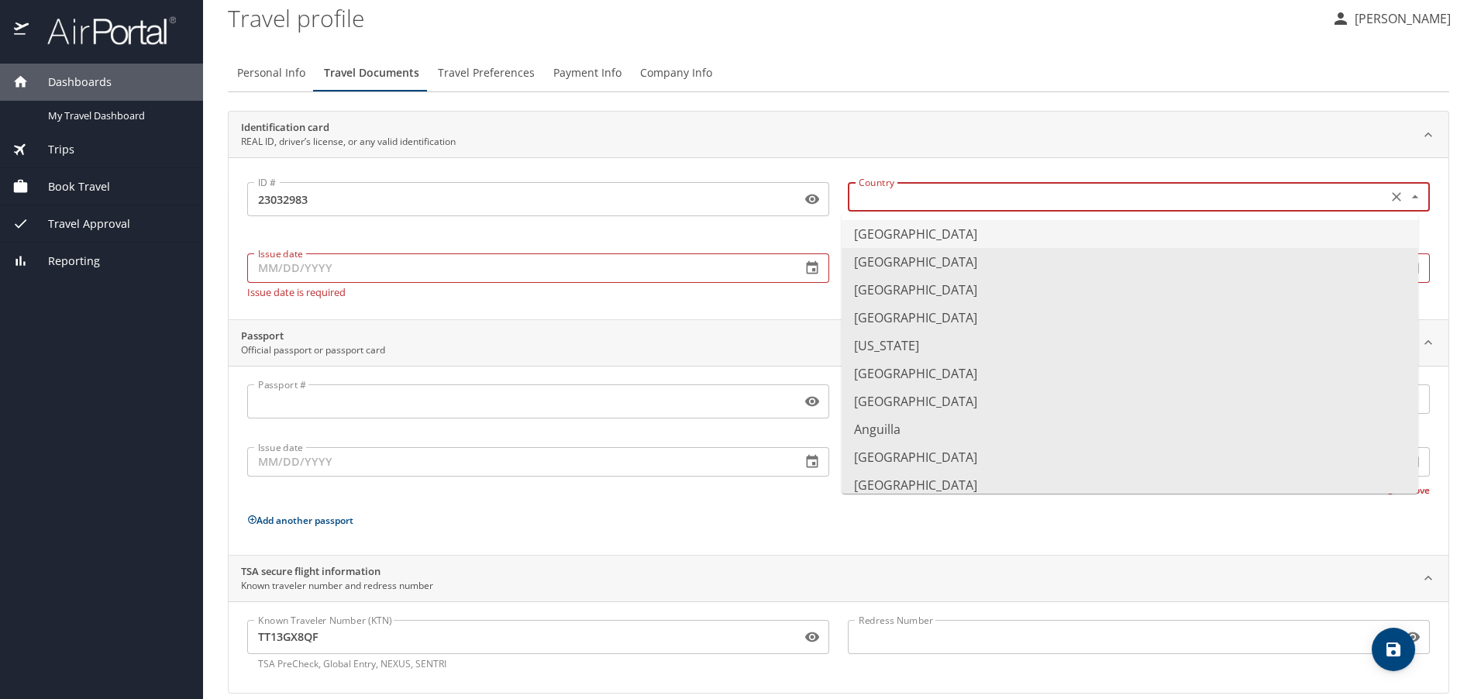
click at [908, 226] on li "United States of America" at bounding box center [1130, 234] width 577 height 28
type input "United States of America"
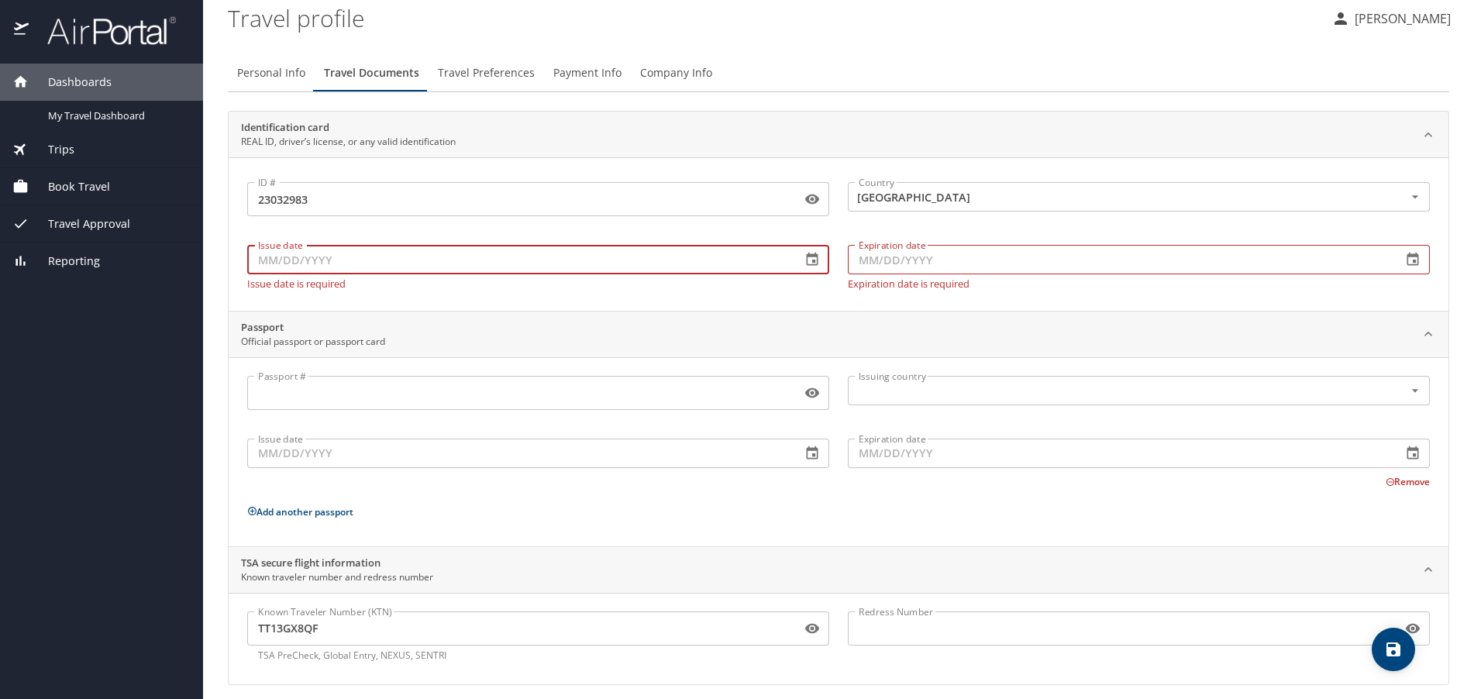
click at [357, 256] on input "Issue date" at bounding box center [518, 259] width 542 height 29
type input "03/04/2023"
click at [891, 255] on input "Expiration date" at bounding box center [1119, 259] width 542 height 29
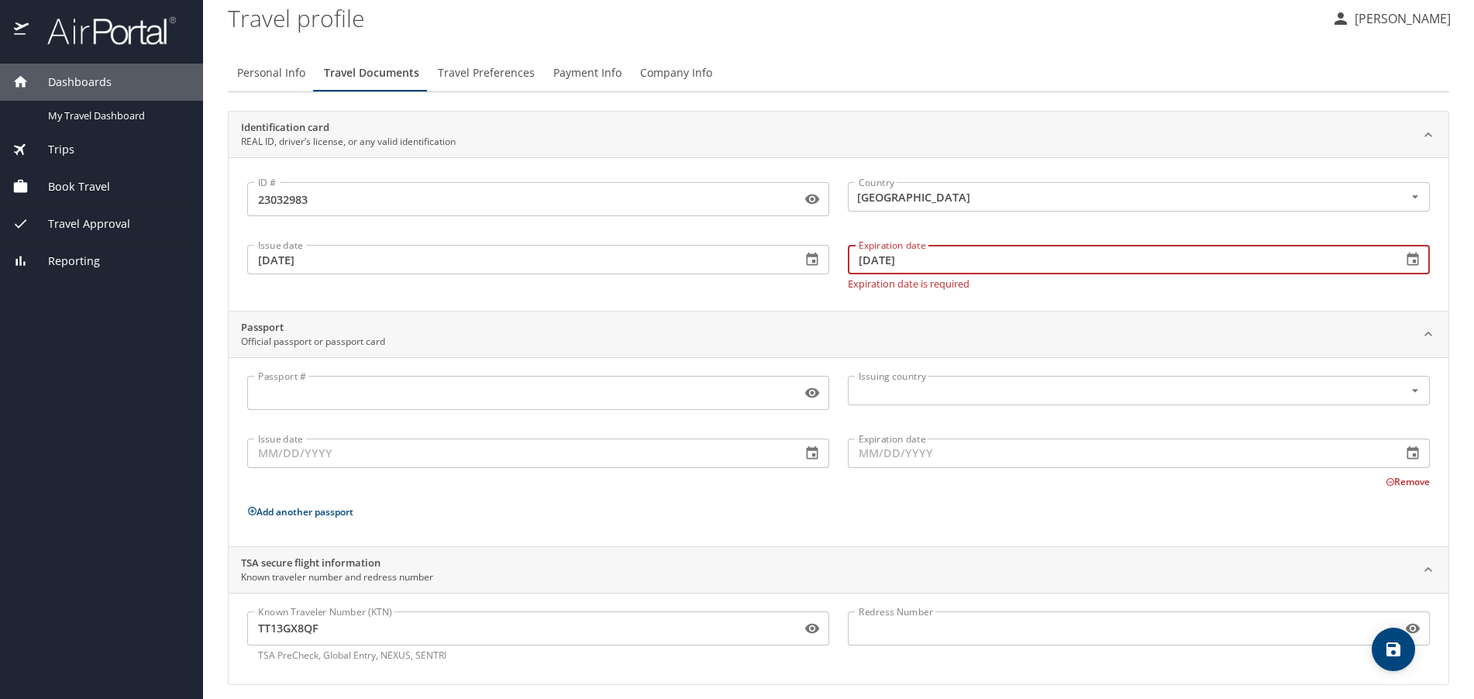
type input "07/16/2031"
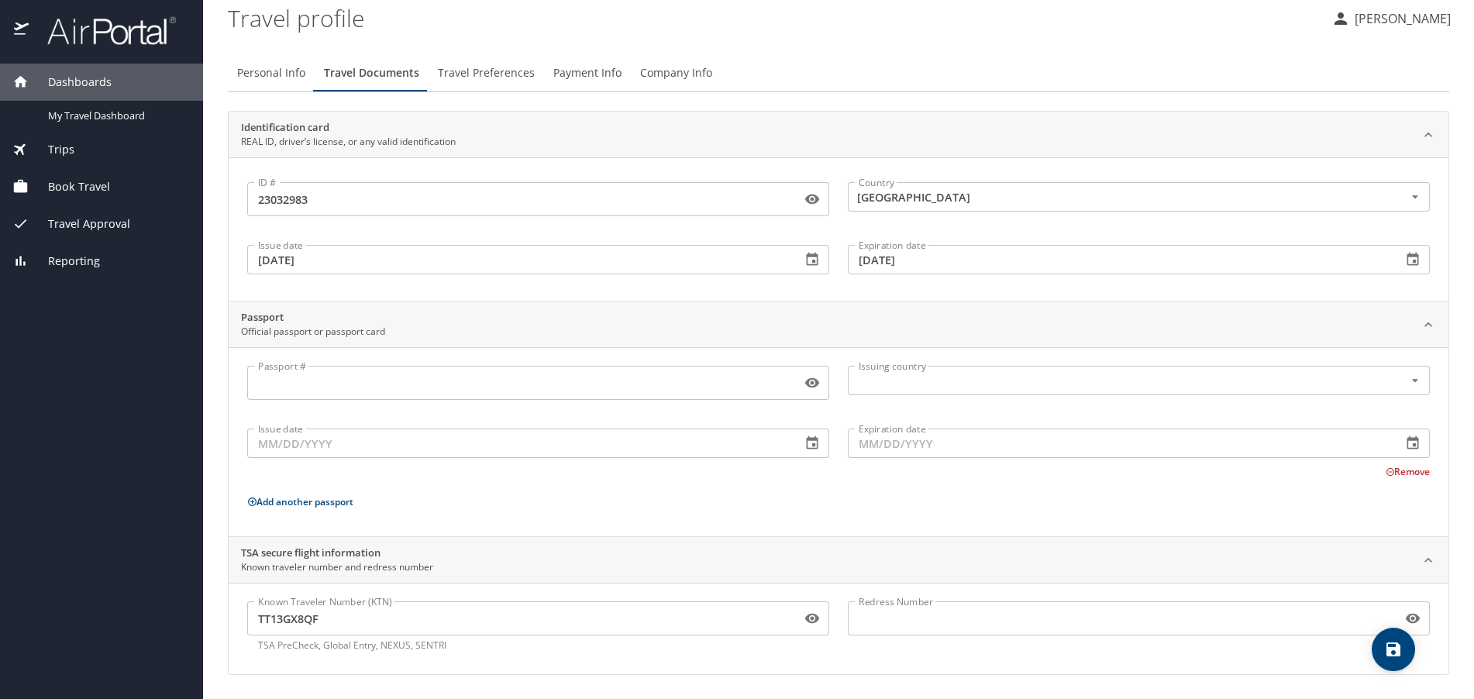
click at [792, 298] on div "ID # 23032983 ID # Country United States of America Country Issue date 03/04/20…" at bounding box center [839, 228] width 1220 height 143
click at [461, 75] on span "Travel Preferences" at bounding box center [486, 73] width 97 height 19
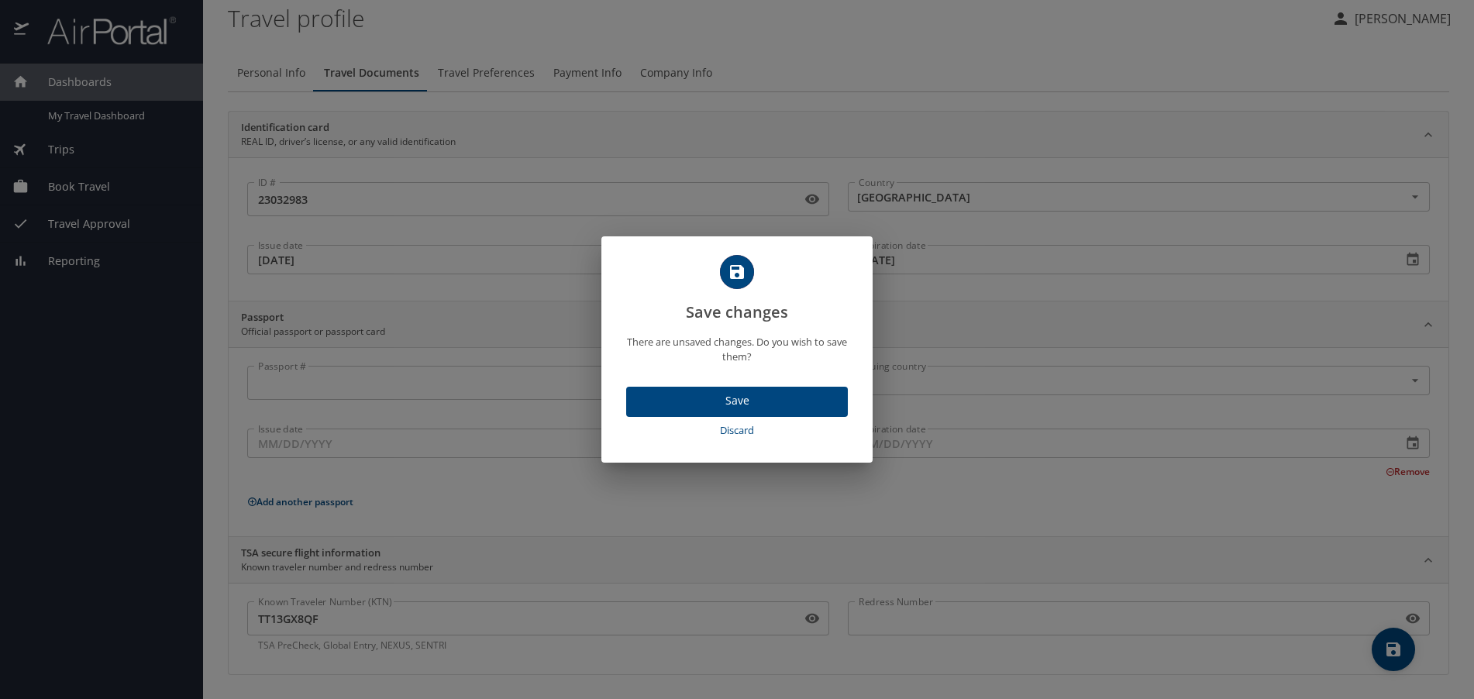
click at [704, 405] on span "Save" at bounding box center [737, 400] width 197 height 19
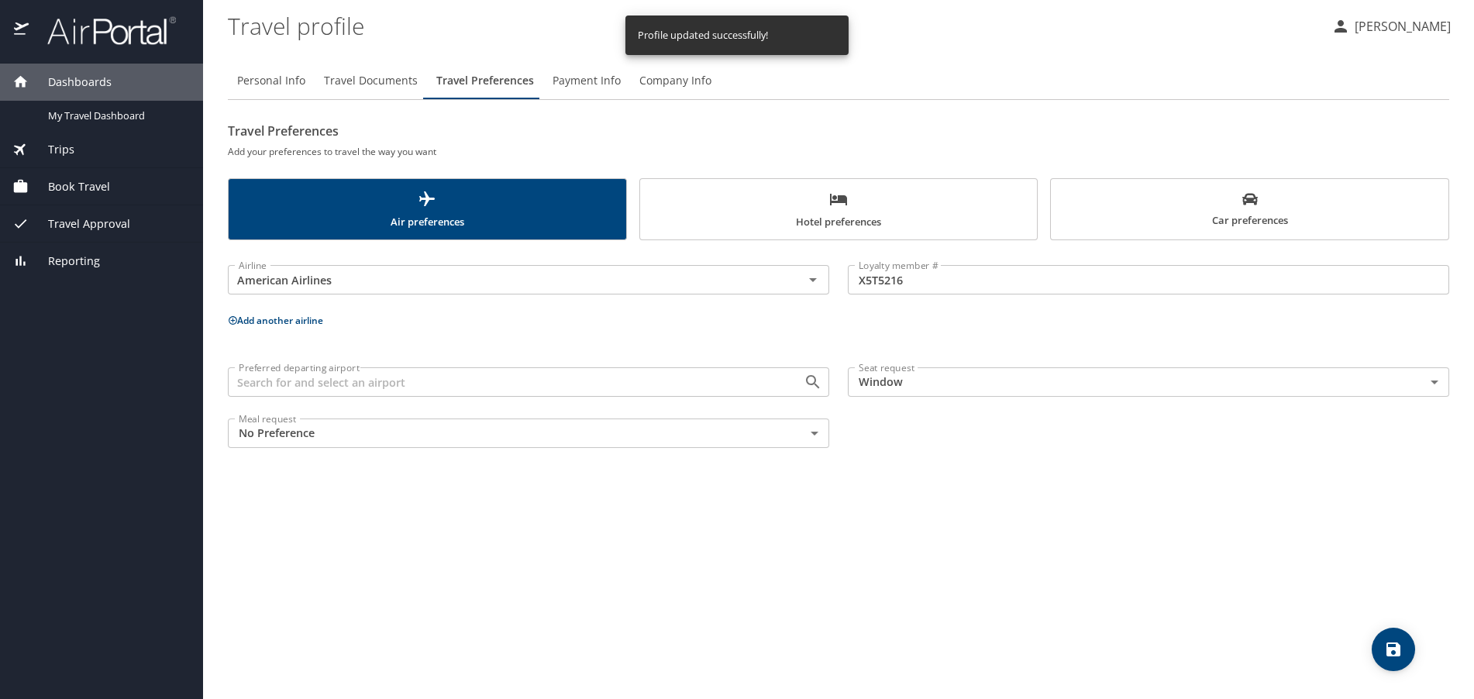
scroll to position [0, 0]
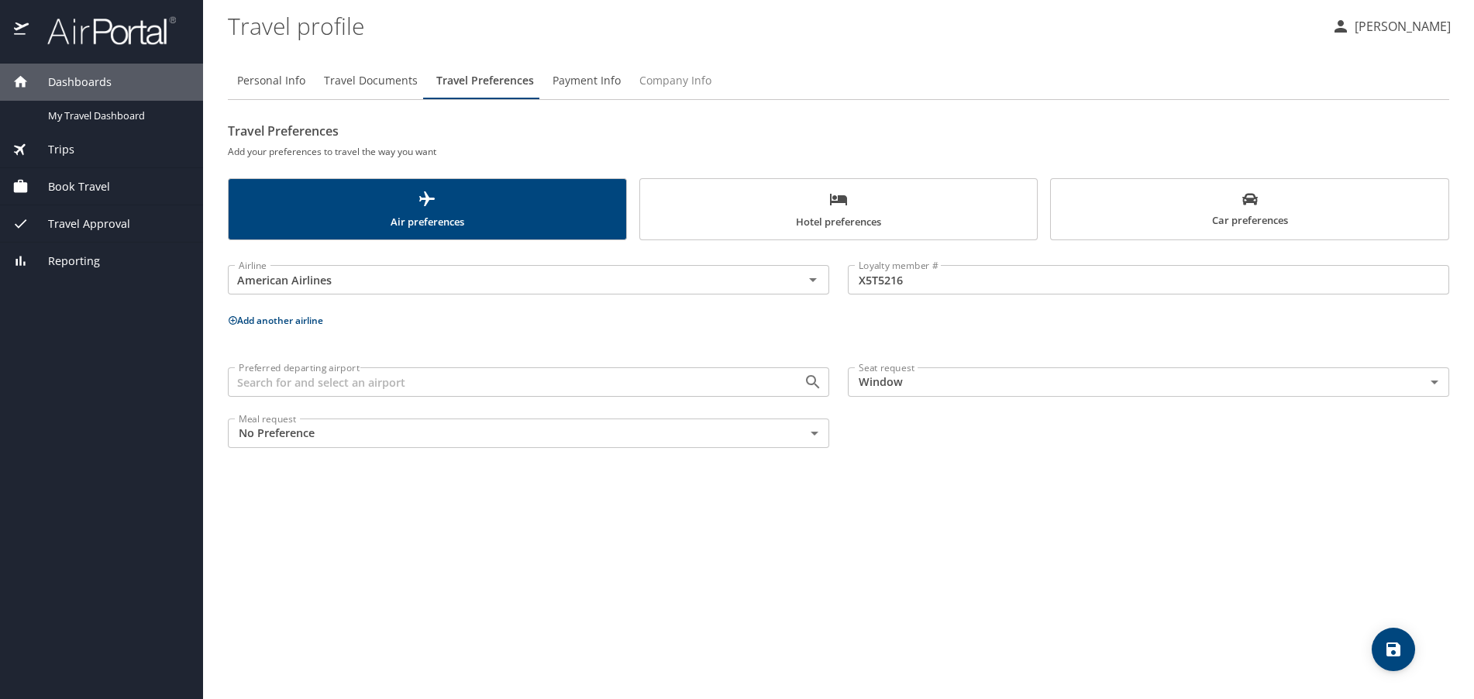
click at [661, 80] on span "Company Info" at bounding box center [675, 80] width 72 height 19
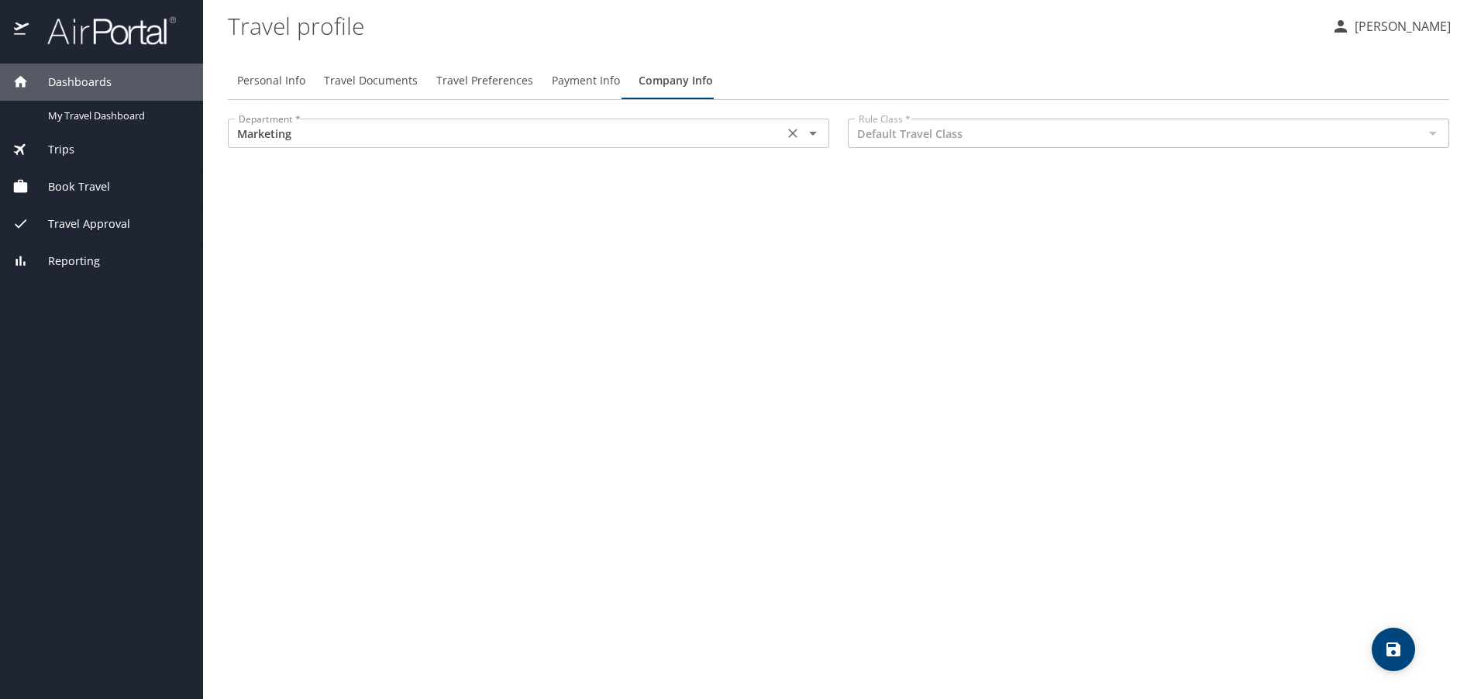
click at [509, 139] on input "Marketing" at bounding box center [506, 133] width 546 height 20
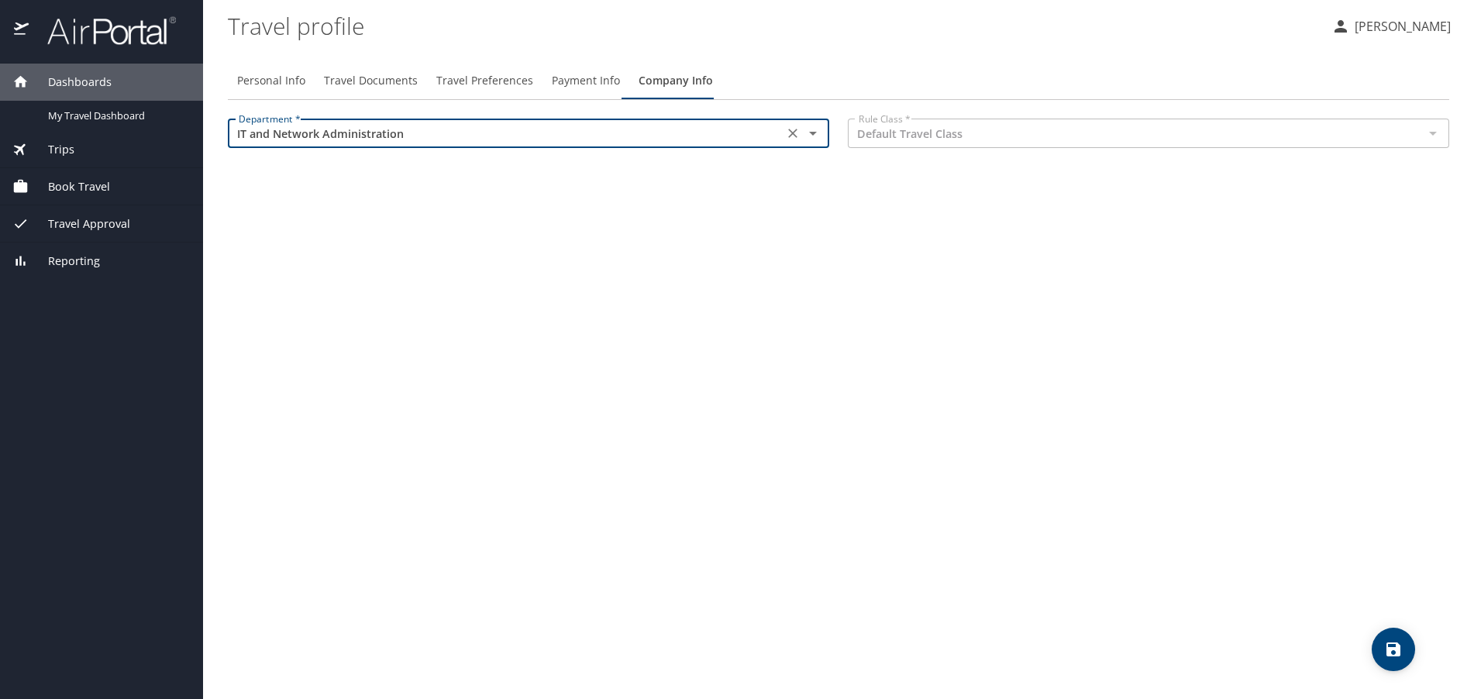
click at [580, 140] on input "IT and Network Administration" at bounding box center [506, 133] width 546 height 20
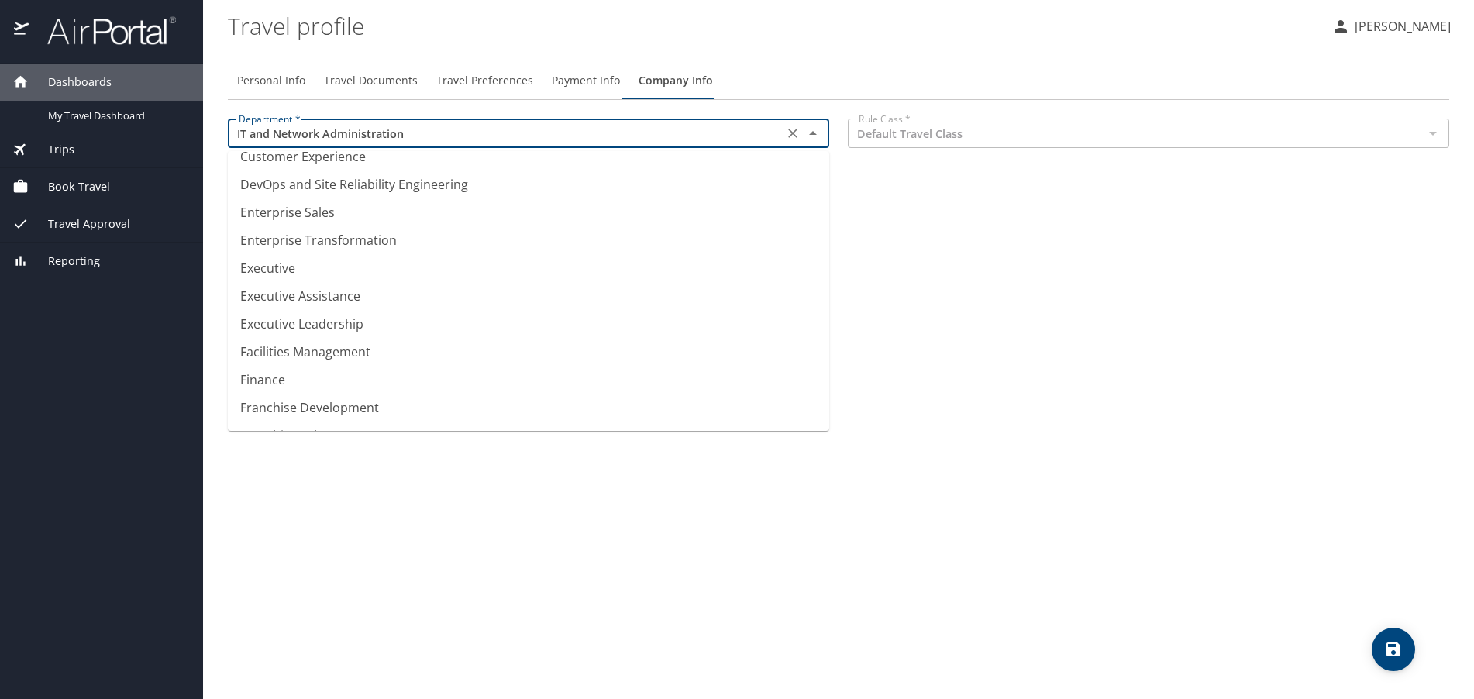
scroll to position [418, 0]
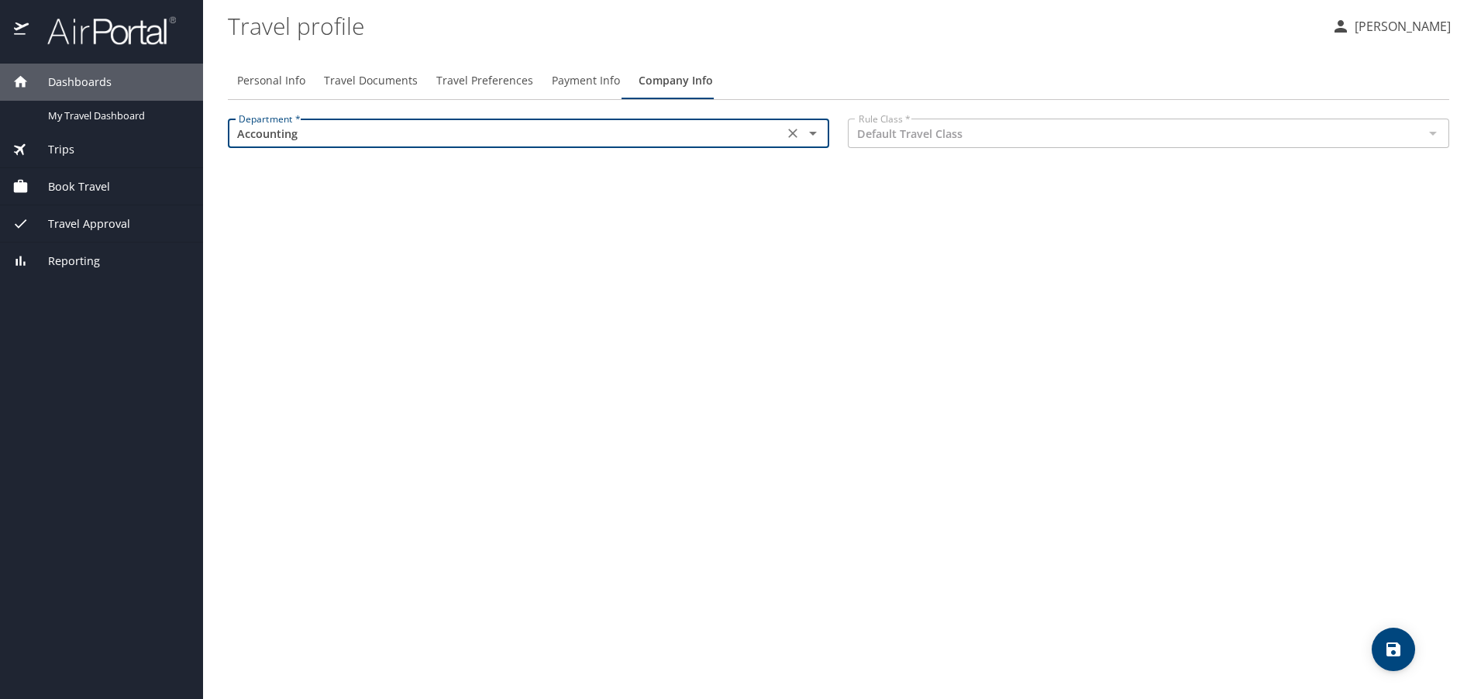
click at [809, 136] on icon "Open" at bounding box center [813, 133] width 19 height 19
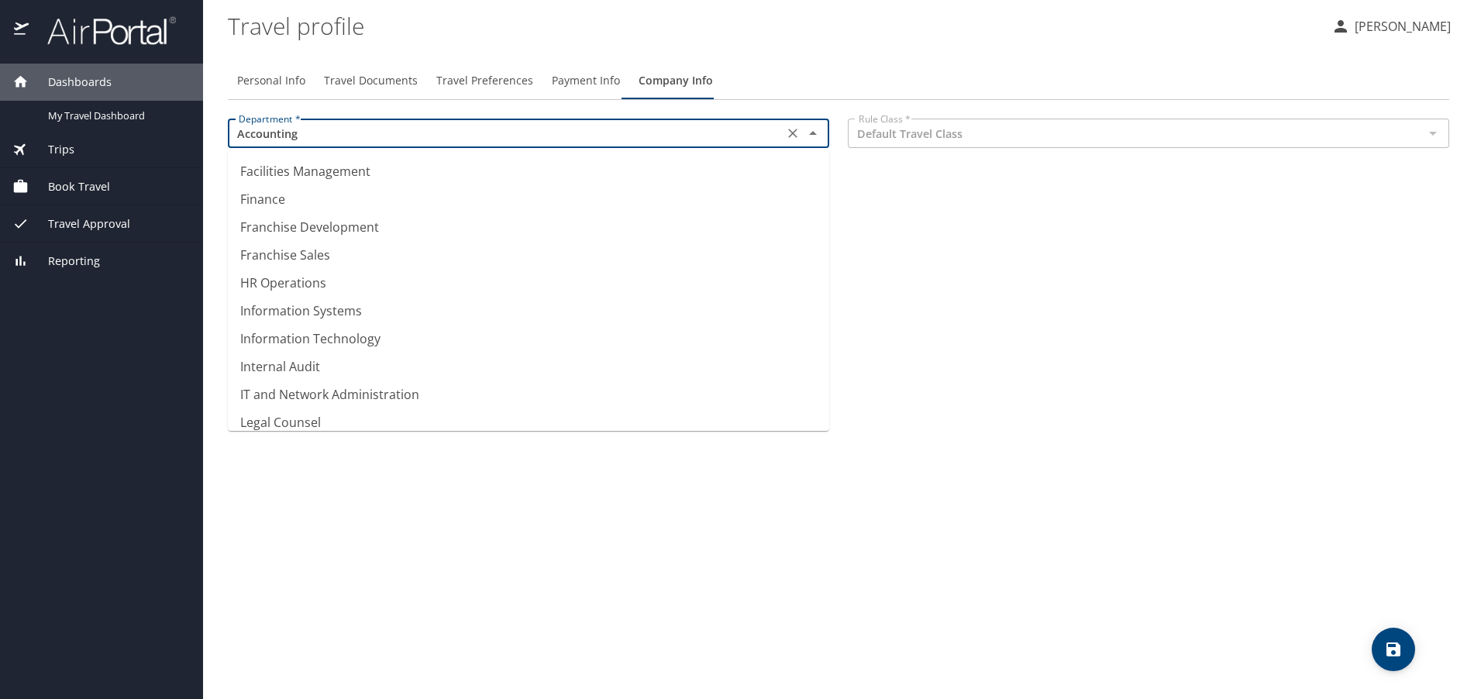
scroll to position [604, 0]
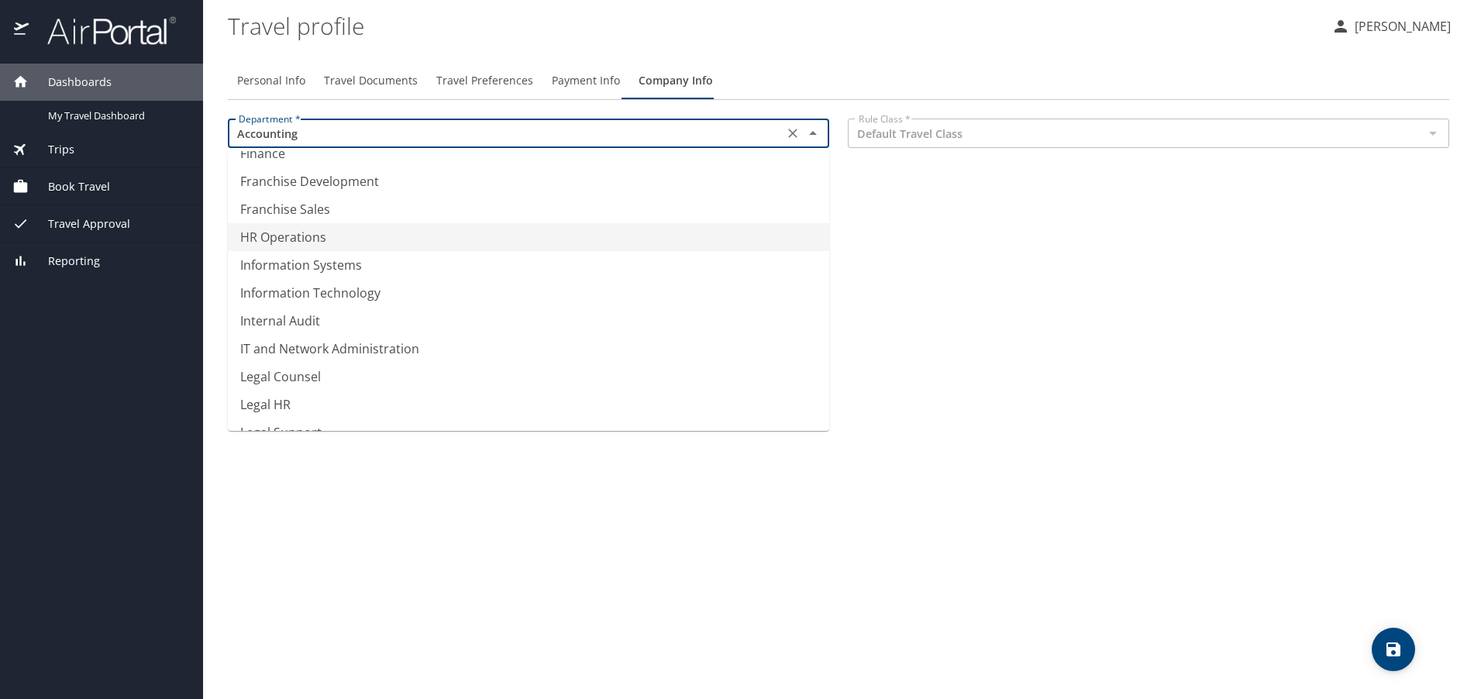
click at [463, 246] on li "HR Operations" at bounding box center [528, 237] width 601 height 28
type input "HR Operations"
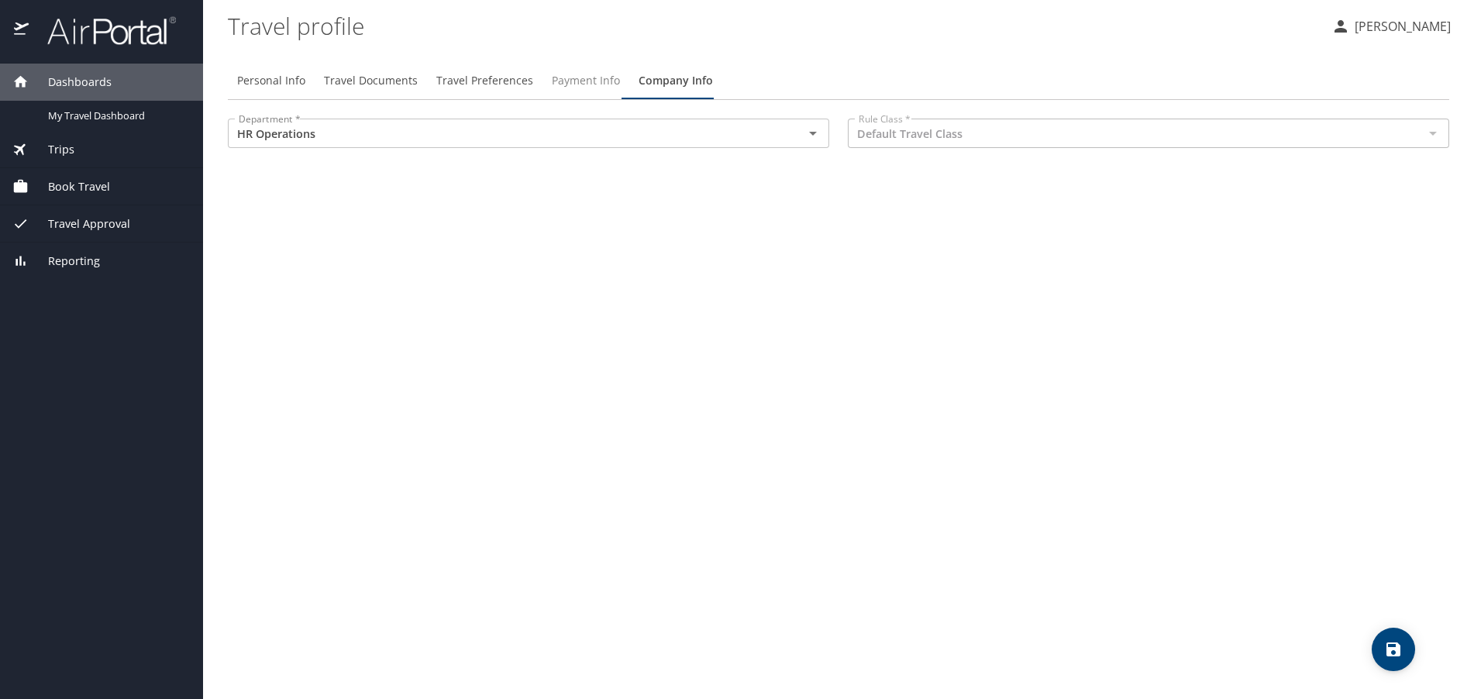
click at [587, 85] on span "Payment Info" at bounding box center [586, 80] width 68 height 19
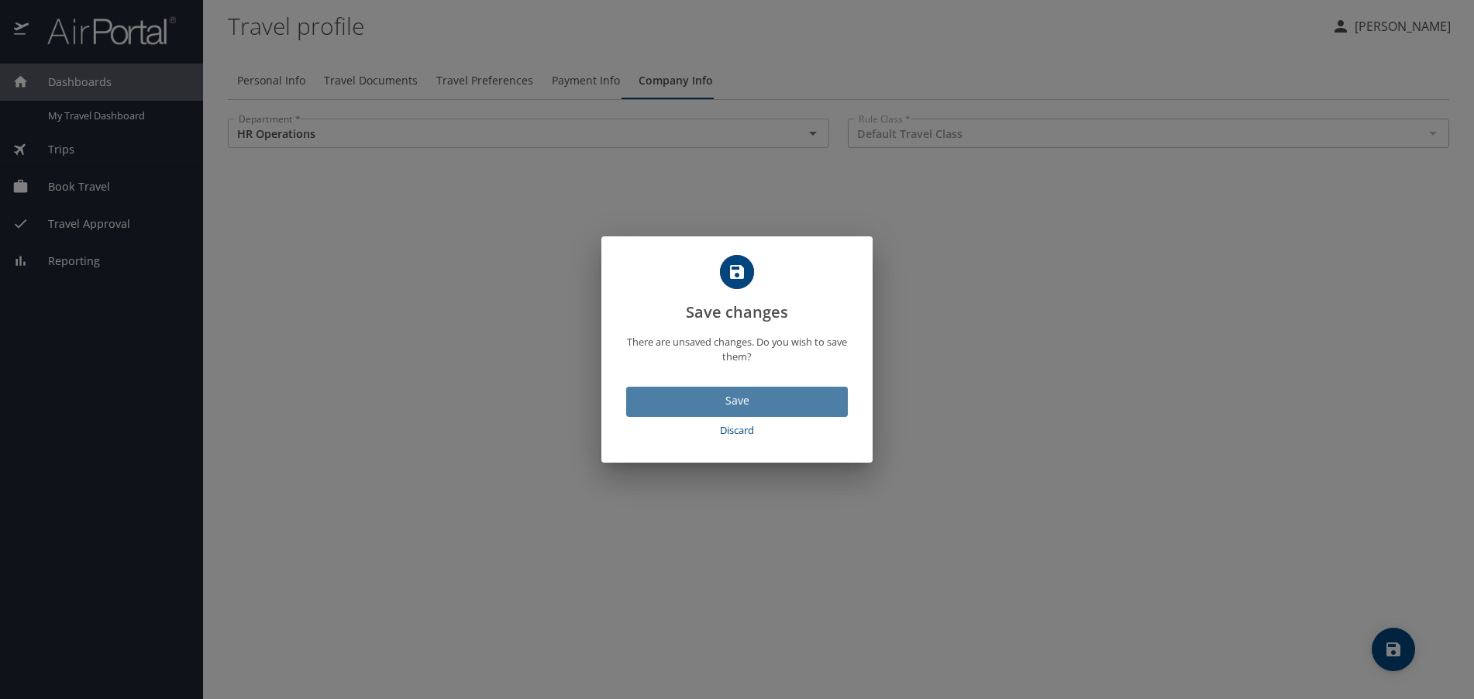
click at [747, 396] on span "Save" at bounding box center [737, 400] width 197 height 19
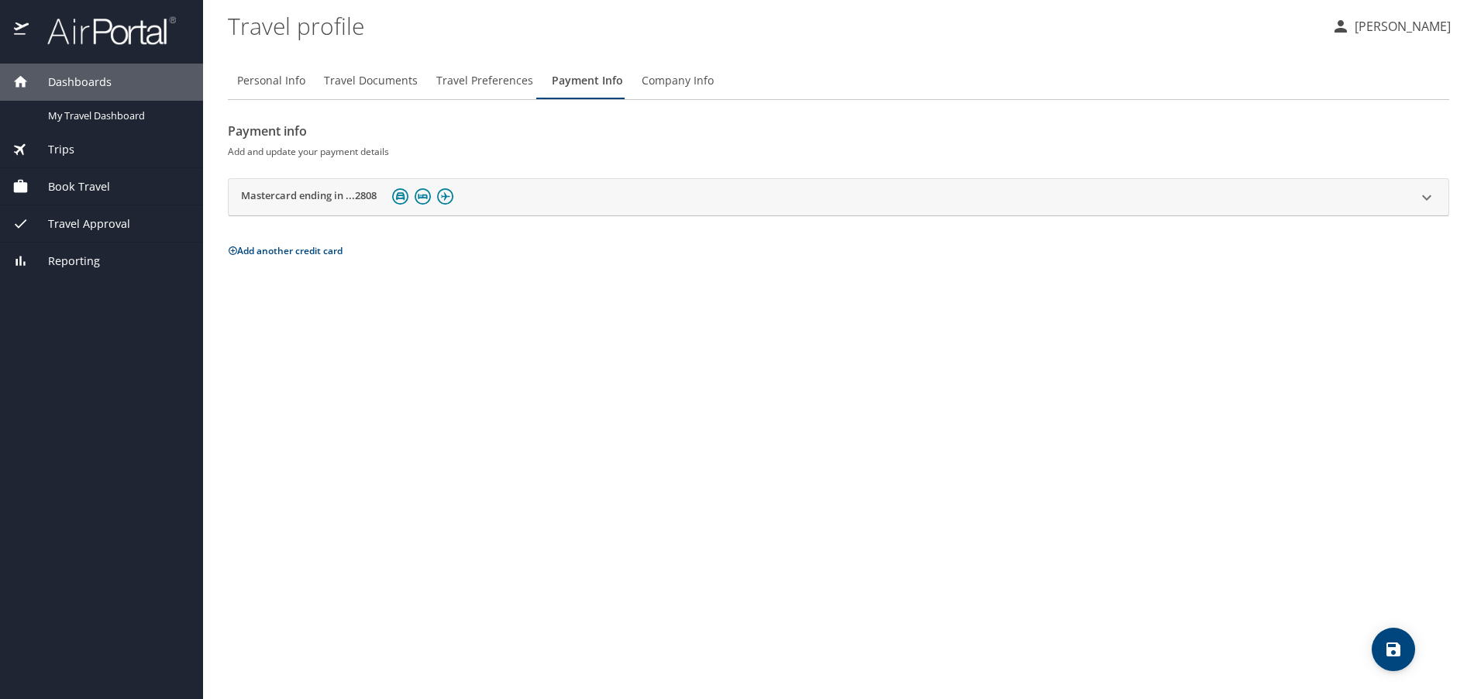
click at [88, 77] on span "Dashboards" at bounding box center [70, 82] width 83 height 17
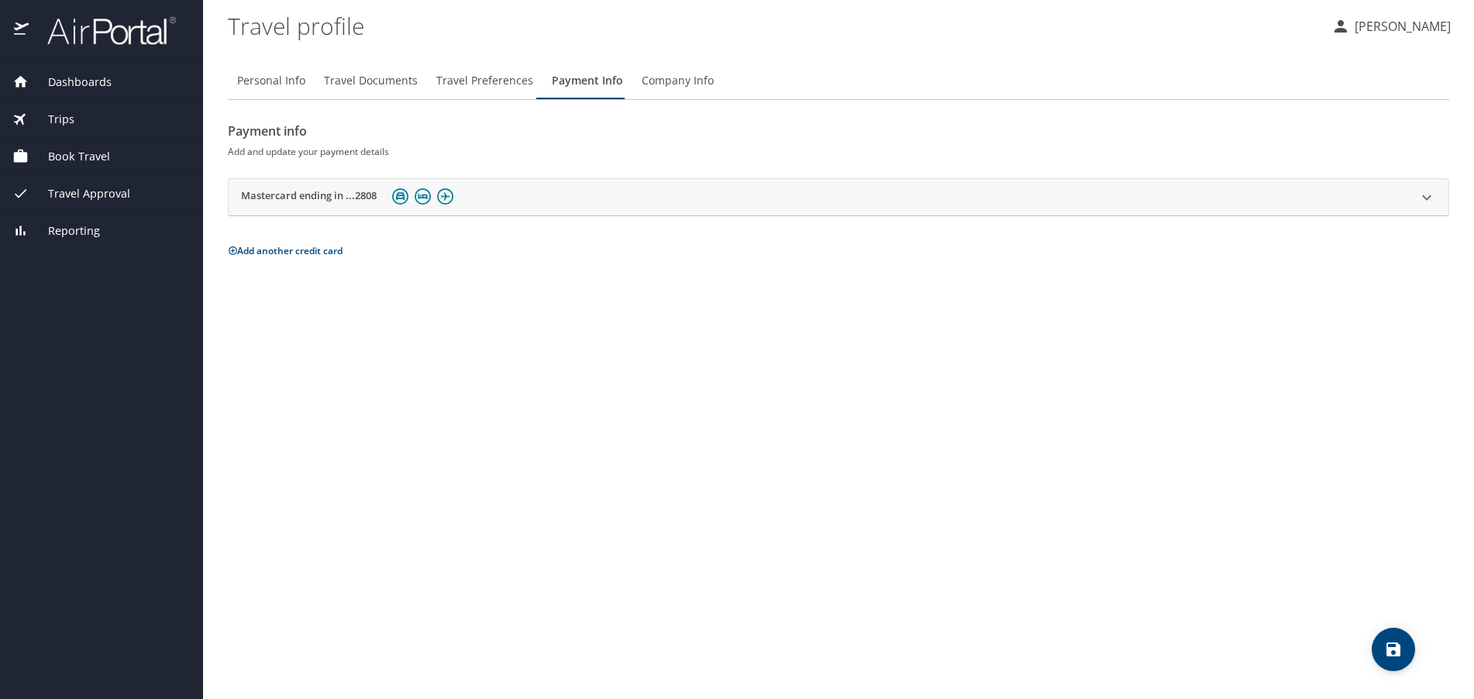
click at [85, 75] on span "Dashboards" at bounding box center [70, 82] width 83 height 17
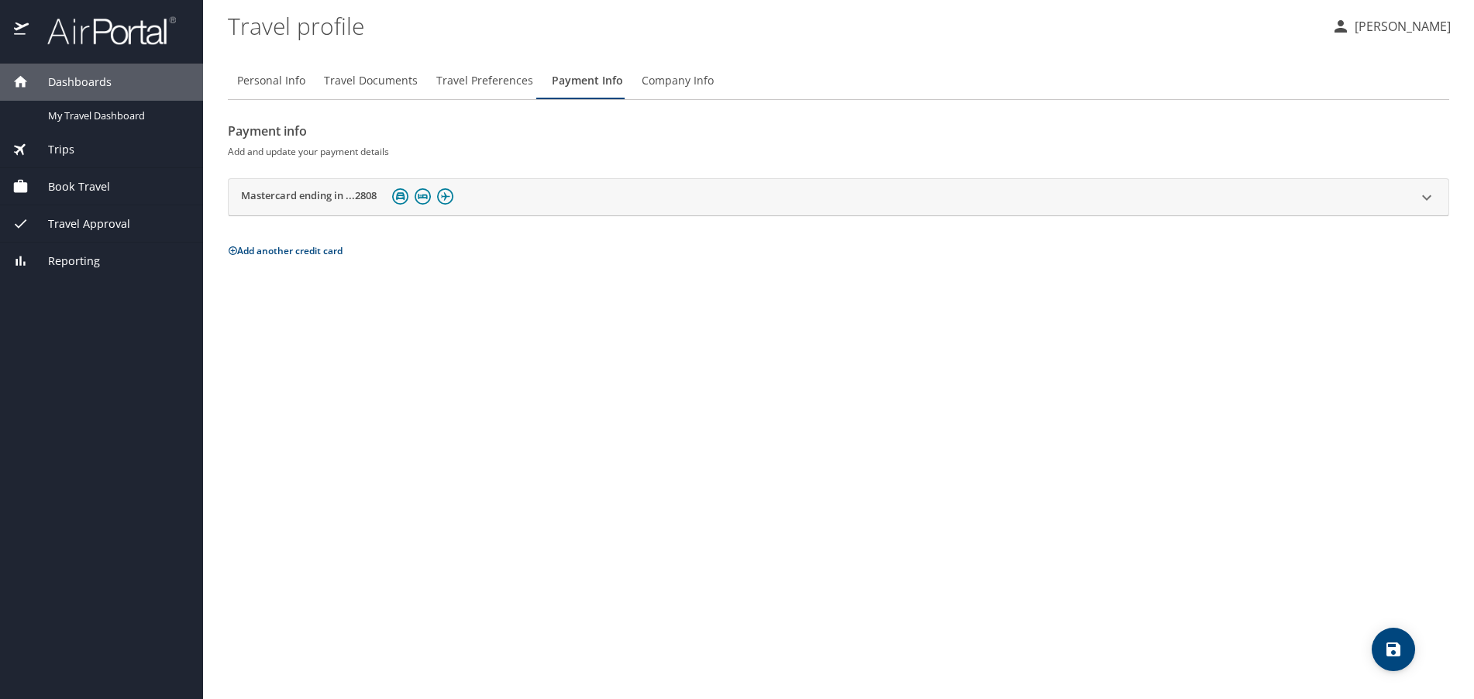
click at [59, 146] on span "Trips" at bounding box center [52, 149] width 46 height 17
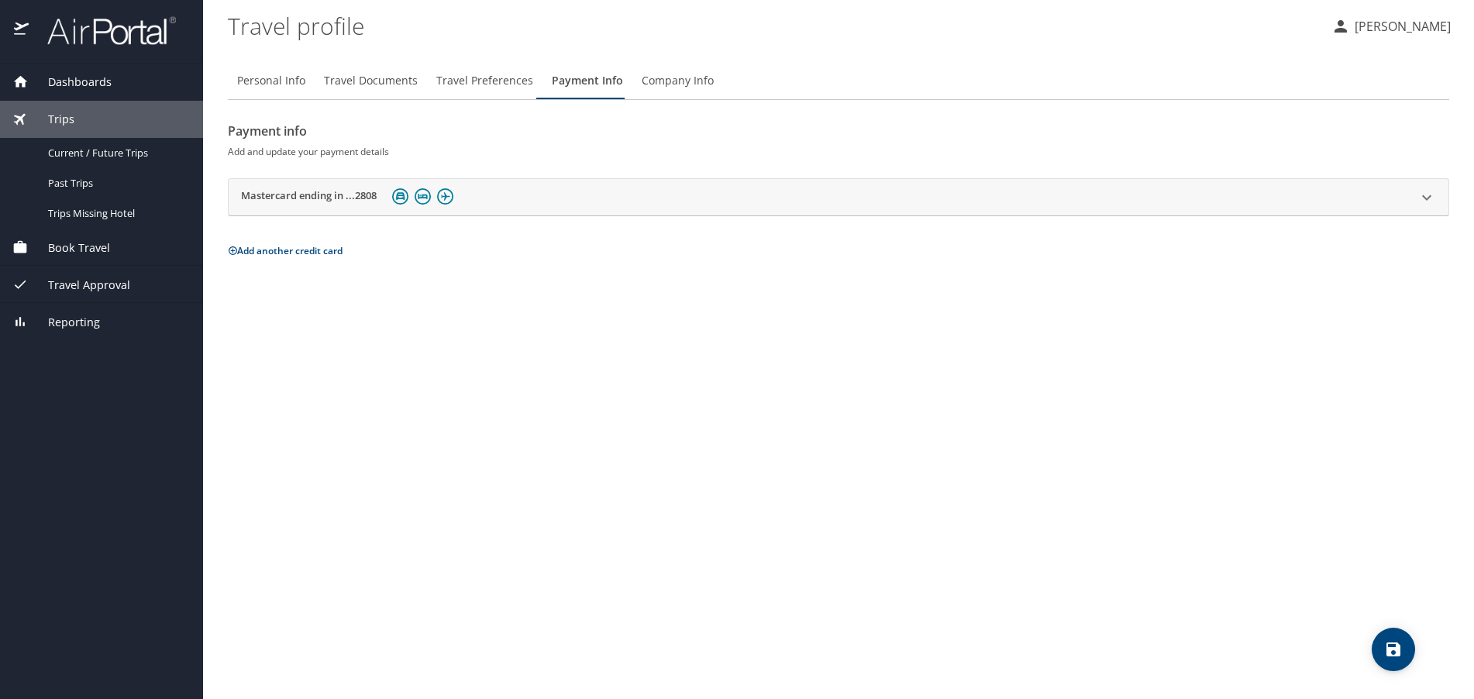
click at [78, 244] on span "Book Travel" at bounding box center [69, 247] width 81 height 17
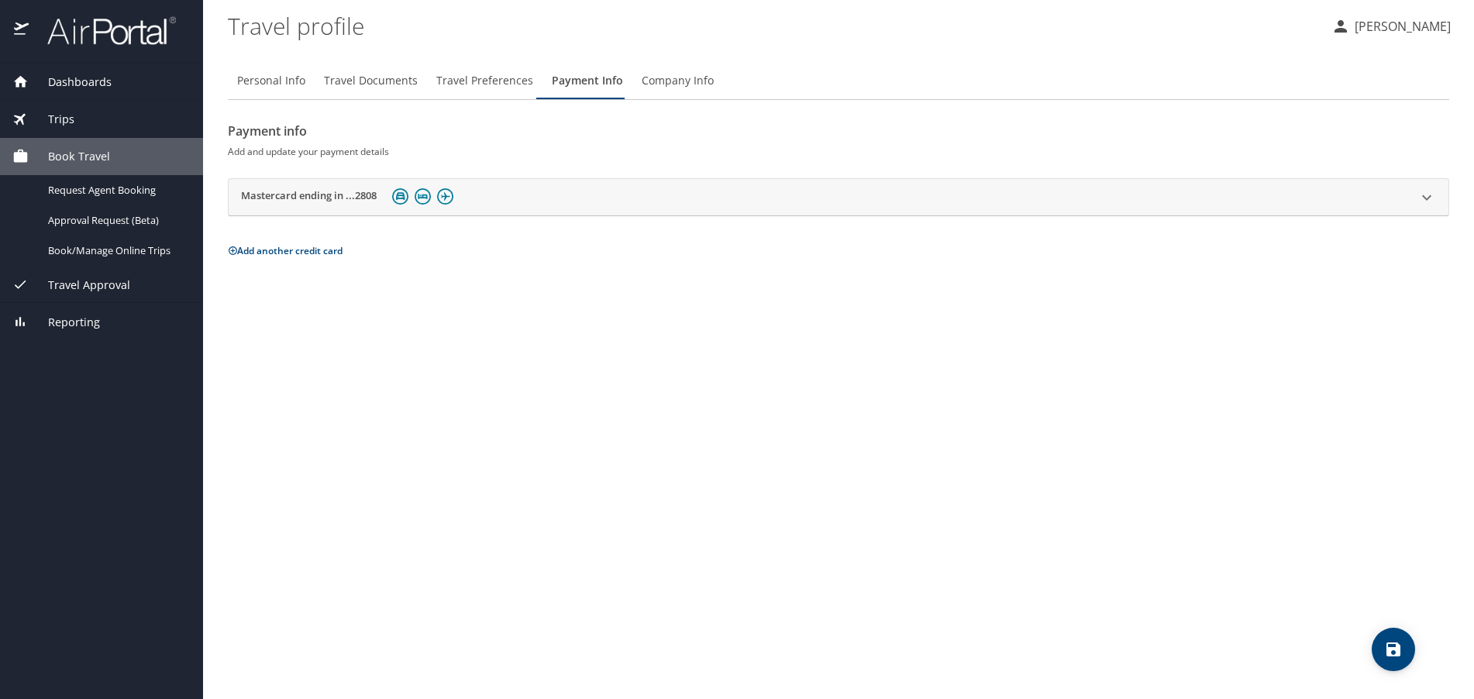
click at [86, 284] on span "Travel Approval" at bounding box center [80, 285] width 102 height 17
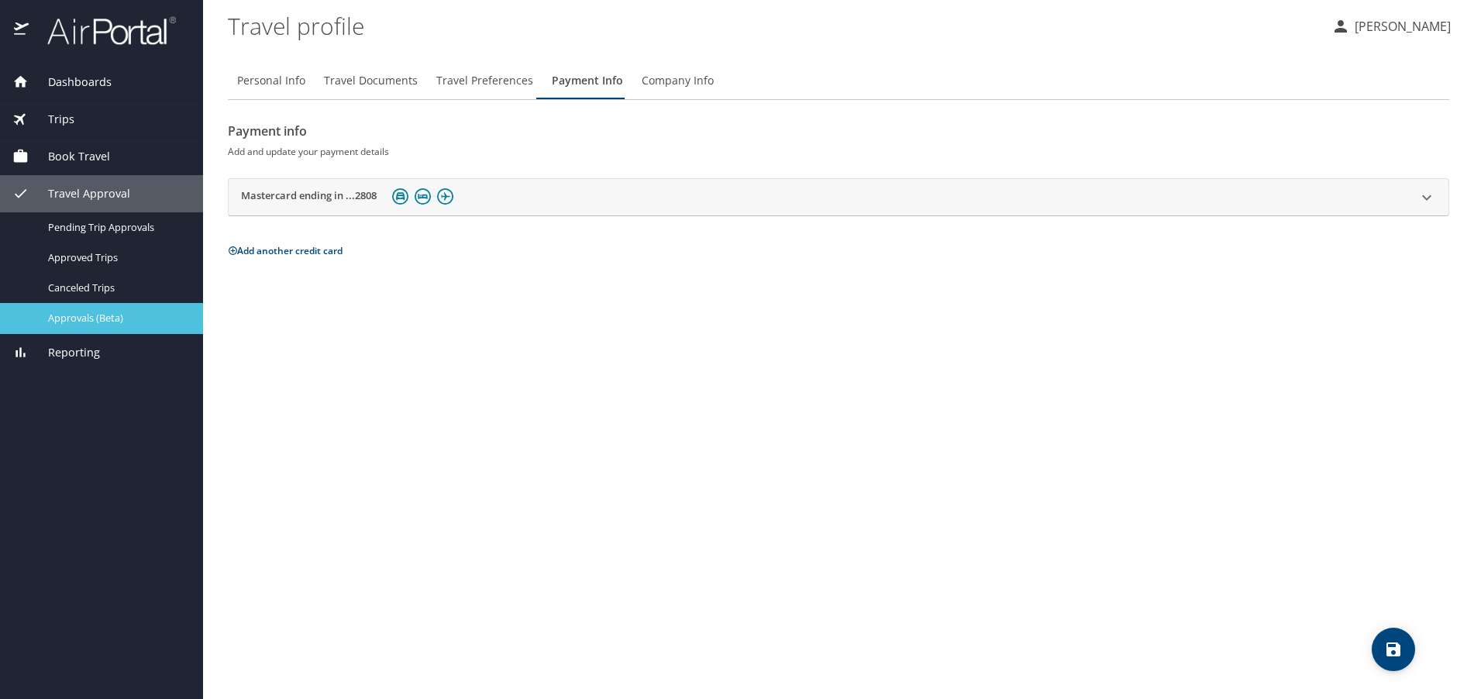
click at [73, 322] on span "Approvals (Beta)" at bounding box center [116, 318] width 136 height 15
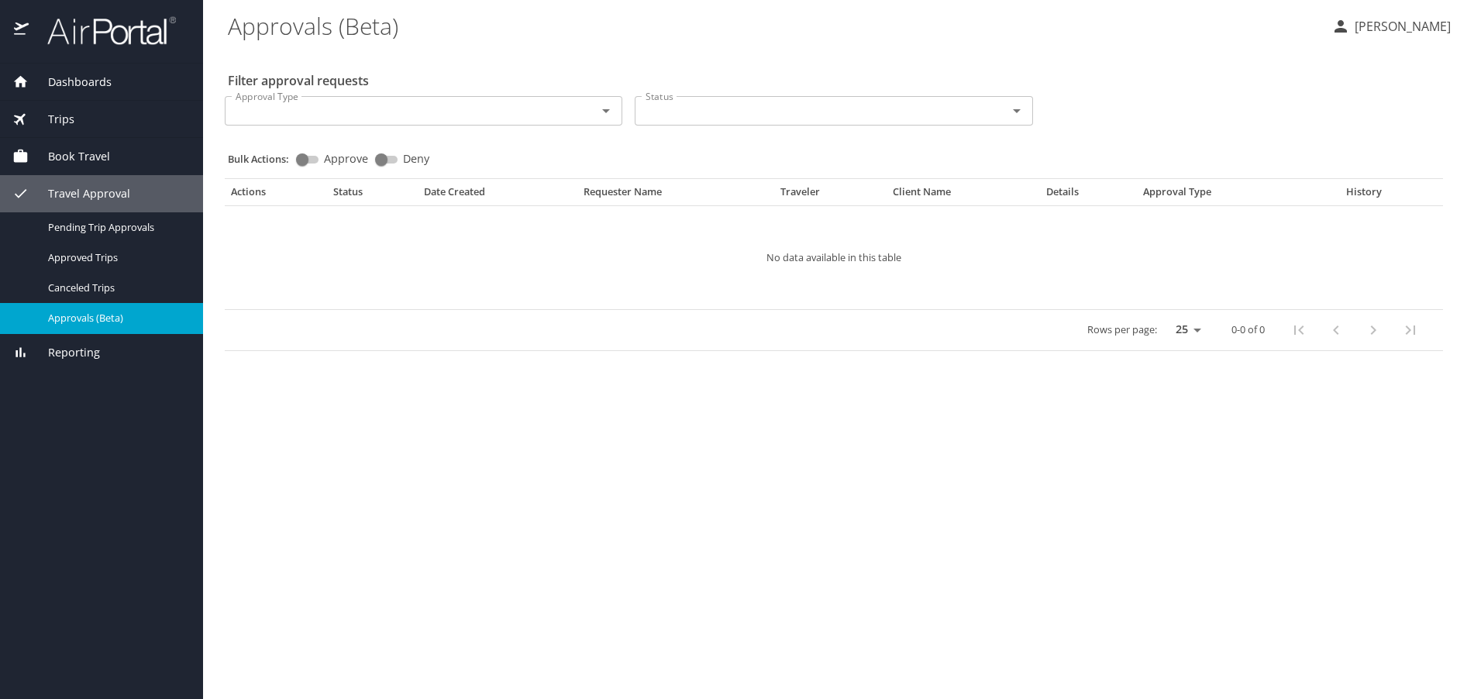
click at [608, 112] on icon "Open" at bounding box center [606, 111] width 19 height 19
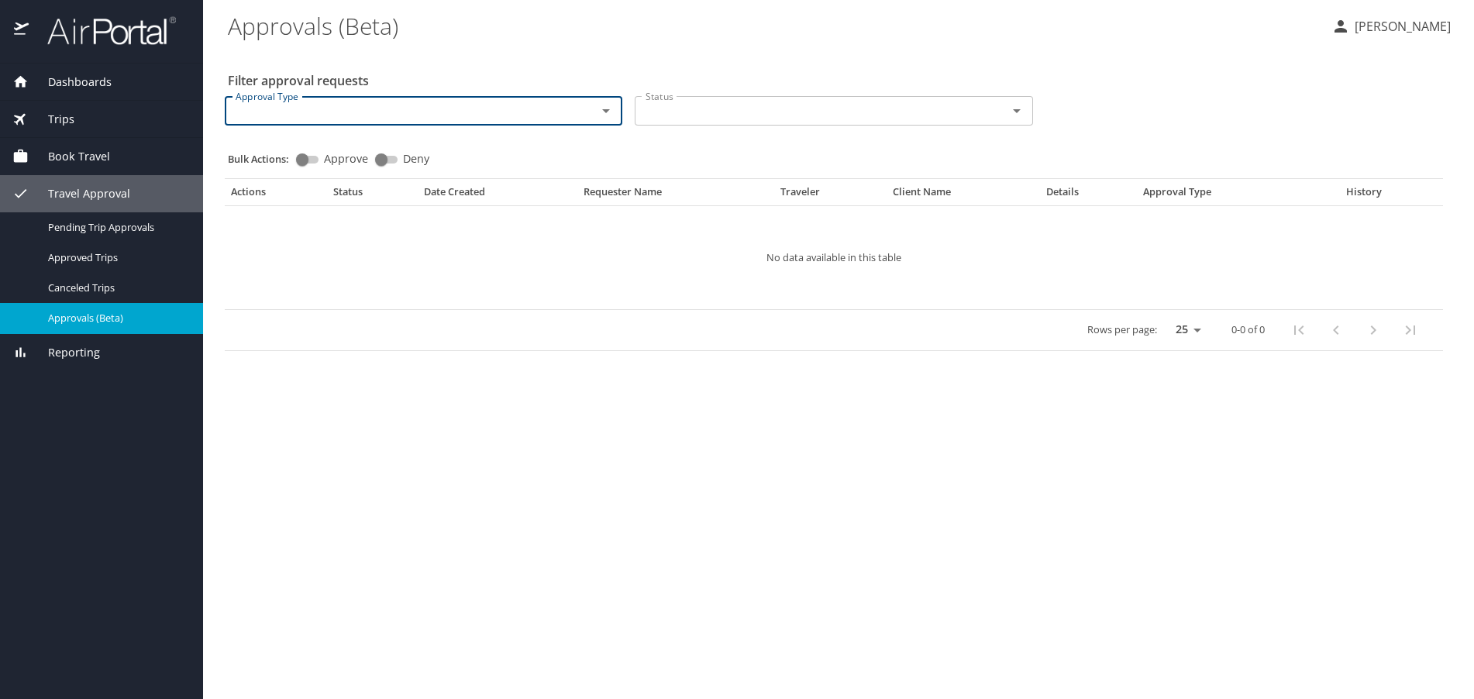
click at [1393, 21] on p "Wendi Fuller" at bounding box center [1400, 26] width 101 height 19
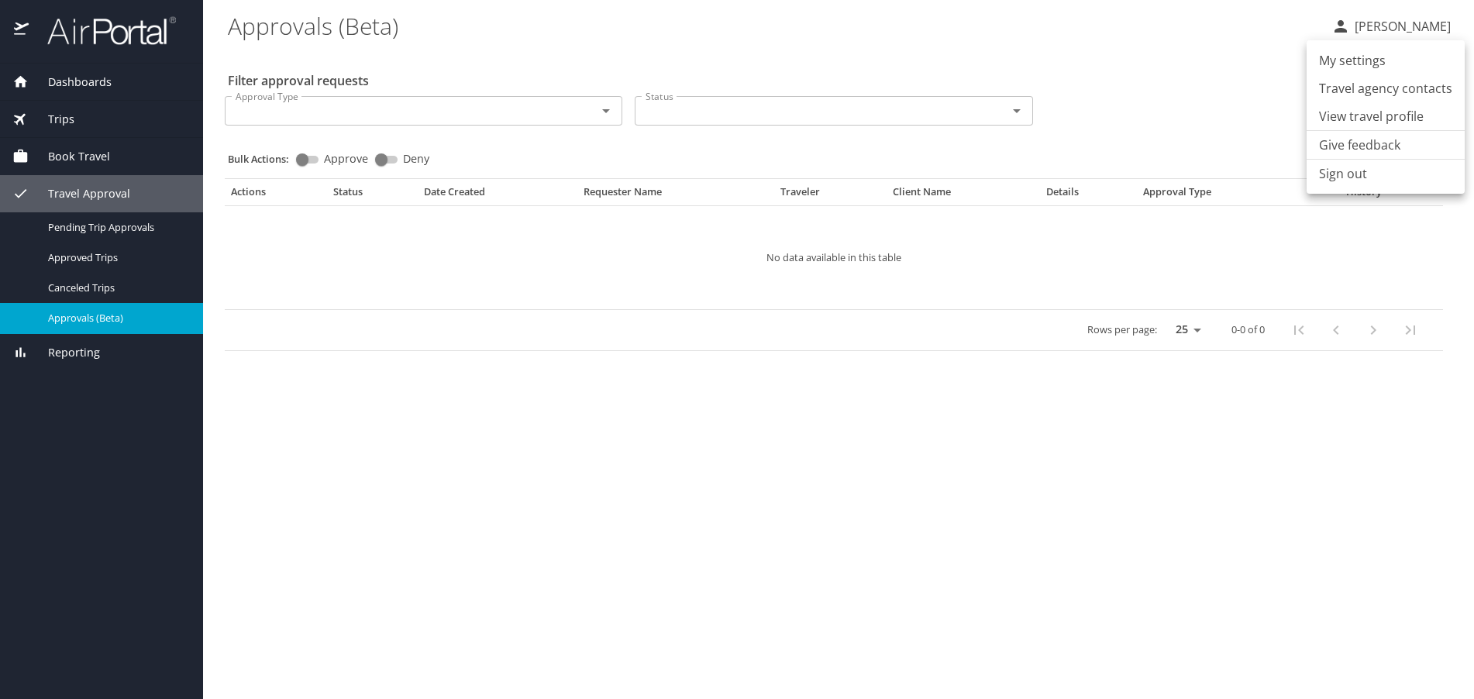
click at [1328, 174] on li "Sign out" at bounding box center [1386, 174] width 158 height 28
